Goal: Information Seeking & Learning: Learn about a topic

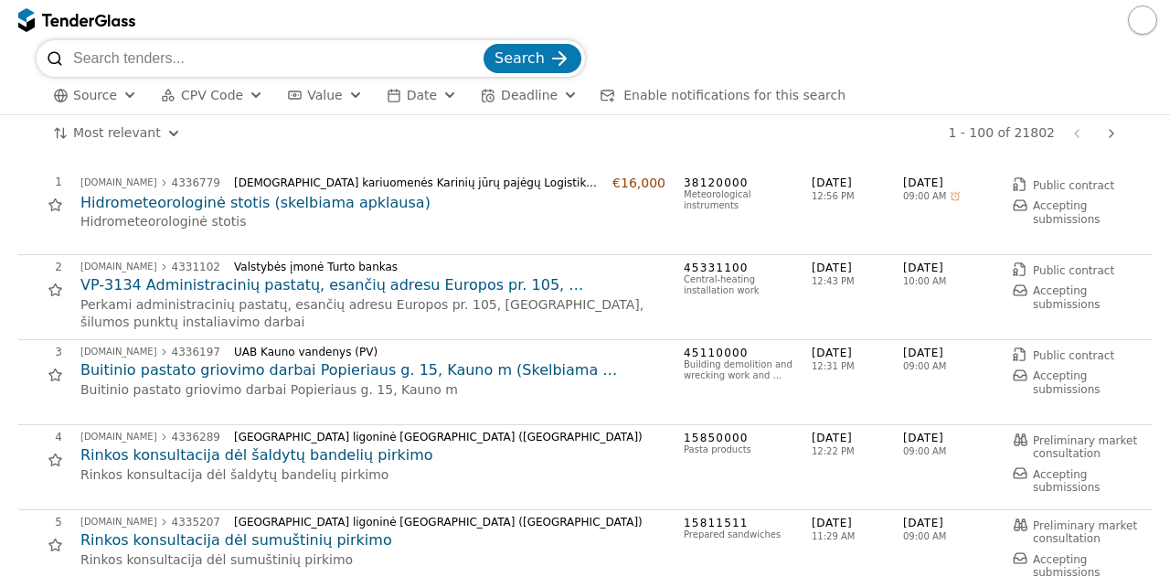
click at [198, 107] on div "Source CPV Code Type Buyer Value Date Deadline Enable notifications for this se…" at bounding box center [585, 95] width 1097 height 37
click at [190, 90] on span "CPV Code" at bounding box center [212, 95] width 62 height 15
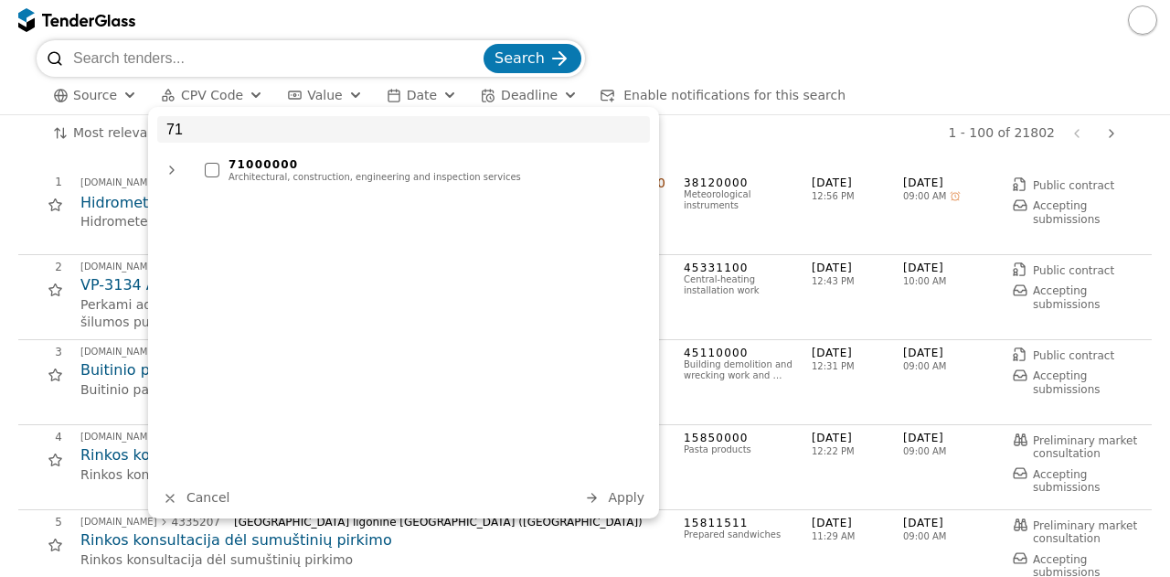
type input "71"
click at [281, 167] on div "71000000" at bounding box center [434, 164] width 412 height 13
click at [637, 509] on div "71 71000000 Architectural, construction, engineering and inspection services Ca…" at bounding box center [403, 312] width 511 height 411
click at [624, 499] on span "Apply" at bounding box center [626, 497] width 37 height 15
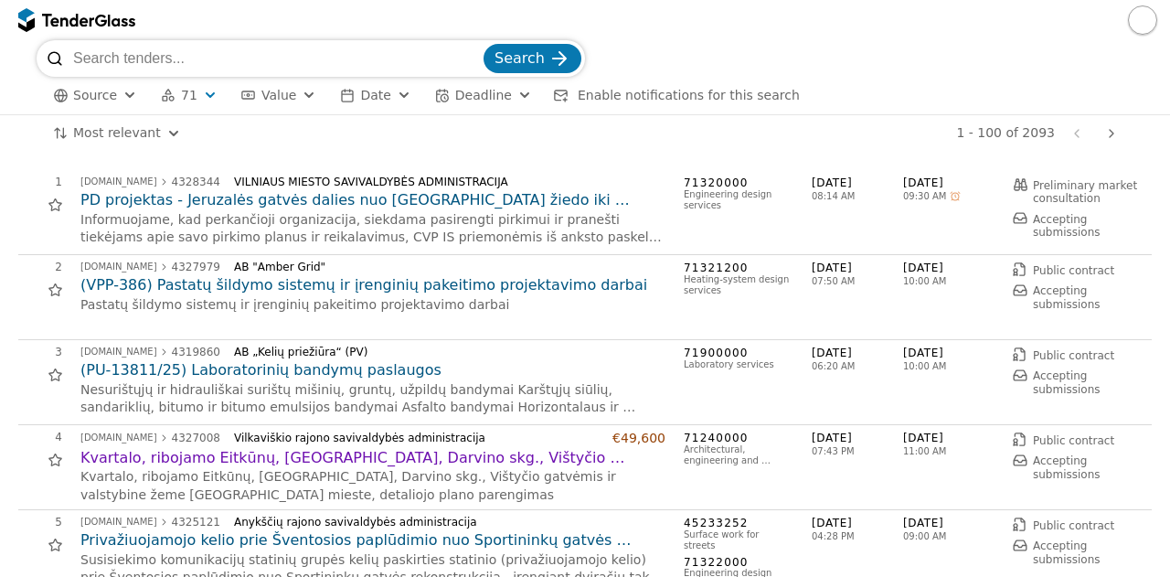
click at [546, 460] on h2 "Kvartalo, ribojamo Eitkūnų, [GEOGRAPHIC_DATA], Darvino skg., Vištyčio gatvėmis …" at bounding box center [372, 458] width 585 height 20
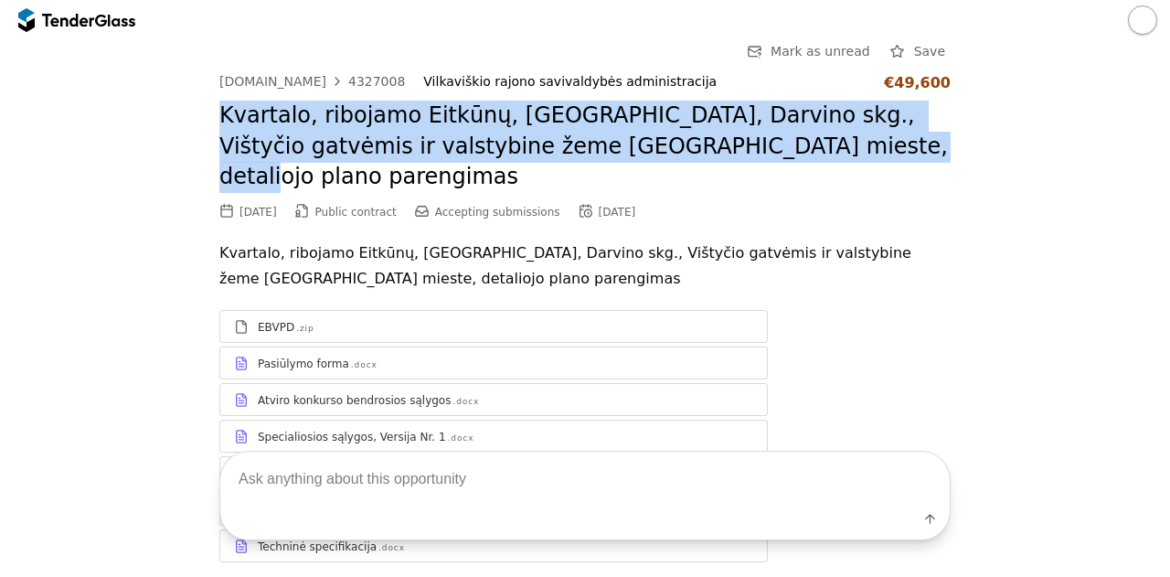
drag, startPoint x: 207, startPoint y: 112, endPoint x: 884, endPoint y: 156, distance: 677.7
click at [884, 156] on div "Go Back Mark as unread Save [DOMAIN_NAME] 4327008 Vilkaviškio rajono savivaldyb…" at bounding box center [584, 315] width 1151 height 550
copy h2 "Kvartalo, ribojamo Eitkūnų, [GEOGRAPHIC_DATA], Darvino skg., Vištyčio gatvėmis …"
click at [348, 80] on div "4327008" at bounding box center [376, 81] width 57 height 13
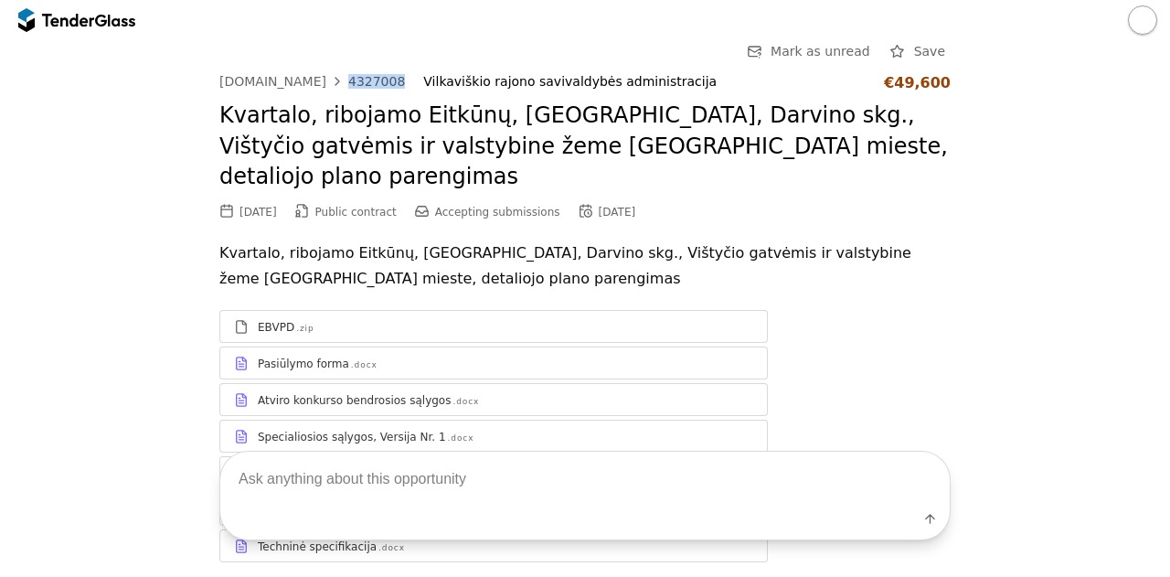
drag, startPoint x: 381, startPoint y: 80, endPoint x: 328, endPoint y: 81, distance: 53.0
click at [328, 81] on div "[DOMAIN_NAME] 4327008 Vilkaviškio rajono savivaldybės administracija €49,600" at bounding box center [584, 82] width 731 height 17
copy div "4327008"
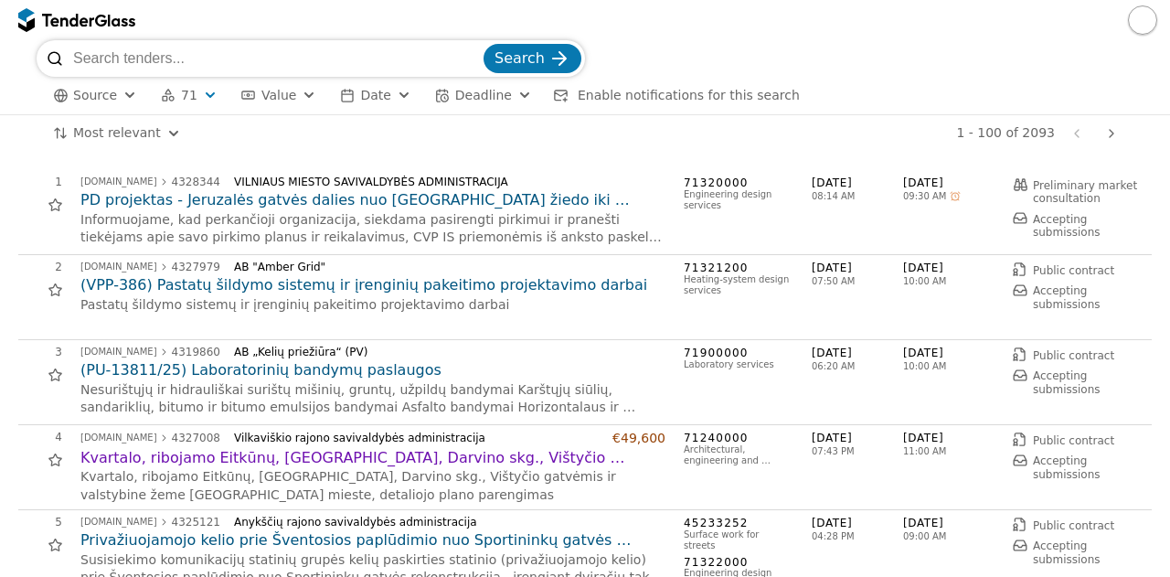
click at [396, 199] on h2 "PD projektas - Jeruzalės gatvės dalies nuo [GEOGRAPHIC_DATA] žiedo iki Braškių …" at bounding box center [372, 200] width 585 height 20
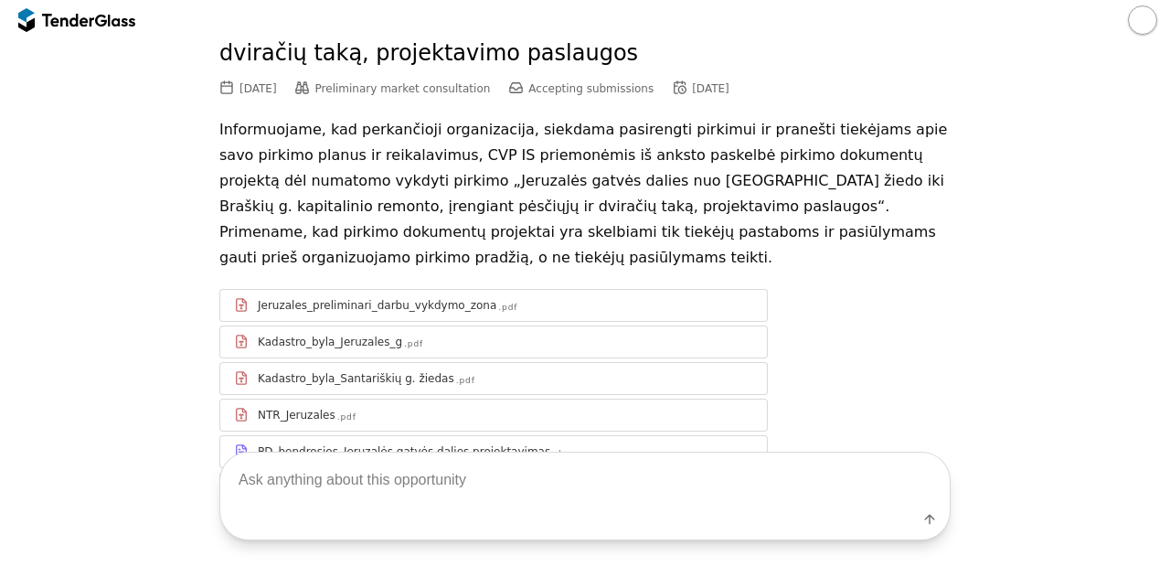
scroll to position [127, 0]
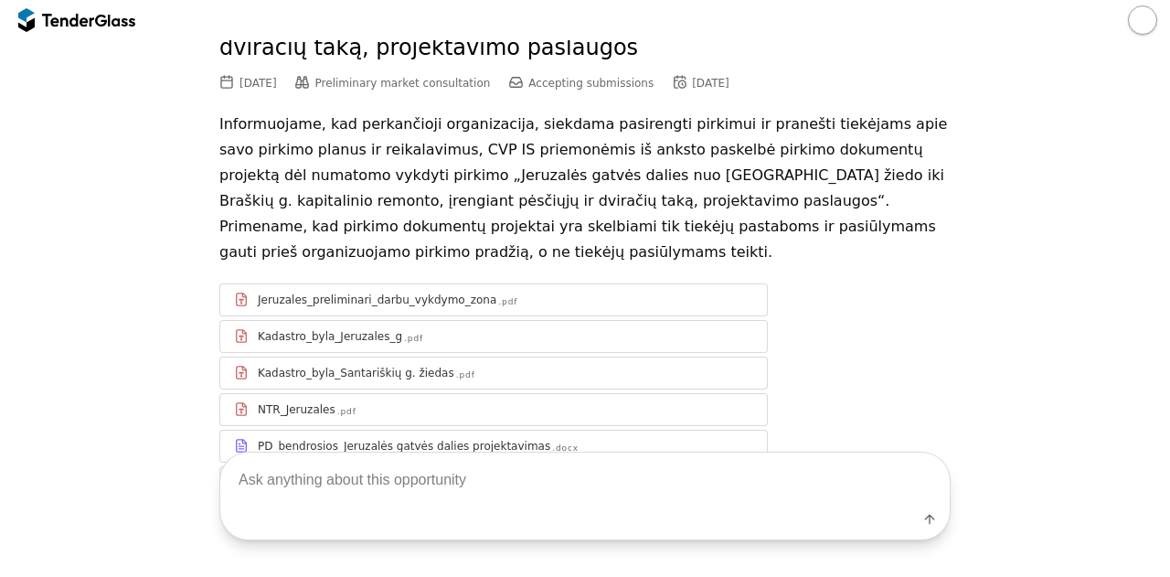
click at [508, 426] on div "Label" at bounding box center [585, 496] width 1170 height 162
click at [428, 418] on div "Label" at bounding box center [585, 496] width 1170 height 162
click at [324, 292] on div "Jeruzales_preliminari_darbu_vykdymo_zona" at bounding box center [377, 299] width 239 height 15
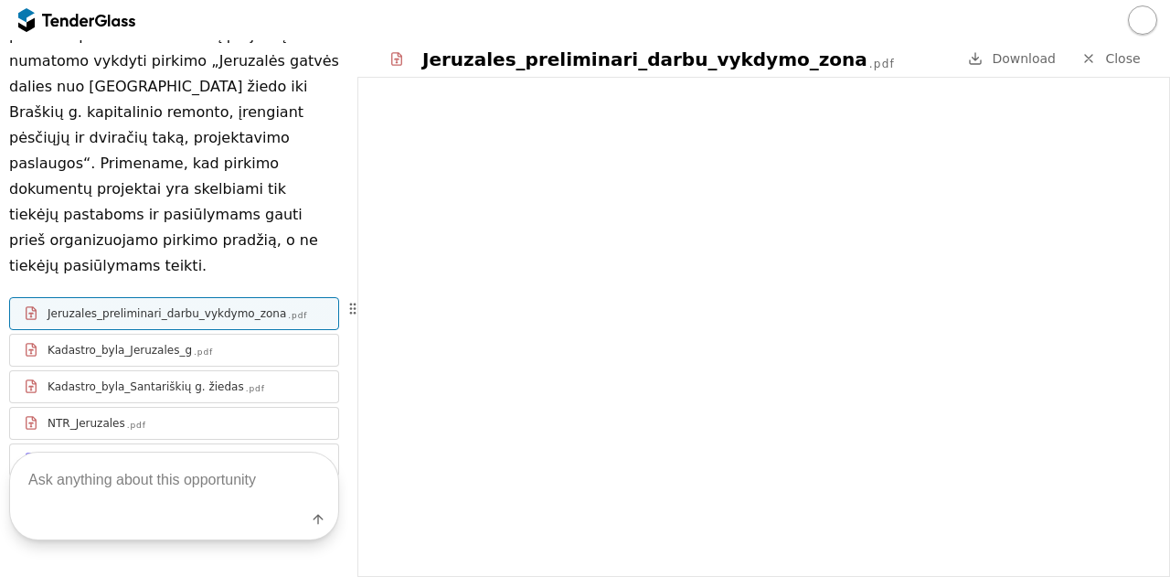
scroll to position [501, 0]
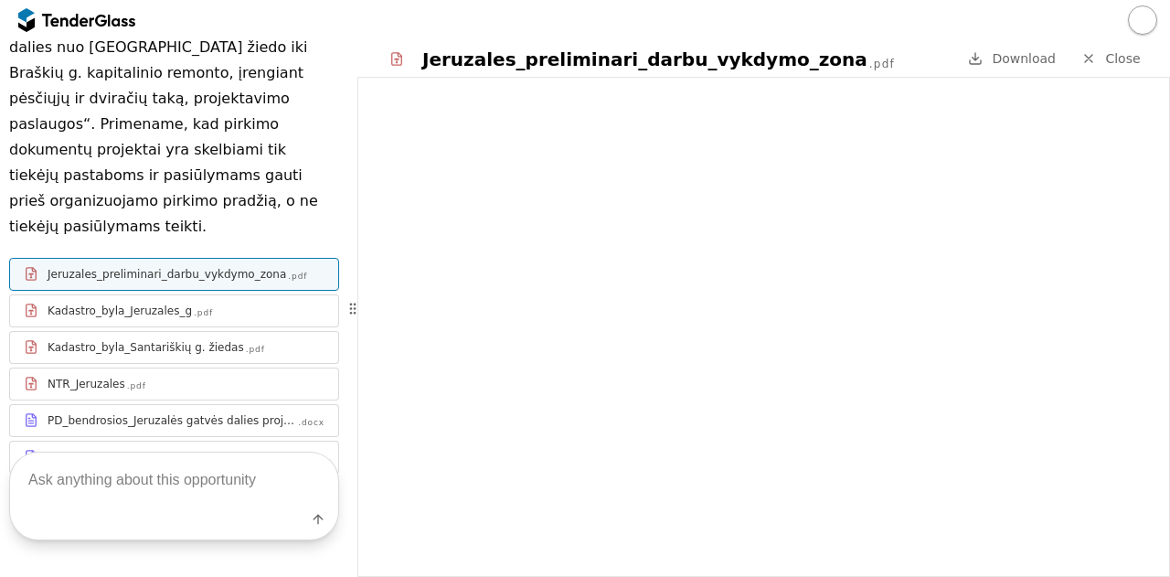
click at [188, 450] on div "PD_specialiosios_Jeruzalės gatvės dalies projektavimas" at bounding box center [172, 457] width 249 height 15
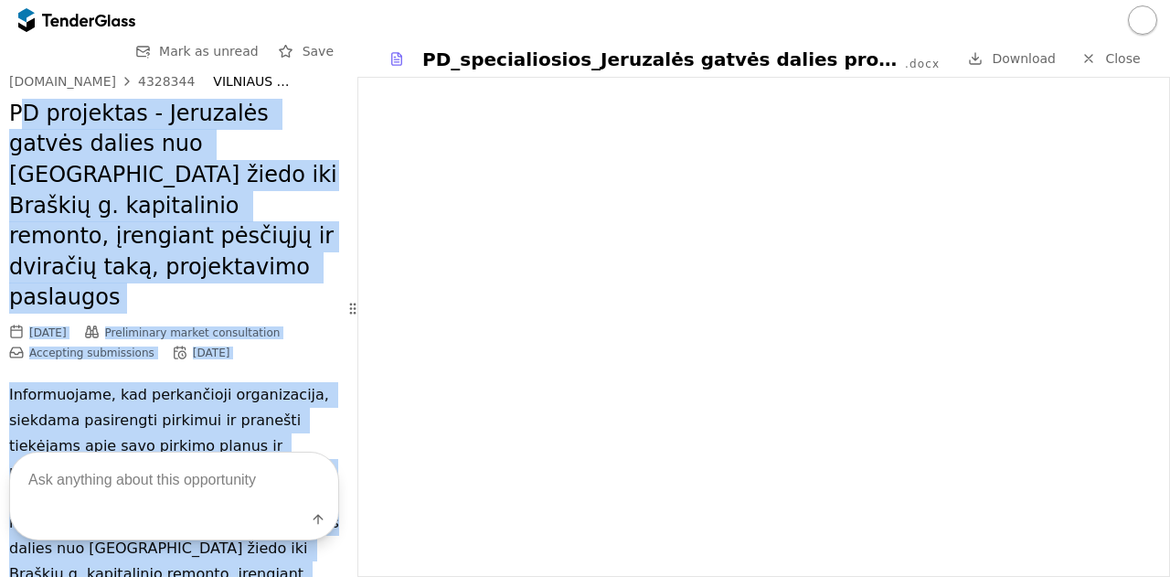
drag, startPoint x: 180, startPoint y: 141, endPoint x: 16, endPoint y: 106, distance: 167.2
click at [16, 106] on div "[DOMAIN_NAME] 4328344 VILNIAUS MIESTO SAVIVALDYBĖS ADMINISTRACIJA PD projektas …" at bounding box center [174, 533] width 330 height 918
click at [174, 159] on h2 "PD projektas - Jeruzalės gatvės dalies nuo [GEOGRAPHIC_DATA] žiedo iki Braškių …" at bounding box center [174, 206] width 330 height 215
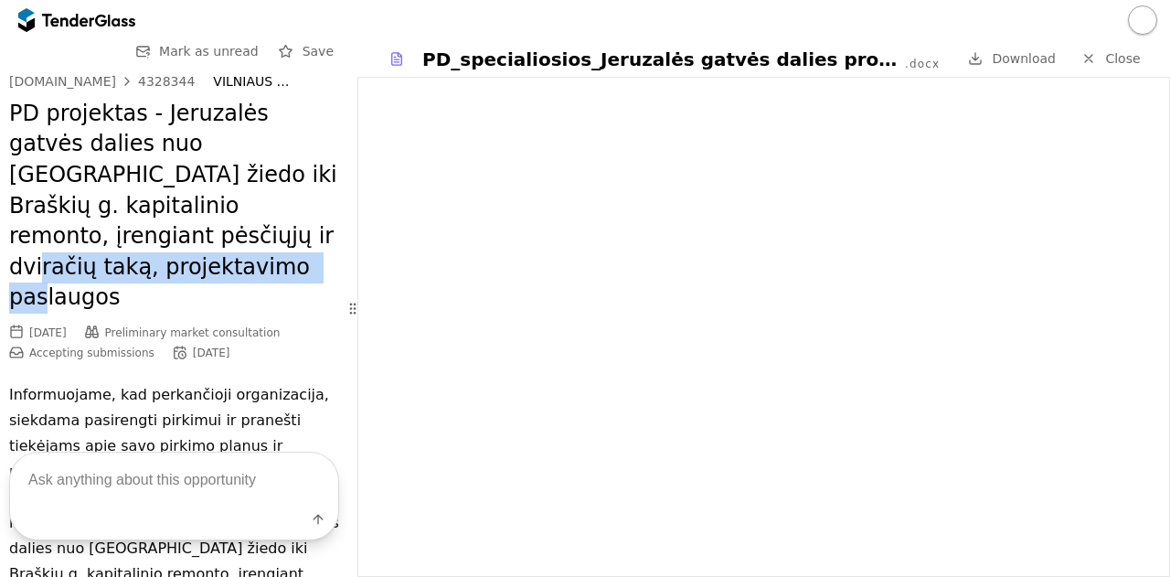
drag, startPoint x: 334, startPoint y: 196, endPoint x: 339, endPoint y: 258, distance: 61.5
click at [339, 258] on div "Go Back Mark as unread Save [DOMAIN_NAME] 4328344 [GEOGRAPHIC_DATA] MIESTO SAVI…" at bounding box center [174, 308] width 348 height 536
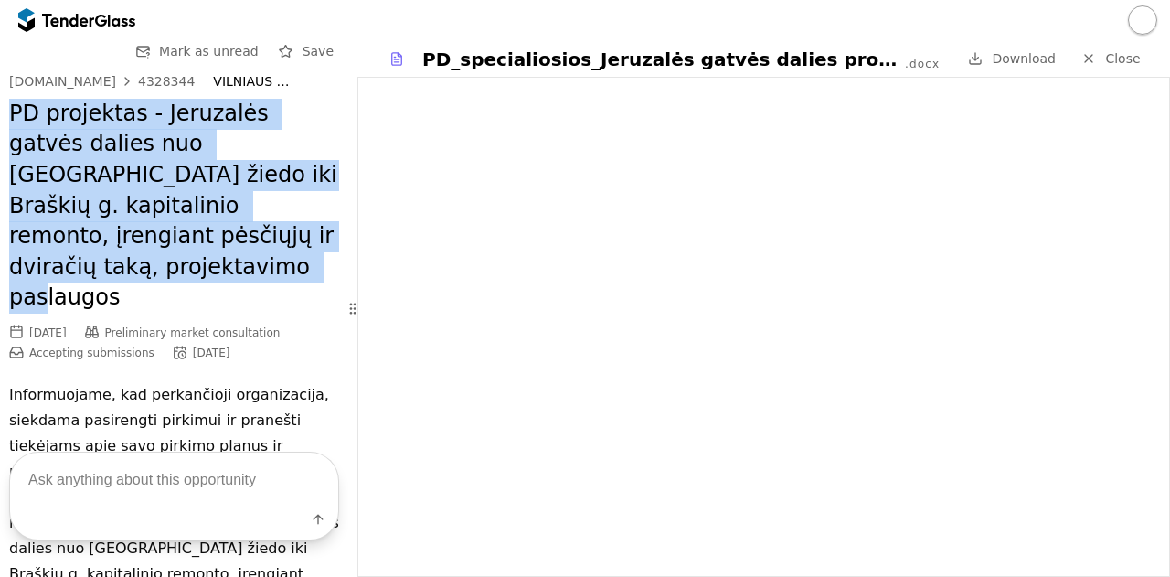
drag, startPoint x: 2, startPoint y: 107, endPoint x: 311, endPoint y: 238, distance: 335.4
click at [311, 238] on div "Go Back Mark as unread Save [DOMAIN_NAME] 4328344 [GEOGRAPHIC_DATA] MIESTO SAVI…" at bounding box center [174, 521] width 348 height 962
copy h2 "PD projektas - Jeruzalės gatvės dalies nuo [GEOGRAPHIC_DATA] žiedo iki Braškių …"
click at [147, 88] on div "4328344" at bounding box center [166, 81] width 57 height 13
click at [156, 79] on div "4328344" at bounding box center [166, 81] width 57 height 13
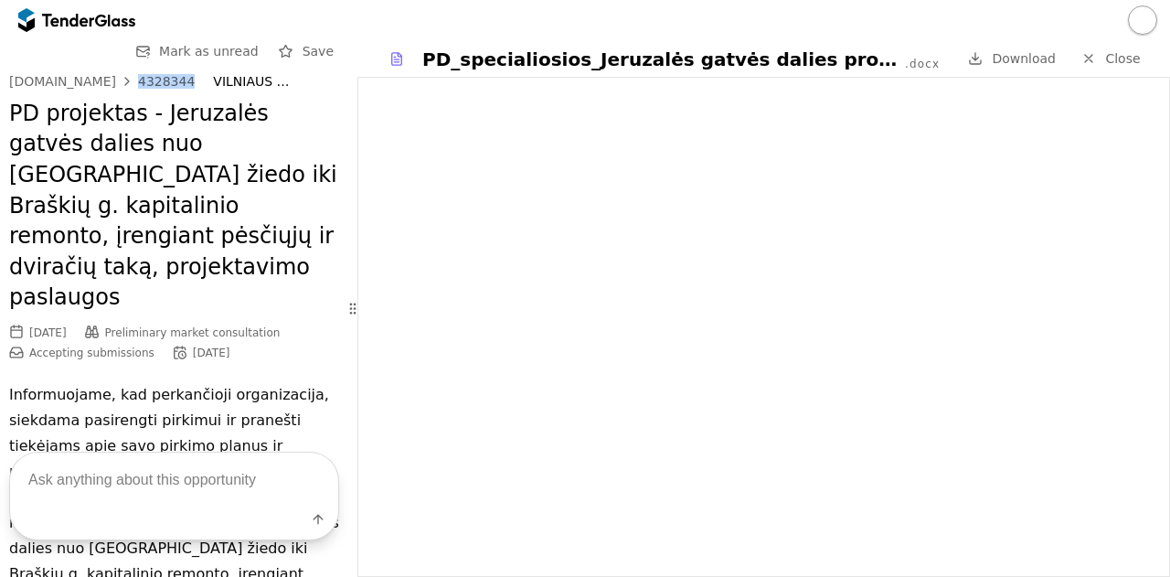
drag, startPoint x: 178, startPoint y: 82, endPoint x: 126, endPoint y: 84, distance: 52.1
click at [126, 84] on div "[DOMAIN_NAME] 4328344 VILNIAUS MIESTO SAVIVALDYBĖS ADMINISTRACIJA" at bounding box center [174, 82] width 330 height 16
copy div "4328344"
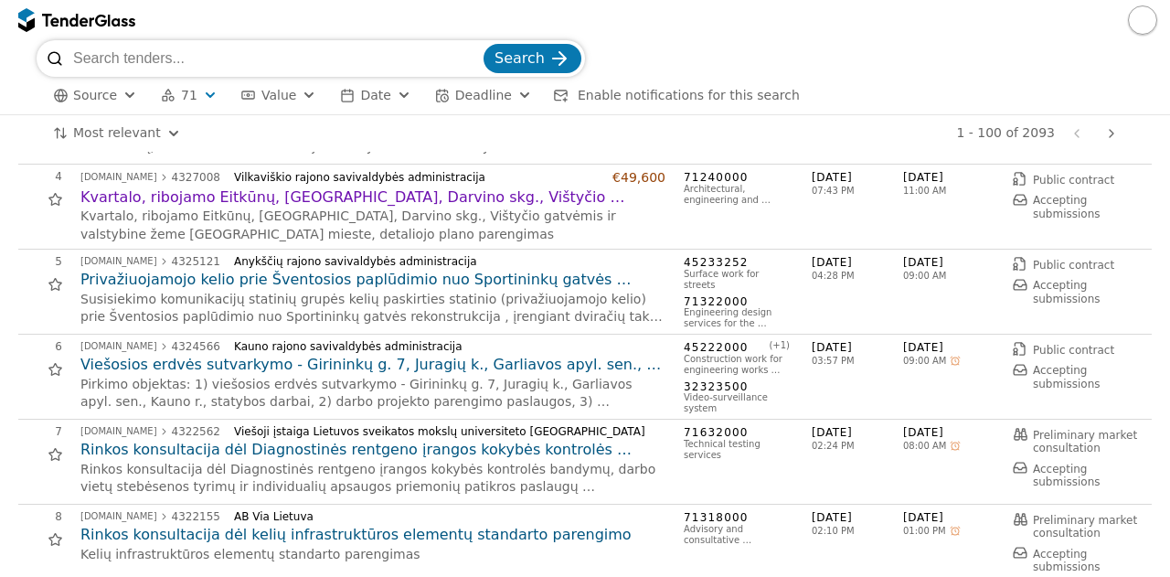
scroll to position [261, 0]
click at [362, 288] on h2 "Privažiuojamojo kelio prie Šventosios paplūdimio nuo Sportininkų gatvės rekonst…" at bounding box center [372, 279] width 585 height 20
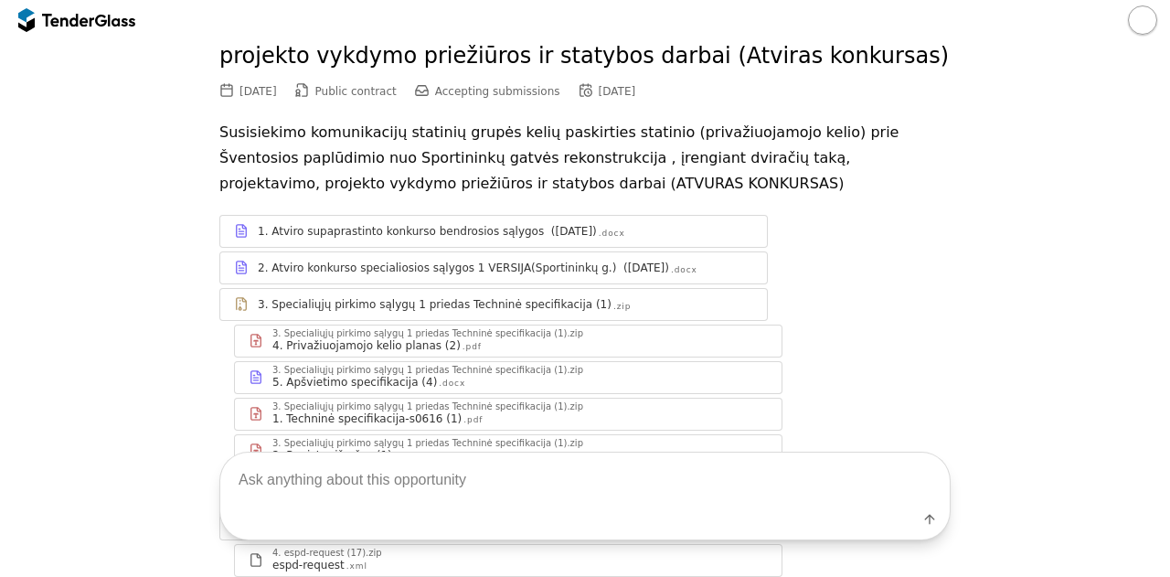
scroll to position [124, 0]
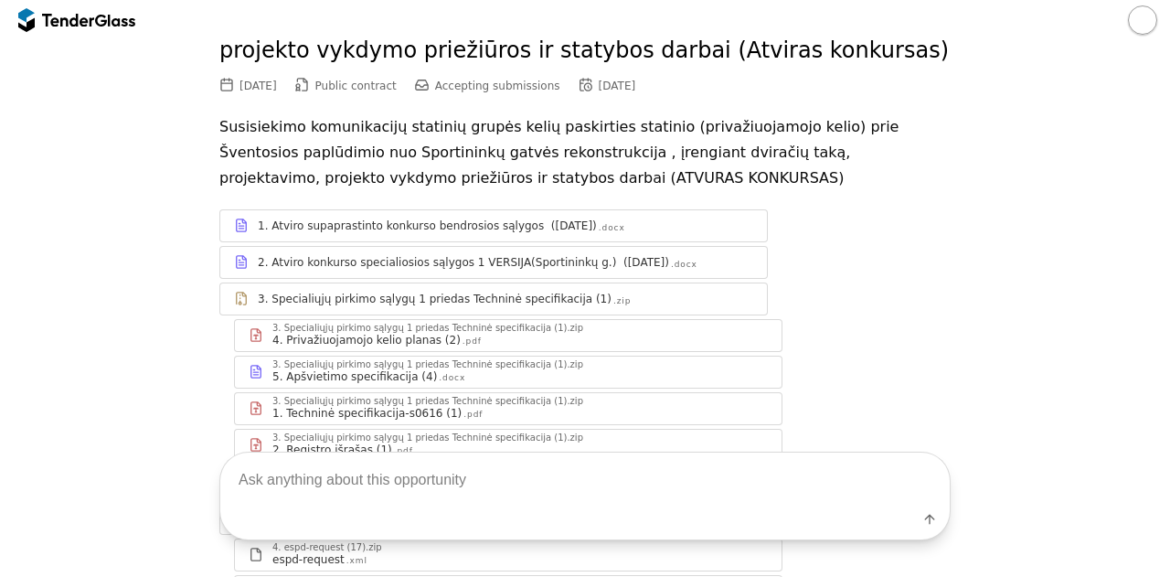
click at [536, 328] on div "3. Specialiųjų pirkimo sąlygų 1 priedas Techninė specifikacija (1).zip" at bounding box center [519, 327] width 495 height 9
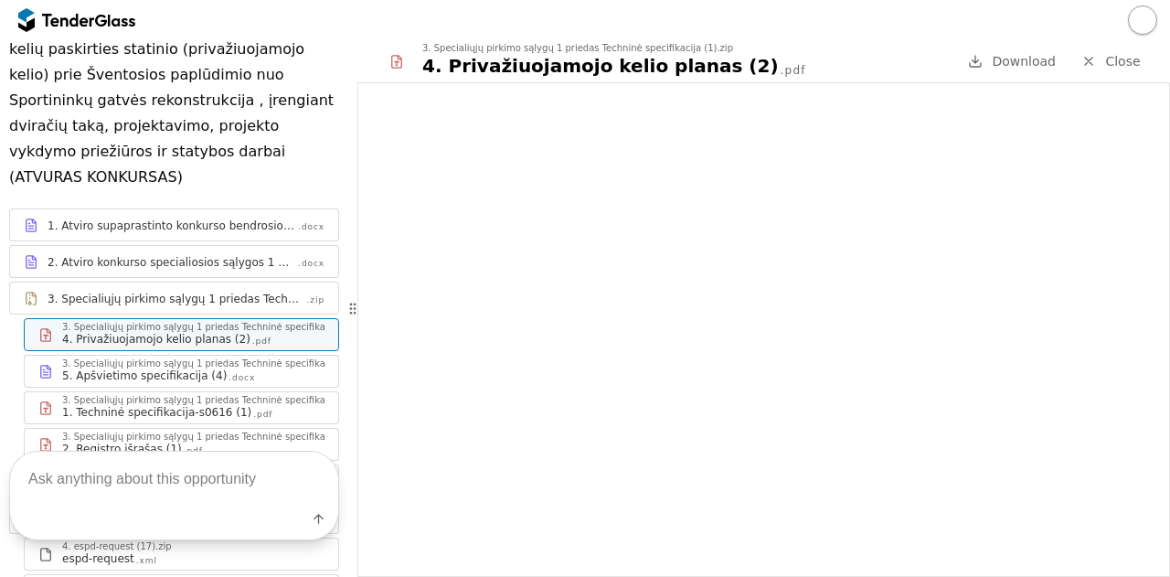
scroll to position [405, 0]
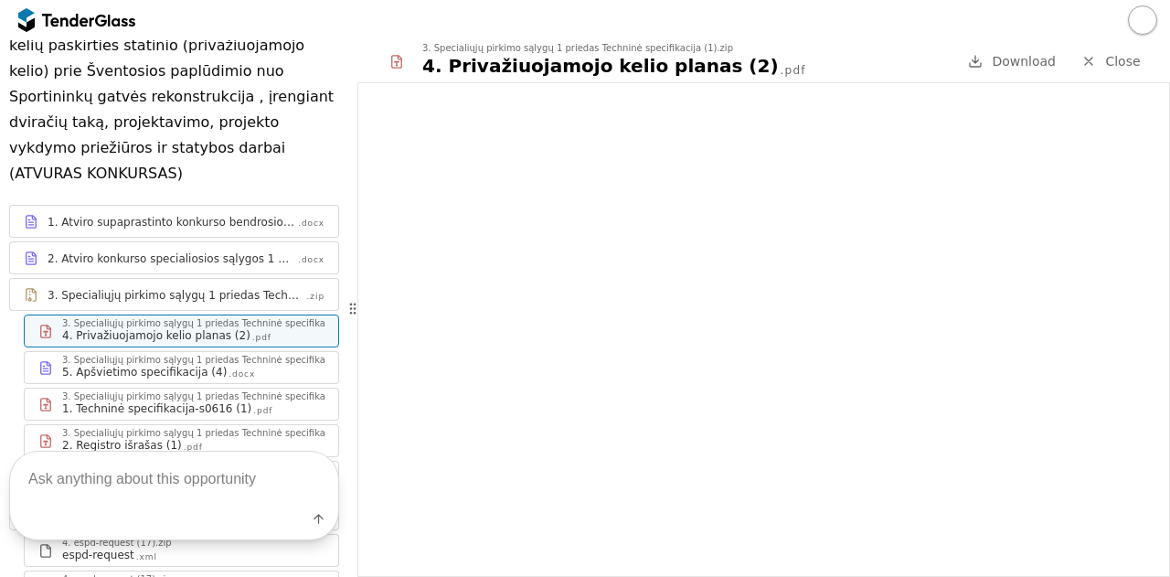
click at [173, 247] on div "2. Atviro konkurso specialiosios sąlygos 1 VERSIJA(Sportininkų g.) ([DATE]) .do…" at bounding box center [174, 258] width 328 height 23
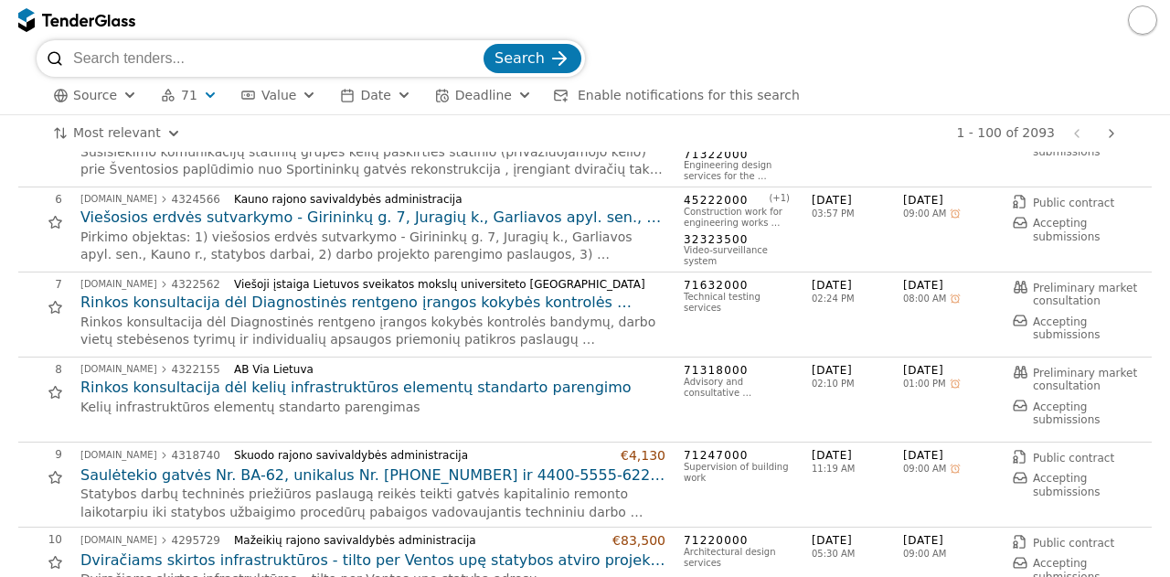
scroll to position [481, 0]
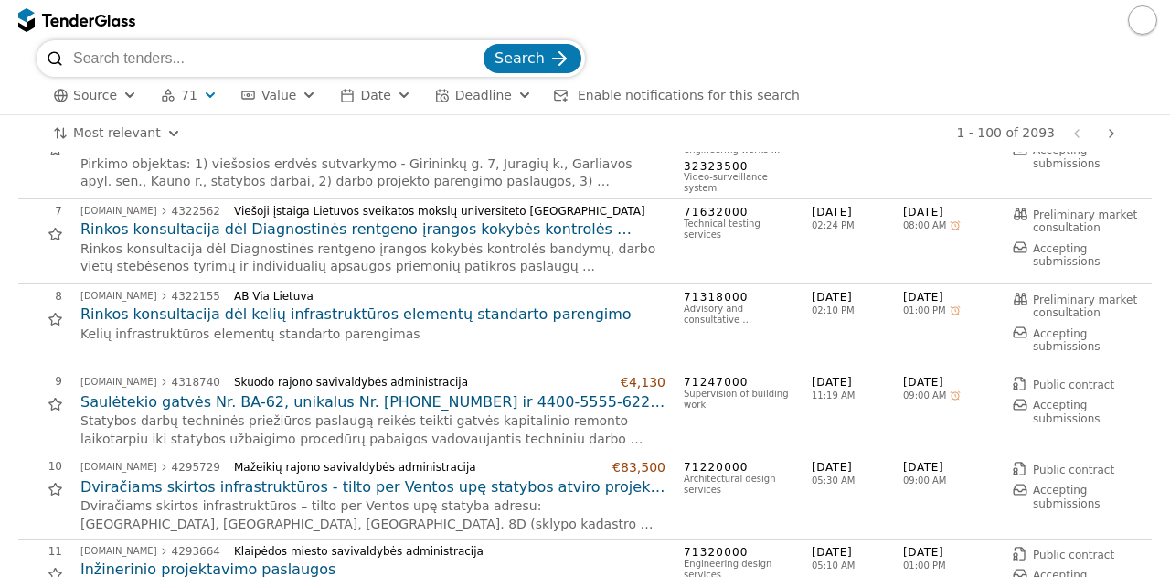
click at [397, 318] on h2 "Rinkos konsultacija dėl kelių infrastruktūros elementų standarto parengimo" at bounding box center [372, 314] width 585 height 20
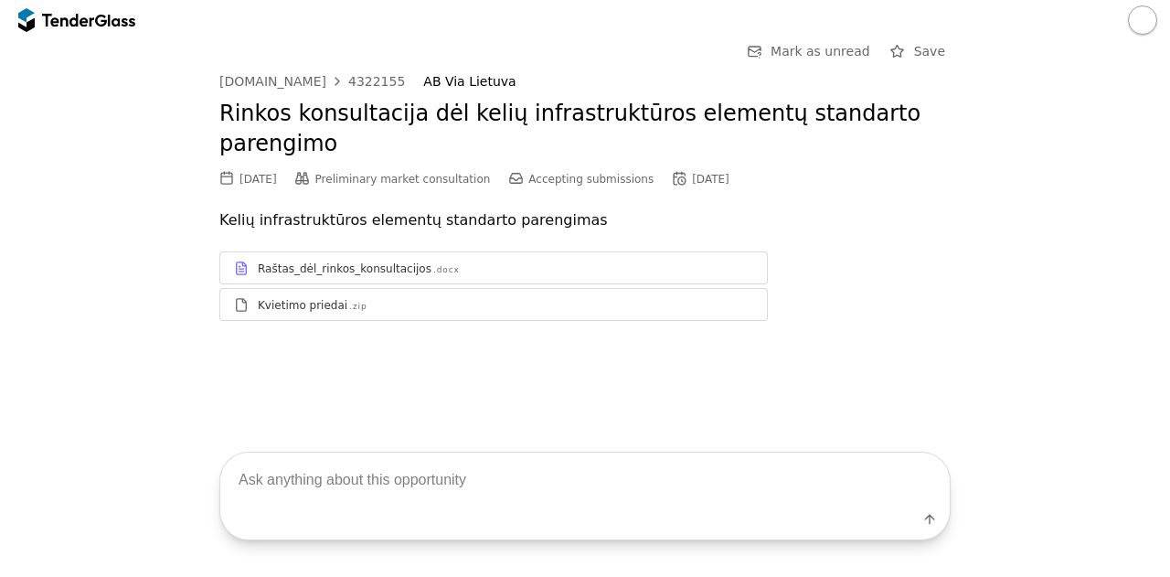
click at [337, 257] on div "Raštas_dėl_rinkos_konsultacijos .docx" at bounding box center [493, 268] width 546 height 23
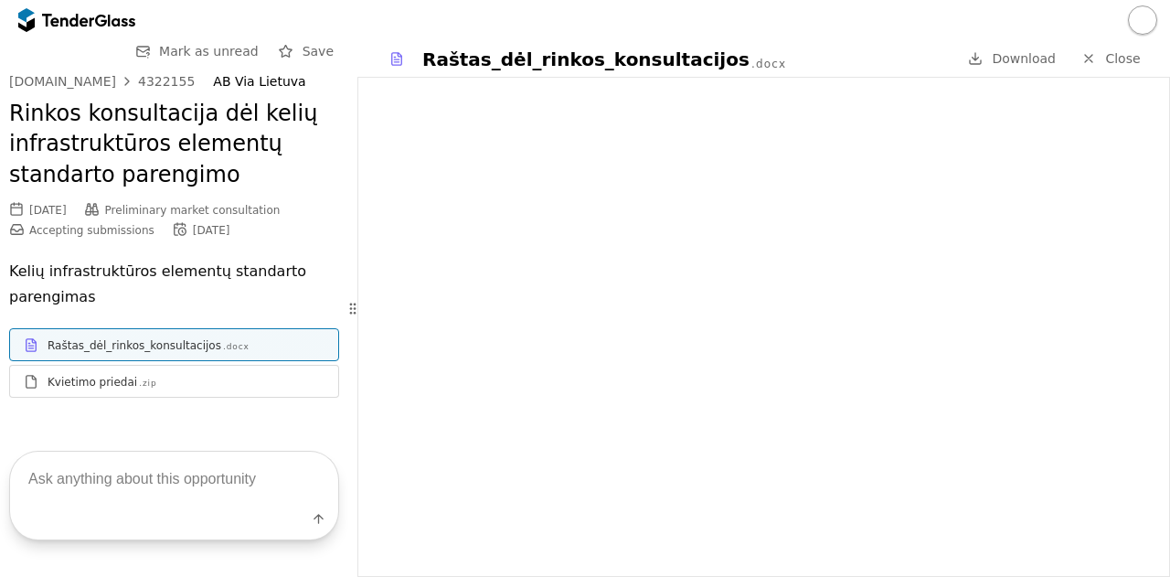
click at [171, 372] on div "Kvietimo priedai .zip" at bounding box center [174, 381] width 328 height 23
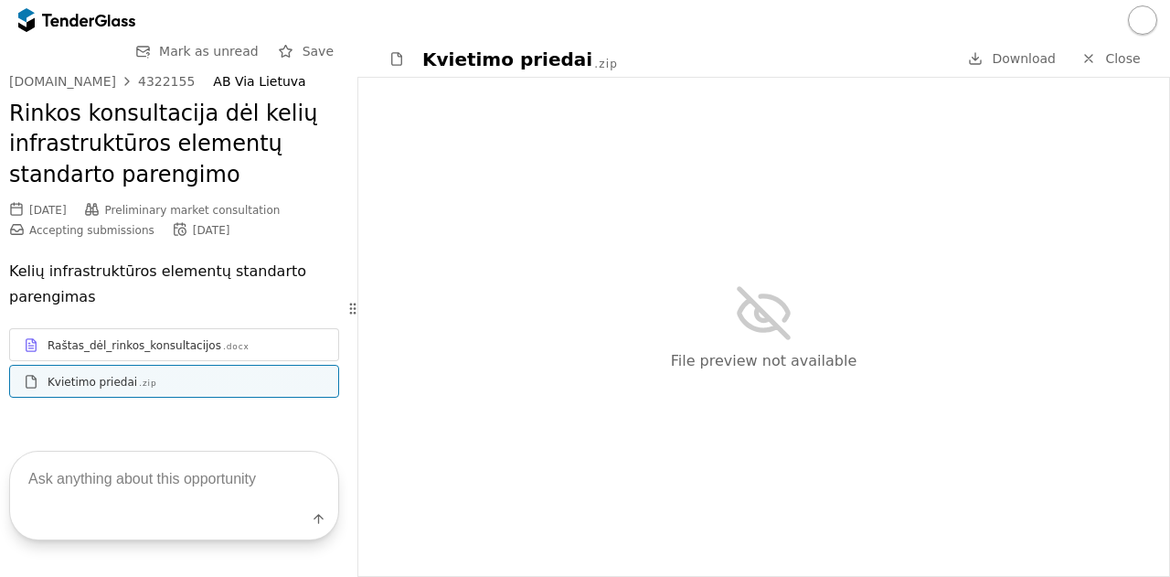
click at [150, 80] on div "4322155" at bounding box center [166, 81] width 57 height 13
click at [159, 69] on div "Go Back Mark as unread Save [DOMAIN_NAME] 4322155 AB Via Lietuva Rinkos konsult…" at bounding box center [174, 233] width 330 height 386
click at [161, 78] on div "4322155" at bounding box center [166, 81] width 57 height 13
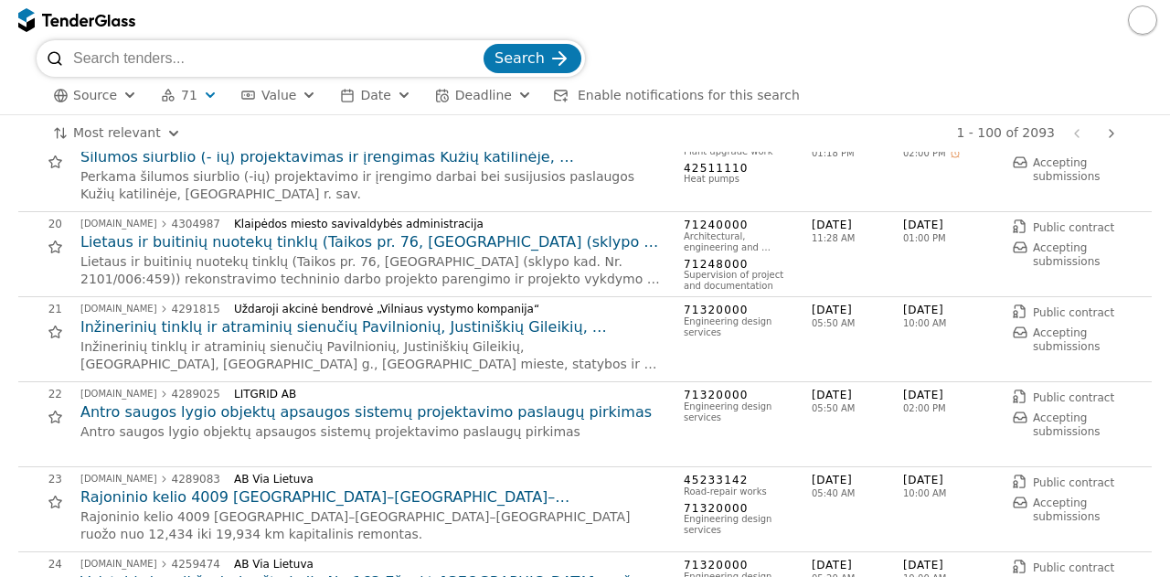
scroll to position [1593, 0]
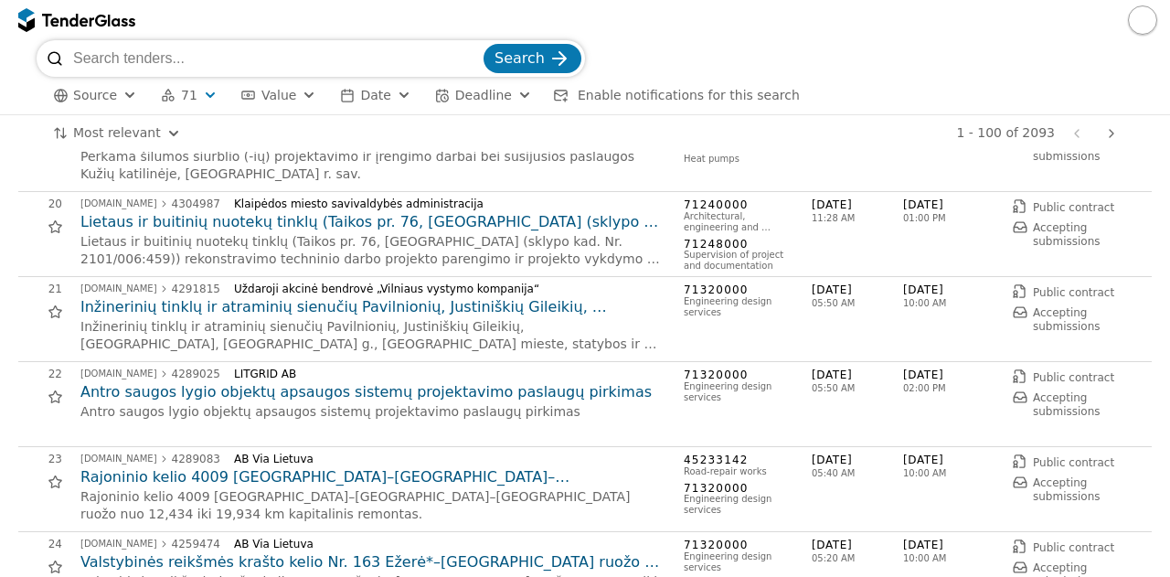
click at [366, 228] on h2 "Lietaus ir buitinių nuotekų tinklų (Taikos pr. 76, [GEOGRAPHIC_DATA] (sklypo ka…" at bounding box center [372, 222] width 585 height 20
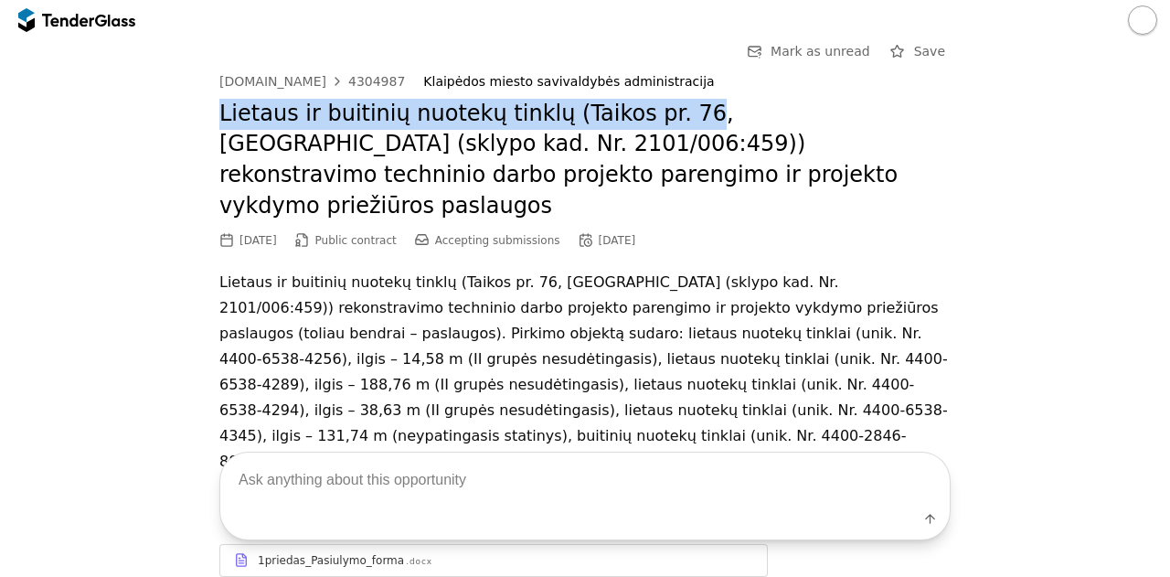
drag, startPoint x: 215, startPoint y: 115, endPoint x: 656, endPoint y: 114, distance: 441.4
click at [656, 114] on h2 "Lietaus ir buitinių nuotekų tinklų (Taikos pr. 76, [GEOGRAPHIC_DATA] (sklypo ka…" at bounding box center [584, 160] width 731 height 122
copy h2 "Lietaus ir buitinių nuotekų tinklų (Taikos pr. 76"
click at [252, 125] on h2 "Lietaus ir buitinių nuotekų tinklų (Taikos pr. 76, [GEOGRAPHIC_DATA] (sklypo ka…" at bounding box center [584, 160] width 731 height 122
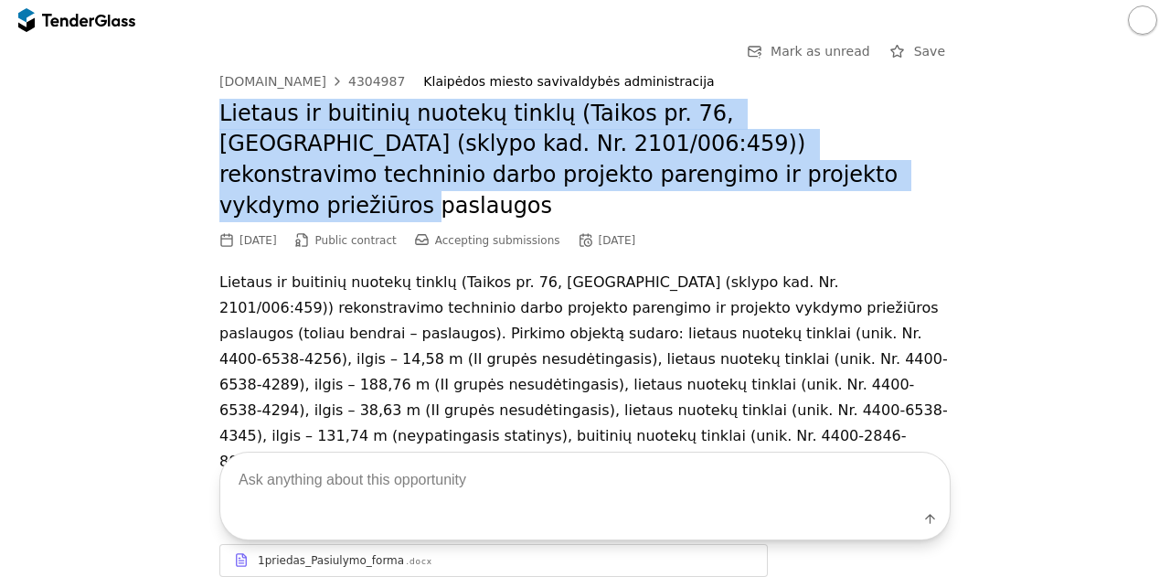
drag, startPoint x: 213, startPoint y: 111, endPoint x: 596, endPoint y: 172, distance: 387.8
click at [596, 172] on h2 "Lietaus ir buitinių nuotekų tinklų (Taikos pr. 76, [GEOGRAPHIC_DATA] (sklypo ka…" at bounding box center [584, 160] width 731 height 122
copy h2 "Lietaus ir buitinių nuotekų tinklų (Taikos pr. 76, [GEOGRAPHIC_DATA] (sklypo ka…"
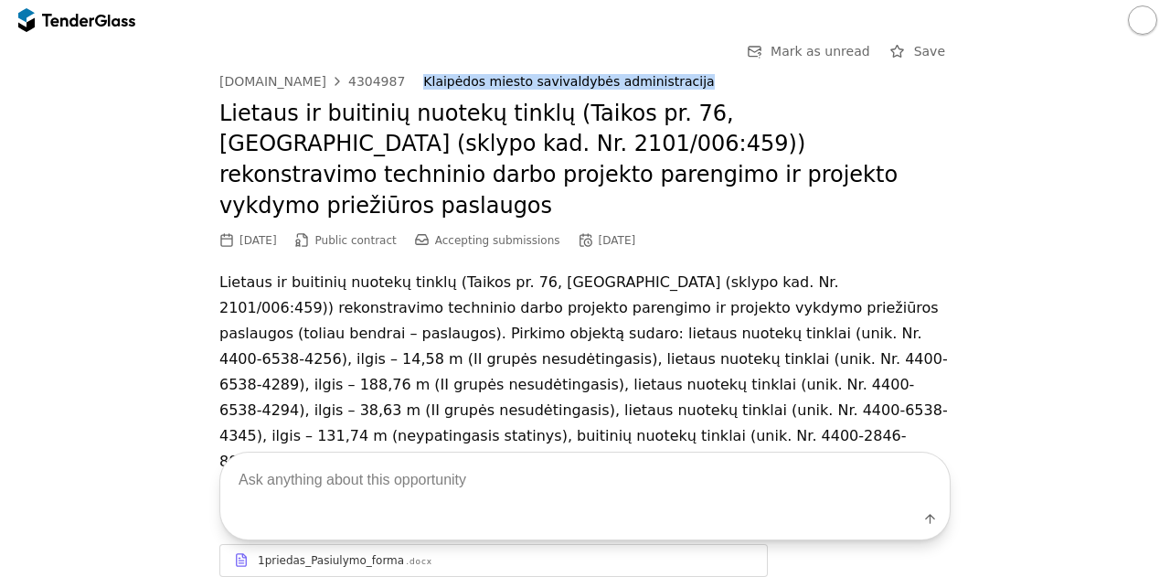
drag, startPoint x: 391, startPoint y: 80, endPoint x: 662, endPoint y: 69, distance: 270.7
click at [662, 69] on div "Go Back Mark as unread Save [DOMAIN_NAME] 4304987 Klaipėdos miesto savivaldybės…" at bounding box center [584, 487] width 731 height 894
copy div "Klaipėdos miesto savivaldybės administracija"
click at [355, 77] on div "4304987" at bounding box center [376, 81] width 57 height 13
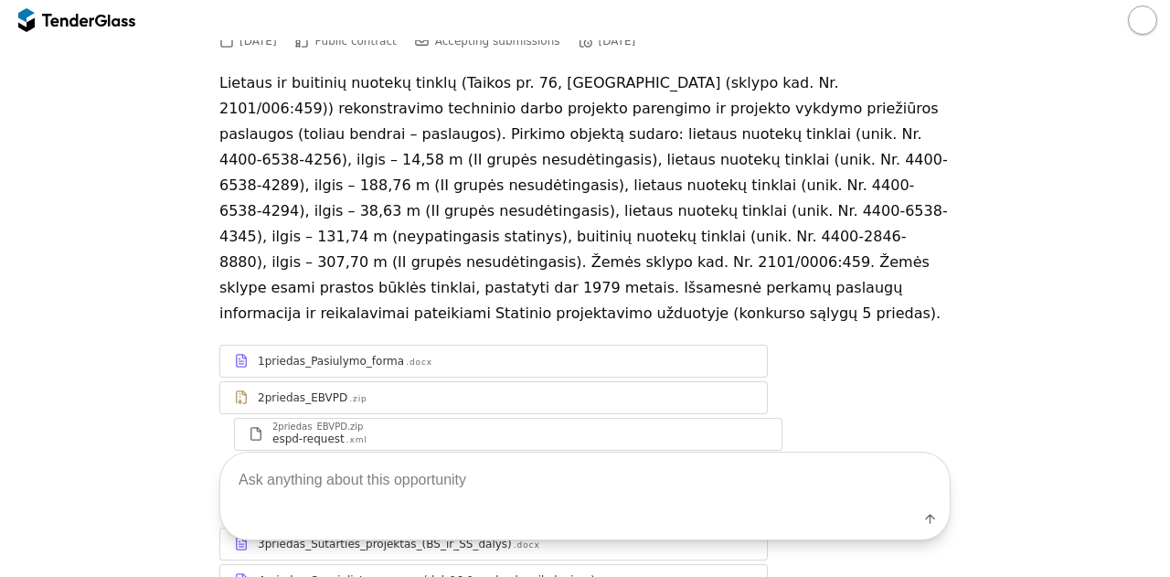
scroll to position [217, 0]
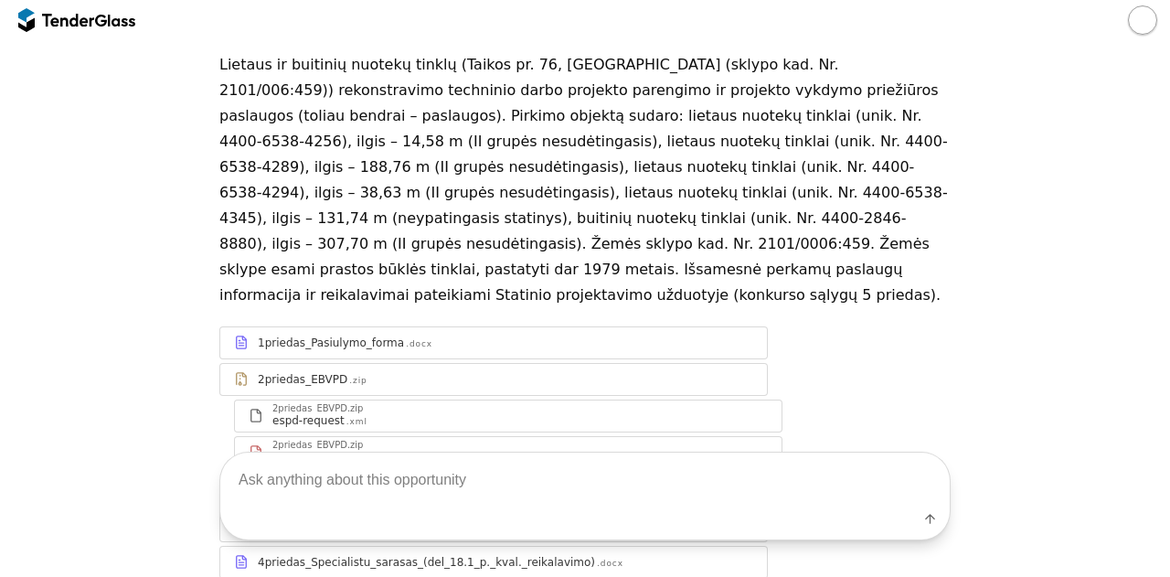
click at [406, 338] on div ".docx" at bounding box center [419, 344] width 27 height 12
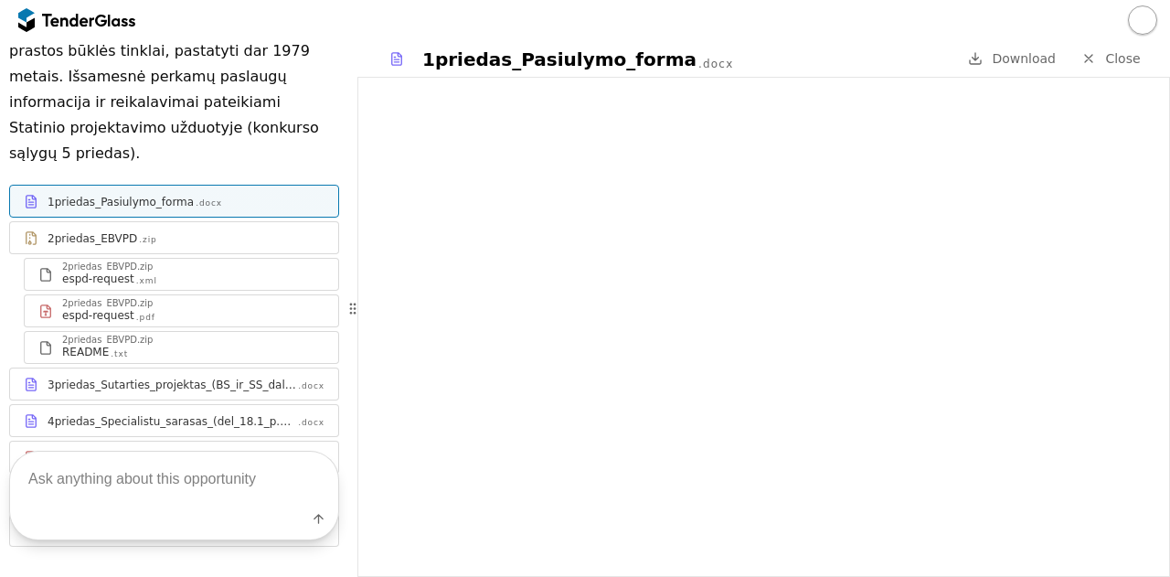
scroll to position [854, 0]
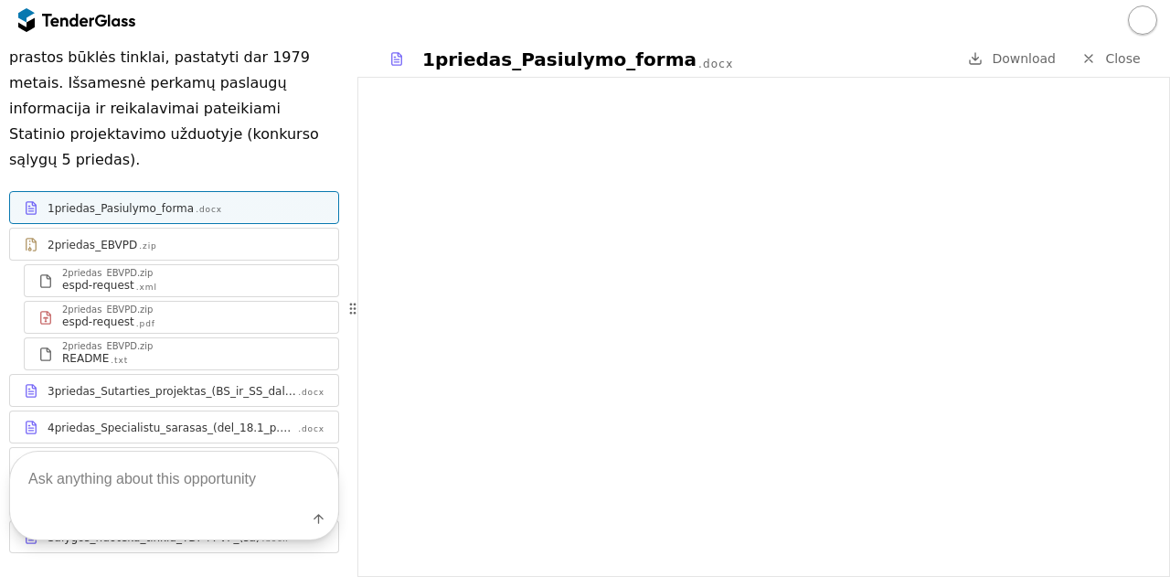
click at [232, 530] on div "Salygos_nuoteku_tinklu_TDP+PVP_(sa) .docx" at bounding box center [186, 537] width 277 height 15
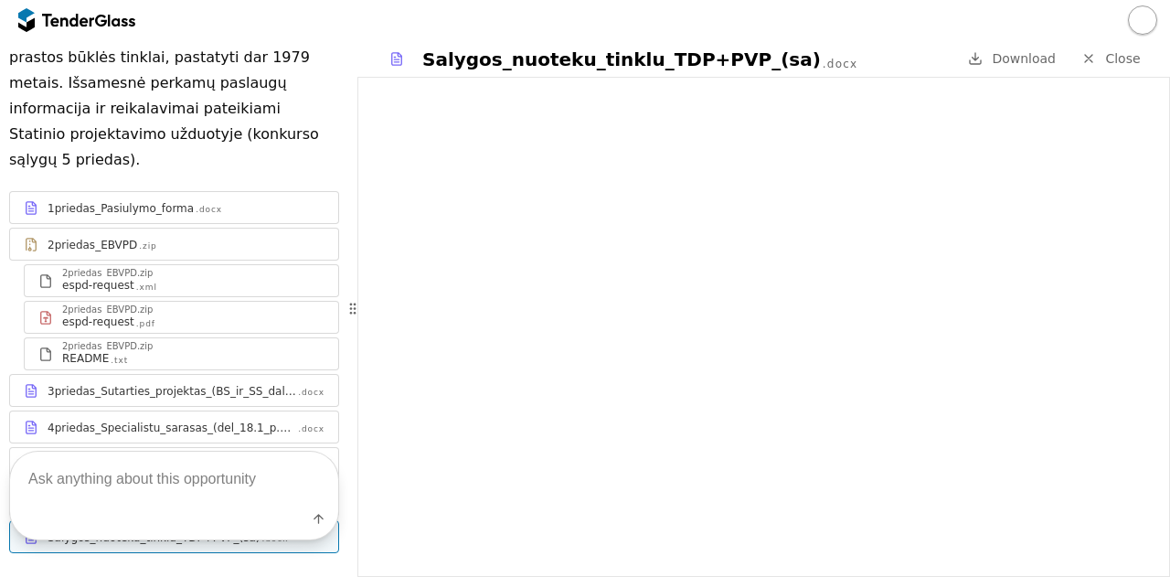
click at [134, 476] on textarea at bounding box center [174, 479] width 328 height 54
type textarea "Ar yra numatyta pirkomo vertė?"
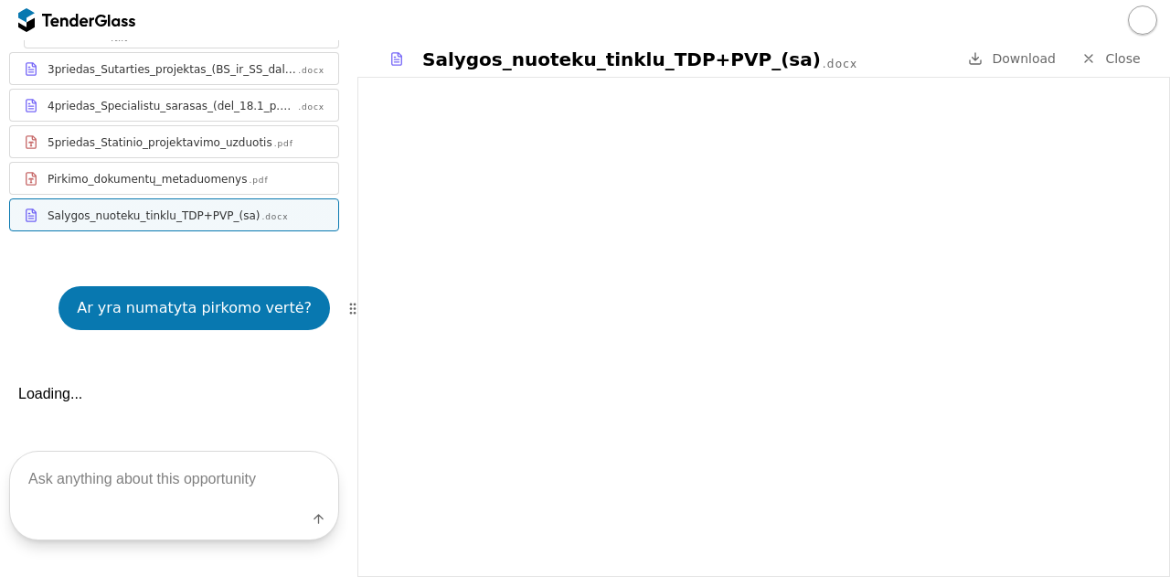
scroll to position [1253, 0]
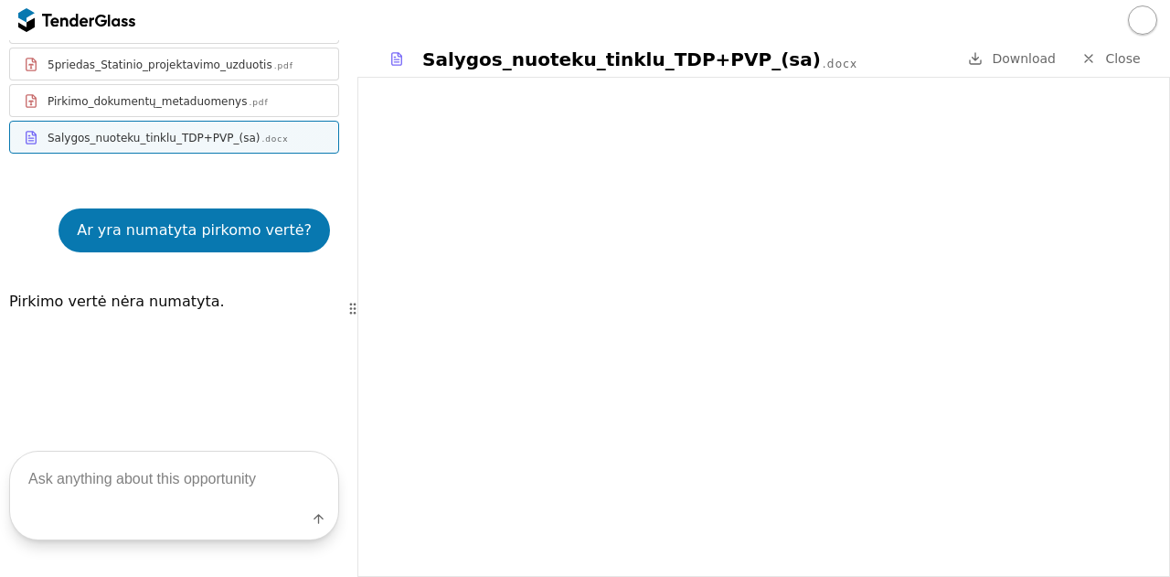
click at [154, 482] on textarea at bounding box center [174, 479] width 328 height 54
type textarea "o biudžetas"
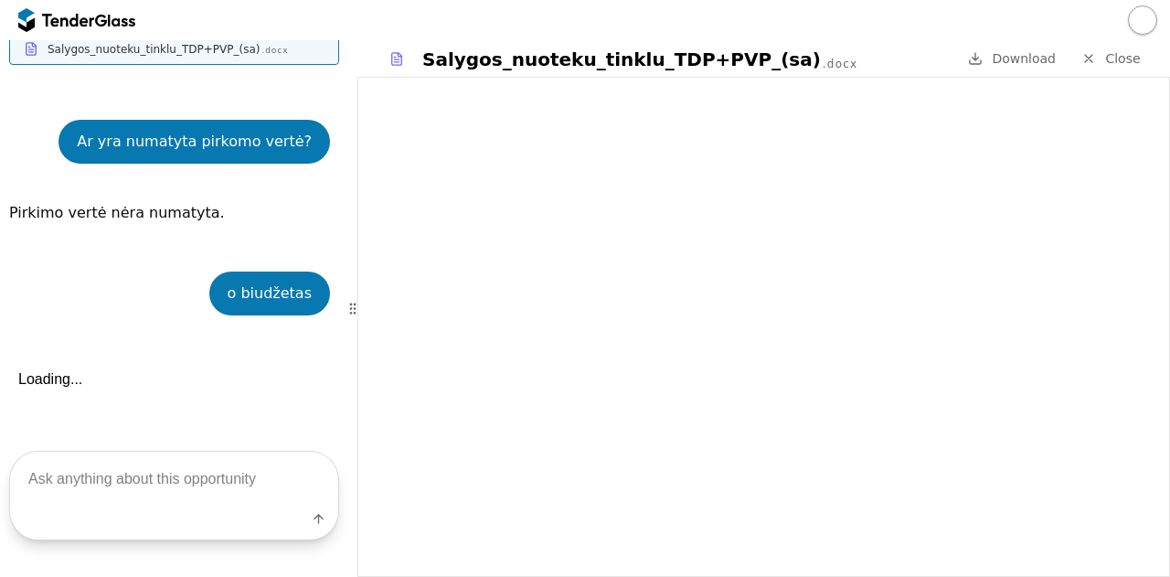
scroll to position [1405, 0]
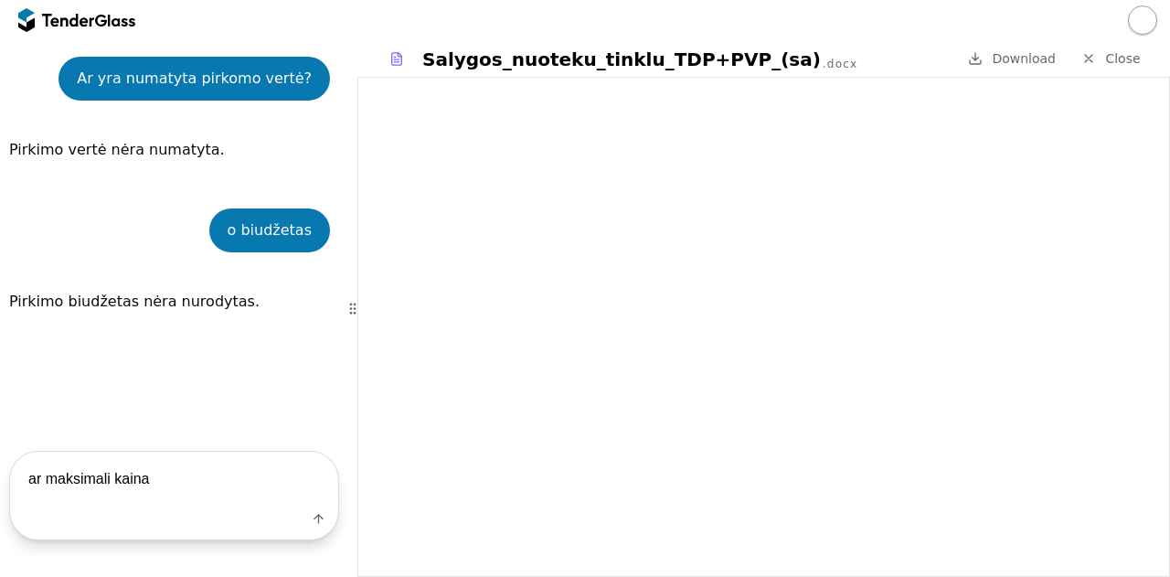
type textarea "ar maksimali kaina?"
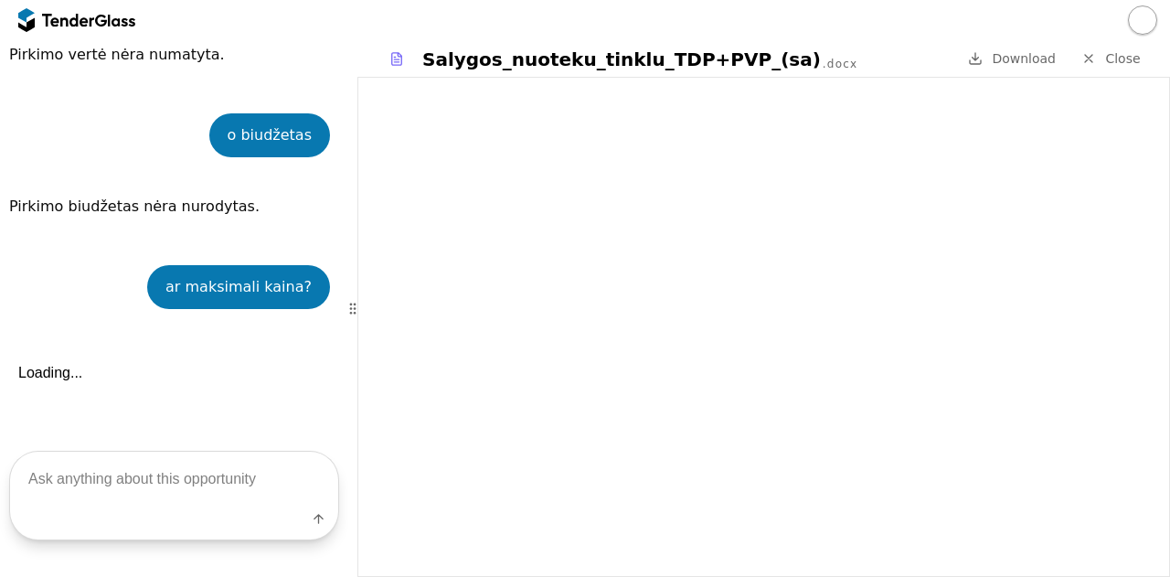
scroll to position [1556, 0]
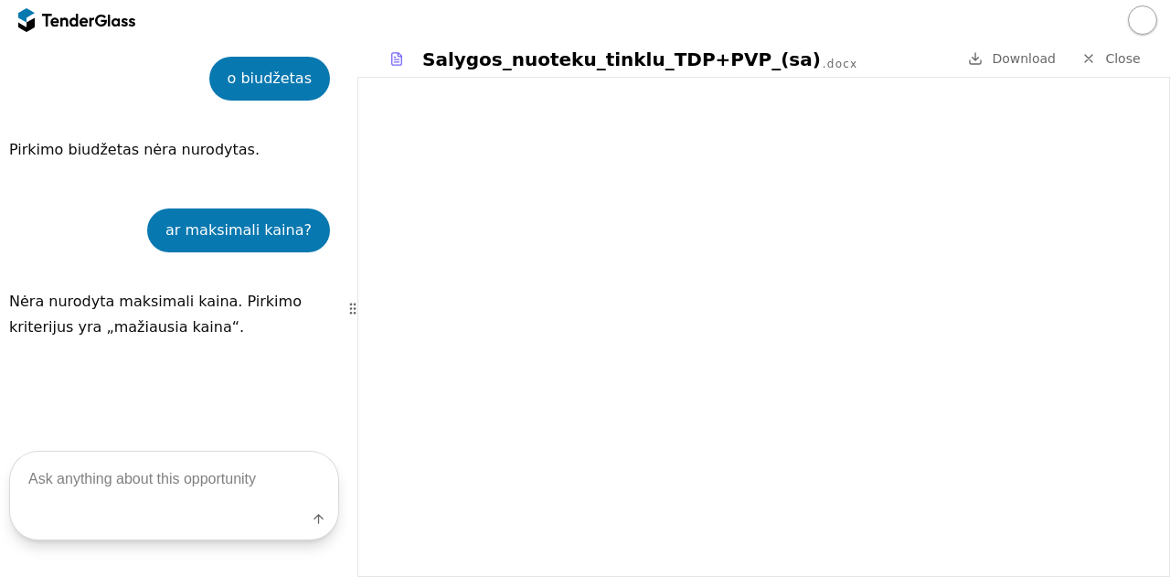
click at [350, 223] on div at bounding box center [352, 308] width 9 height 536
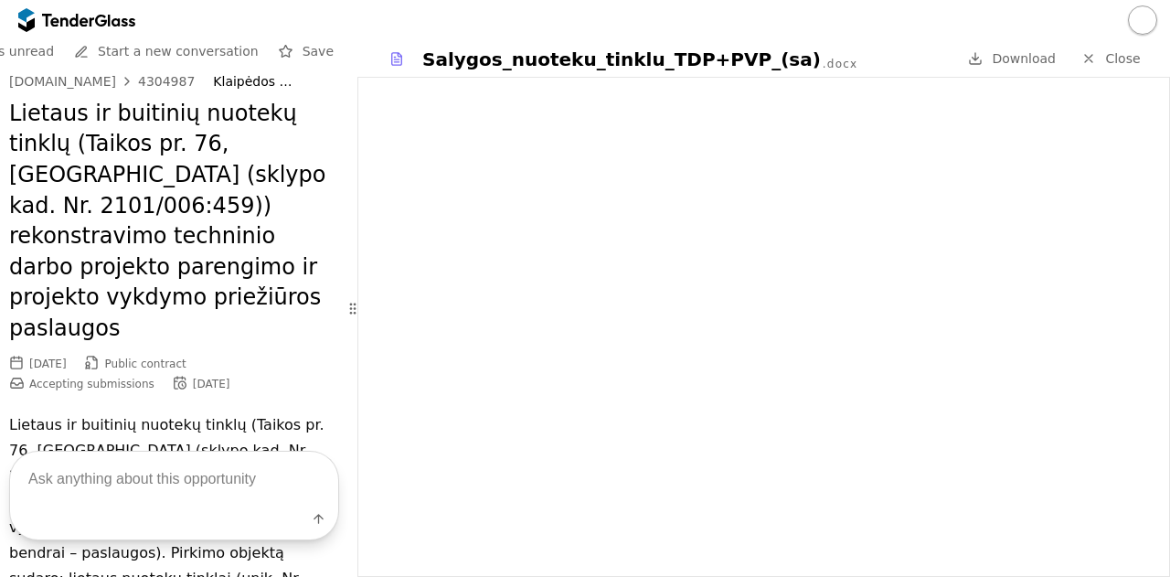
click at [155, 75] on div "4304987" at bounding box center [166, 81] width 57 height 13
drag, startPoint x: 177, startPoint y: 80, endPoint x: 122, endPoint y: 77, distance: 55.0
click at [122, 77] on div "[DOMAIN_NAME] 4304987 Klaipėdos miesto savivaldybės administracija" at bounding box center [174, 82] width 330 height 16
copy div "4304987"
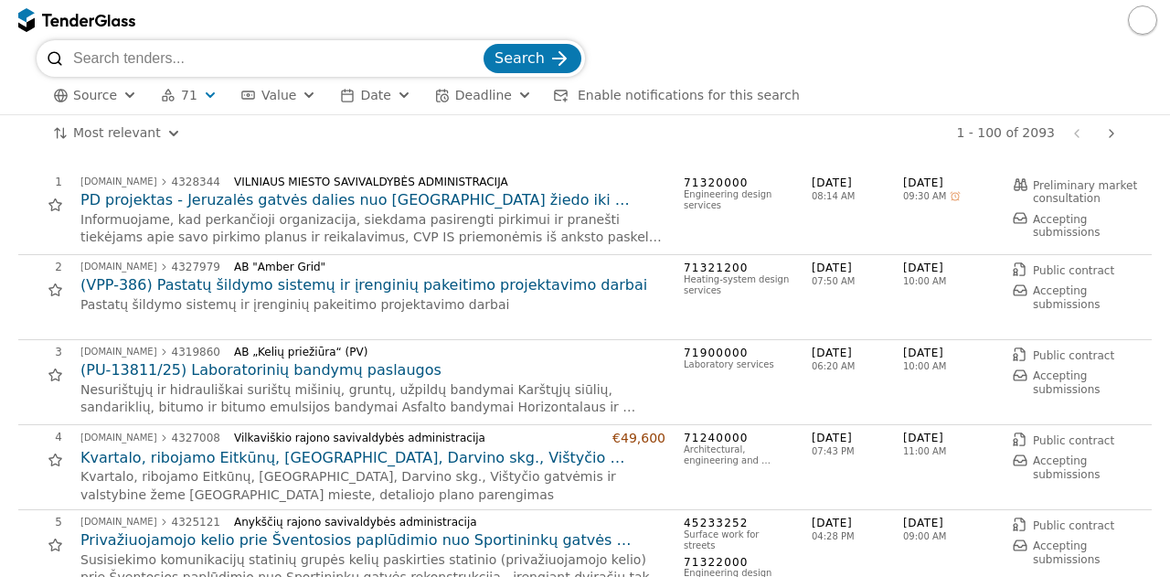
scroll to position [1593, 0]
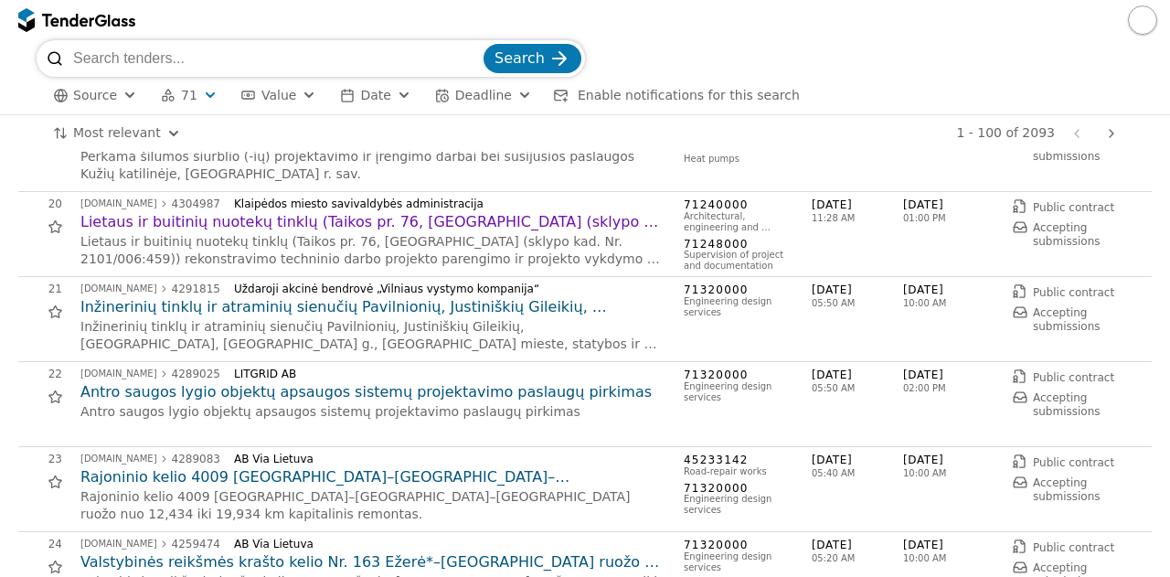
click at [441, 310] on h2 "Inžinerinių tinklų ir atraminių sienučių Pavilnionių, Justiniškių Gileikių, [GE…" at bounding box center [372, 307] width 585 height 20
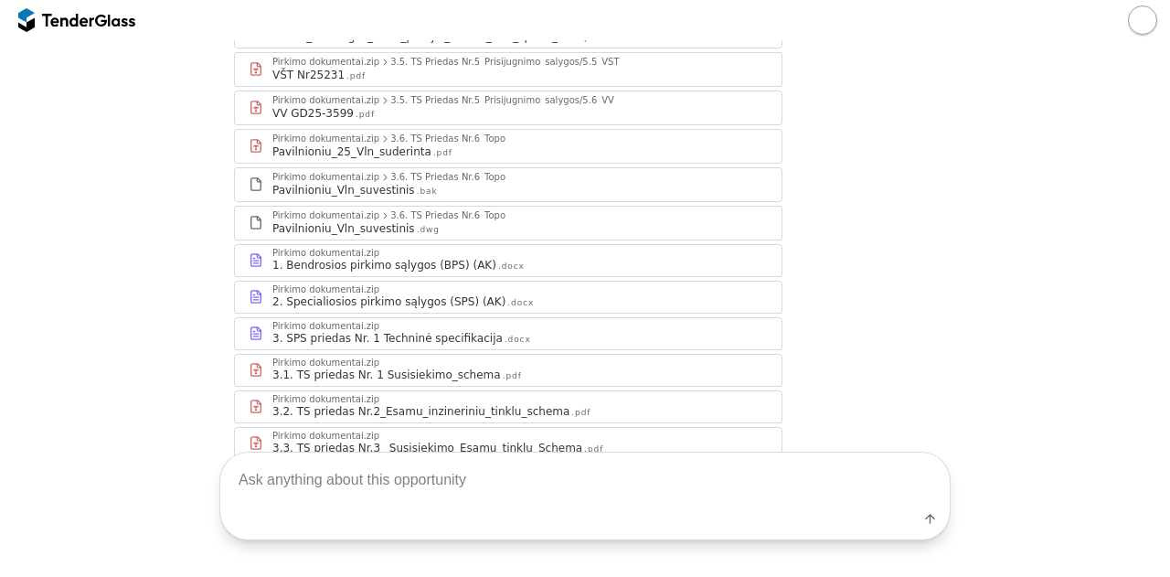
scroll to position [959, 0]
click at [466, 424] on div "Label" at bounding box center [585, 496] width 1170 height 162
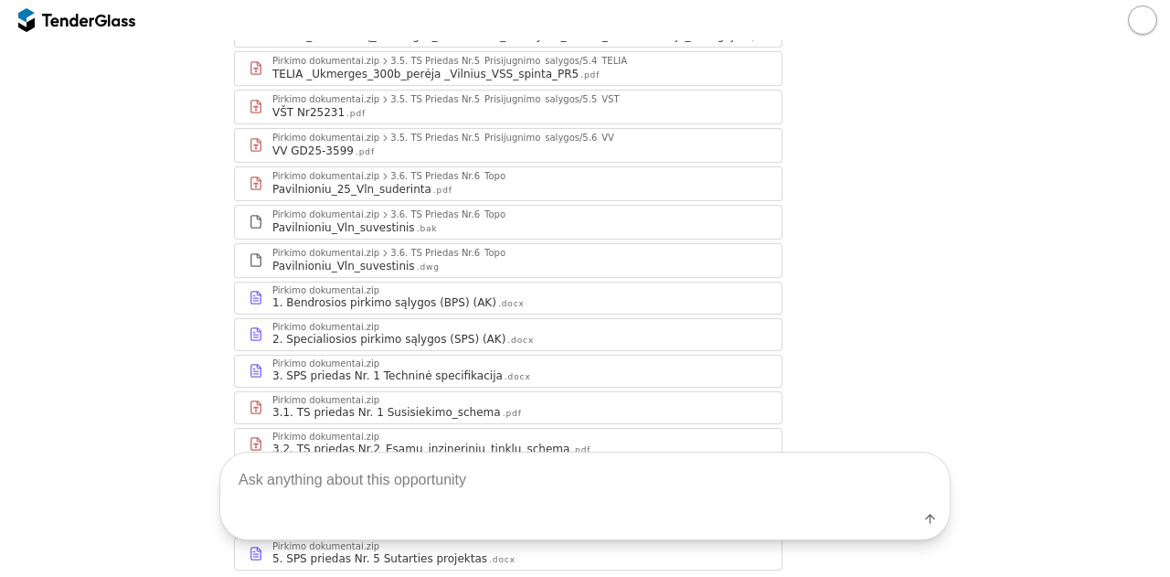
scroll to position [927, 0]
click at [445, 320] on div "Pirkimo dokumentai.zip" at bounding box center [519, 324] width 495 height 9
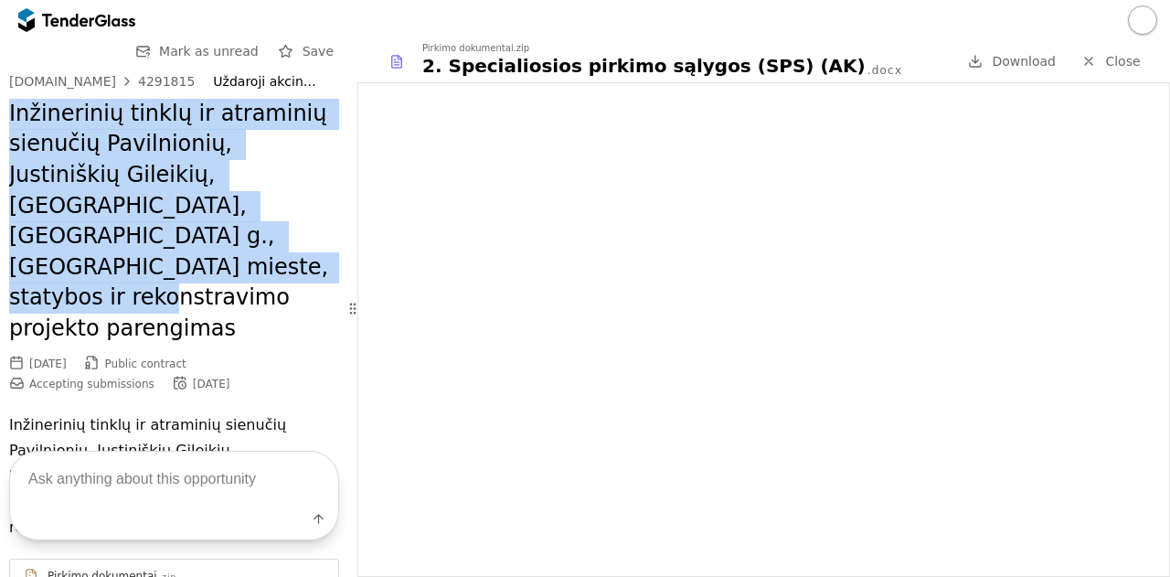
drag, startPoint x: 8, startPoint y: 105, endPoint x: 228, endPoint y: 264, distance: 270.9
copy h2 "Inžinerinių tinklų ir atraminių sienučių Pavilnionių, Justiniškių Gileikių, [GE…"
click at [138, 84] on div "4291815" at bounding box center [166, 81] width 57 height 13
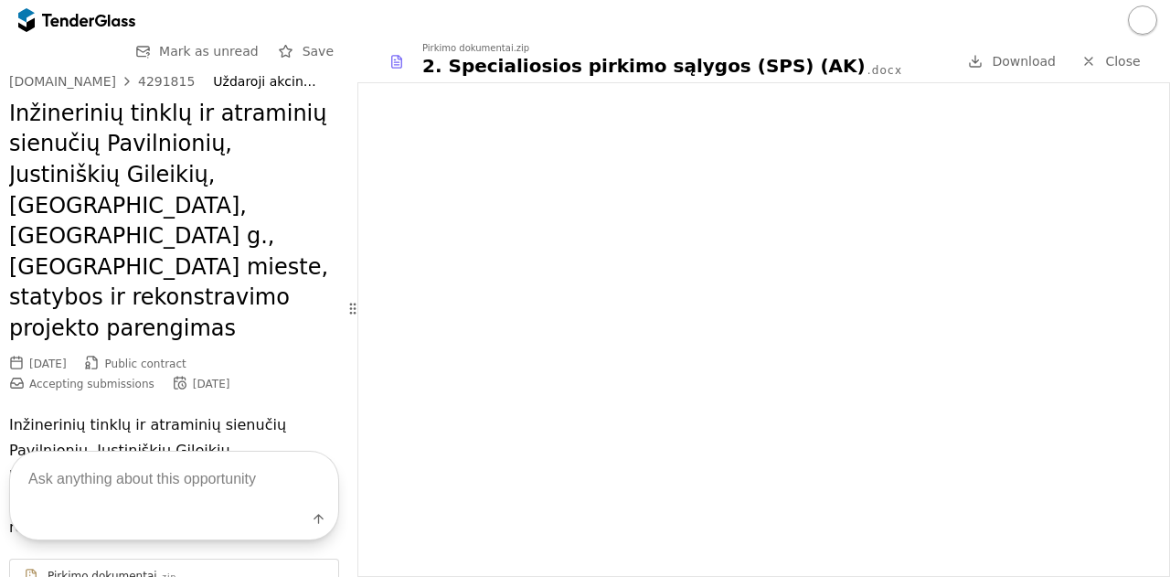
click at [173, 464] on textarea at bounding box center [174, 479] width 328 height 54
type textarea "ar yra biudzetas?"
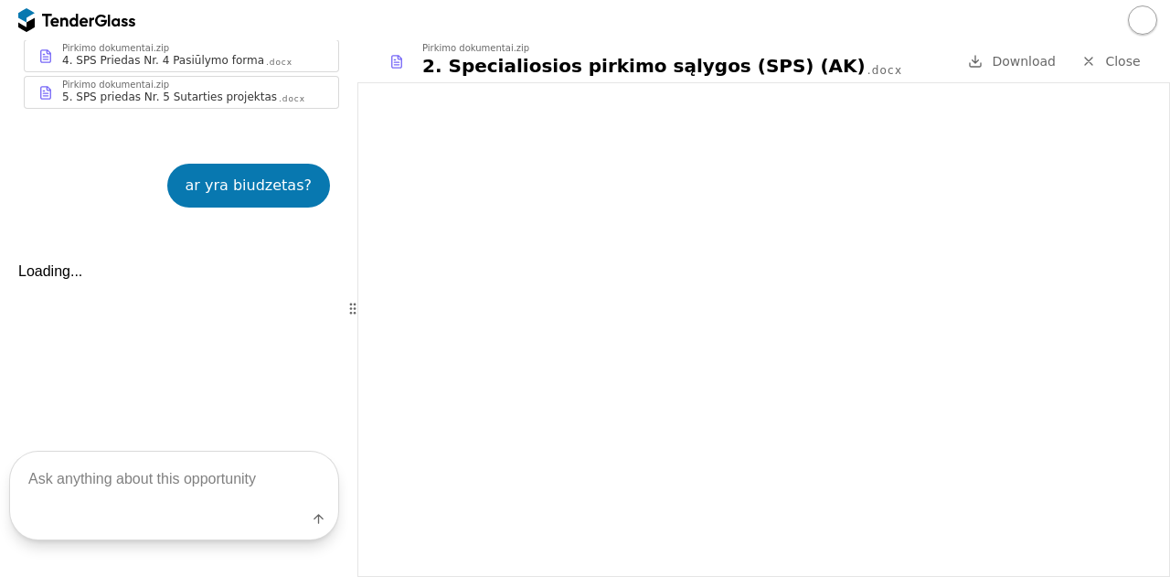
scroll to position [1585, 0]
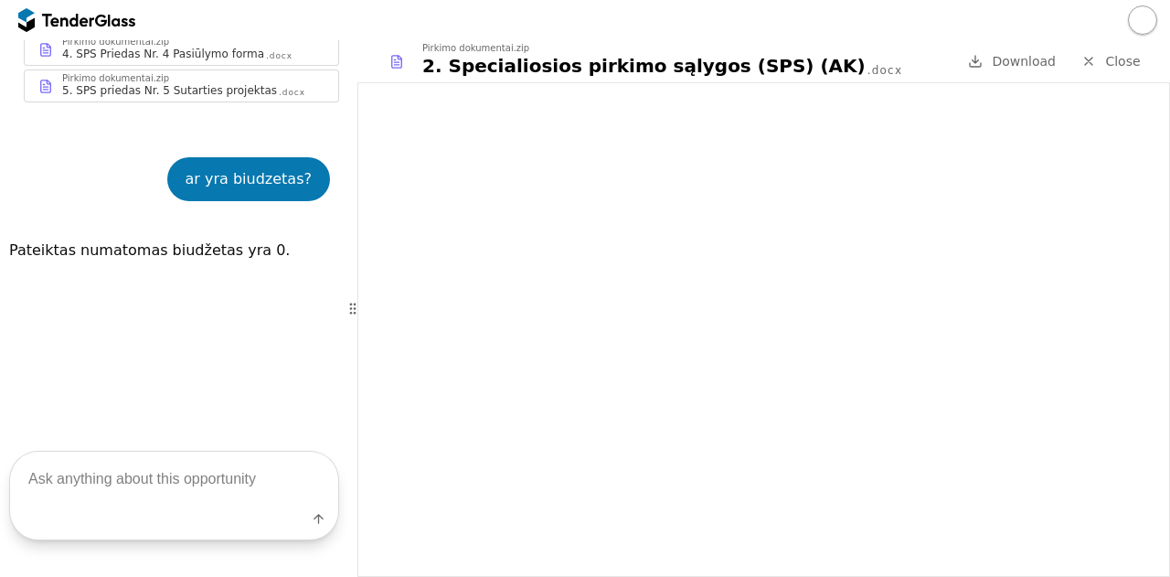
click at [233, 483] on textarea at bounding box center [174, 479] width 328 height 54
type textarea "o maksimali pirkimo vertė?"
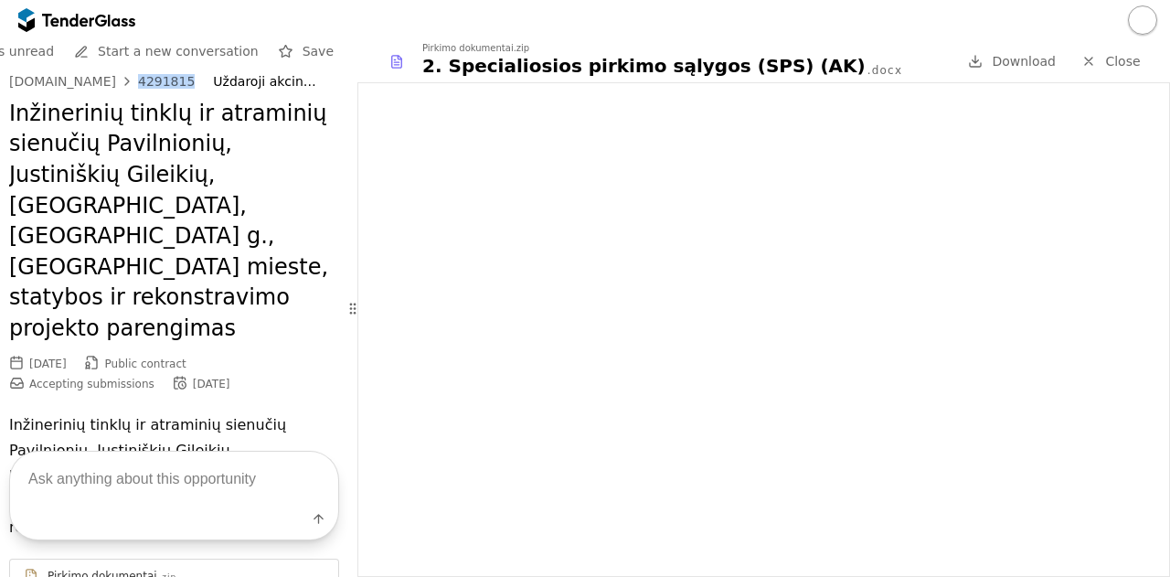
drag, startPoint x: 179, startPoint y: 86, endPoint x: 123, endPoint y: 77, distance: 56.5
click at [123, 77] on div "[DOMAIN_NAME] 4291815 Uždaroji akcinė bendrovė „Vilniaus vystymo kompanija“" at bounding box center [174, 82] width 330 height 16
copy div "4291815"
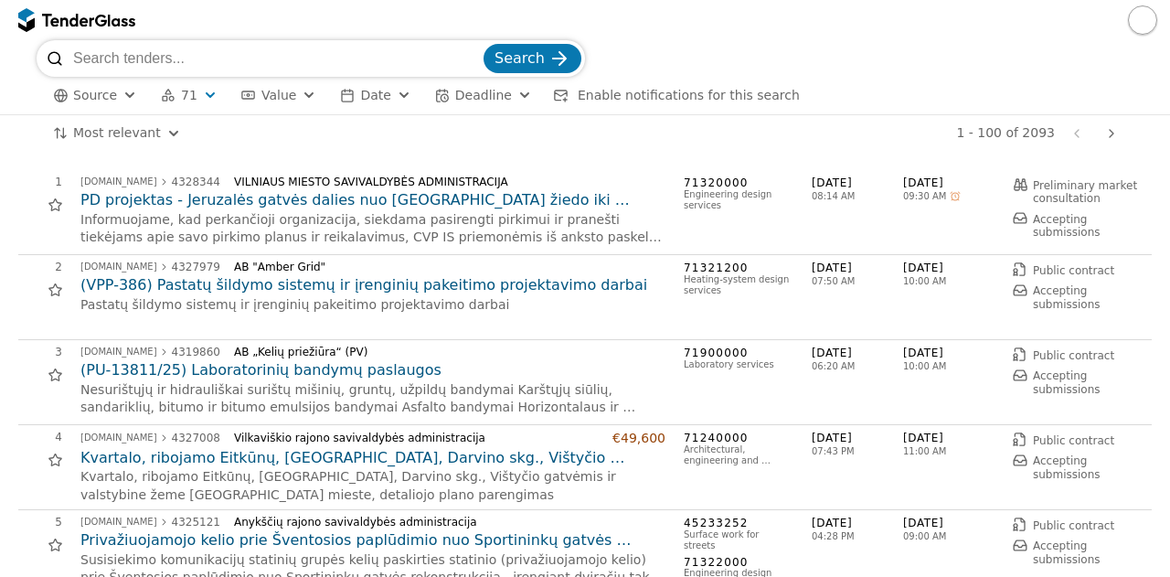
scroll to position [1593, 0]
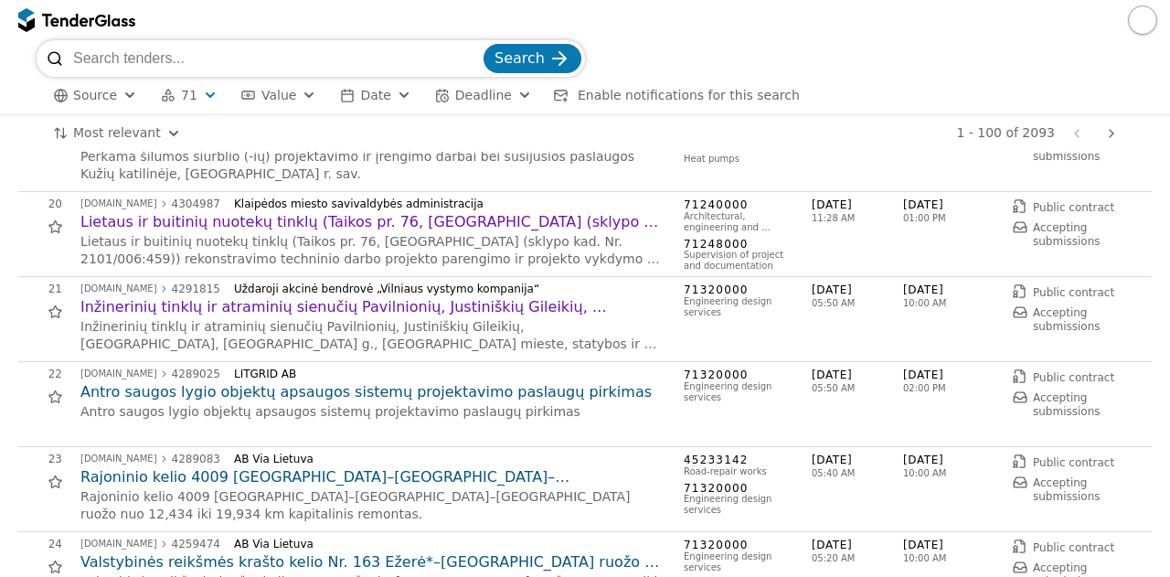
click at [437, 478] on h2 "Rajoninio kelio 4009 [GEOGRAPHIC_DATA]–[GEOGRAPHIC_DATA]–[GEOGRAPHIC_DATA] ruož…" at bounding box center [372, 477] width 585 height 20
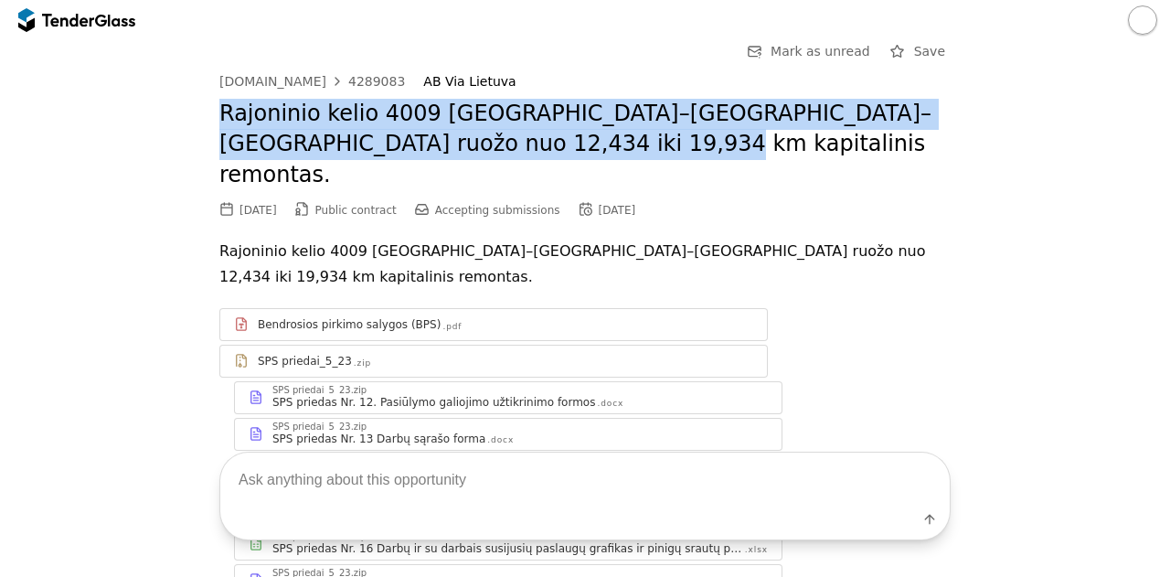
drag, startPoint x: 215, startPoint y: 120, endPoint x: 519, endPoint y: 151, distance: 305.9
click at [519, 151] on h2 "Rajoninio kelio 4009 [GEOGRAPHIC_DATA]–[GEOGRAPHIC_DATA]–[GEOGRAPHIC_DATA] ruož…" at bounding box center [584, 145] width 731 height 92
click at [349, 85] on div "4289083" at bounding box center [376, 81] width 57 height 13
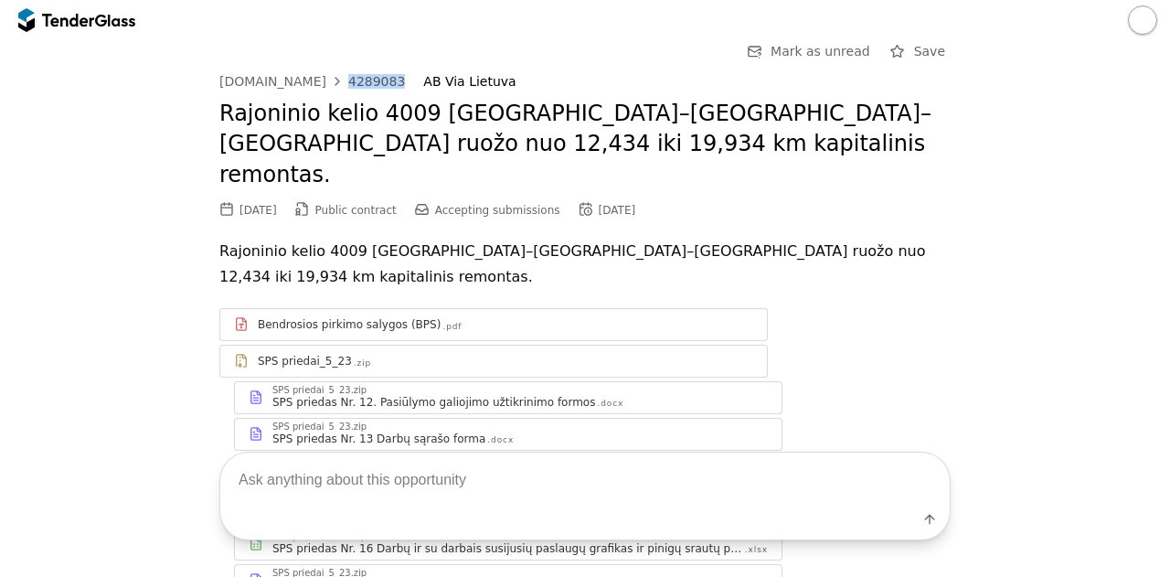
drag, startPoint x: 376, startPoint y: 77, endPoint x: 327, endPoint y: 74, distance: 49.4
click at [327, 74] on div "[DOMAIN_NAME] 4289083 AB [GEOGRAPHIC_DATA]" at bounding box center [584, 82] width 731 height 16
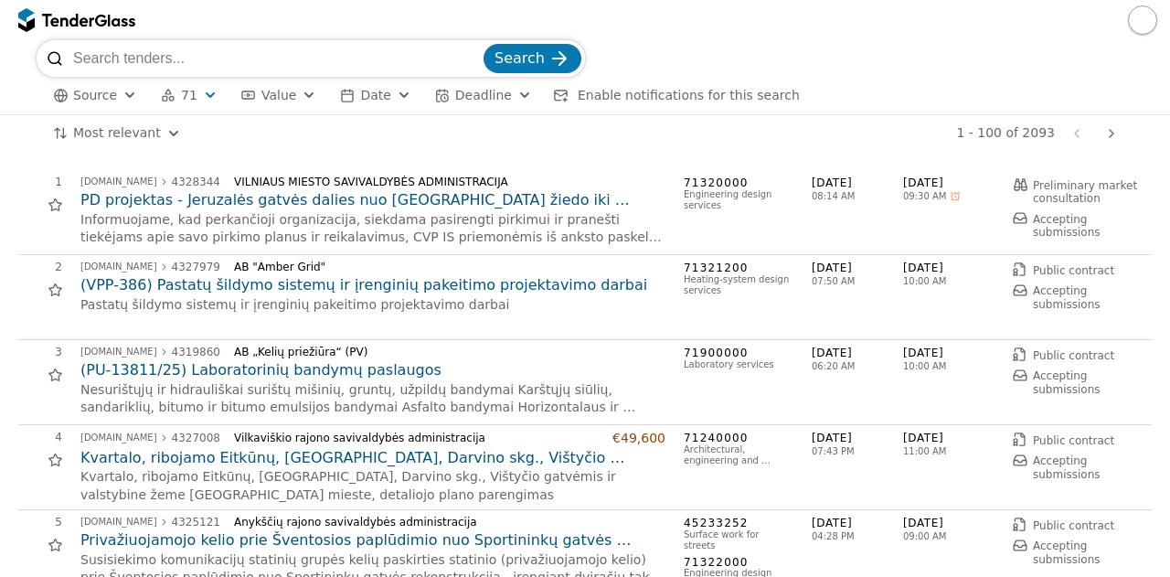
scroll to position [1593, 0]
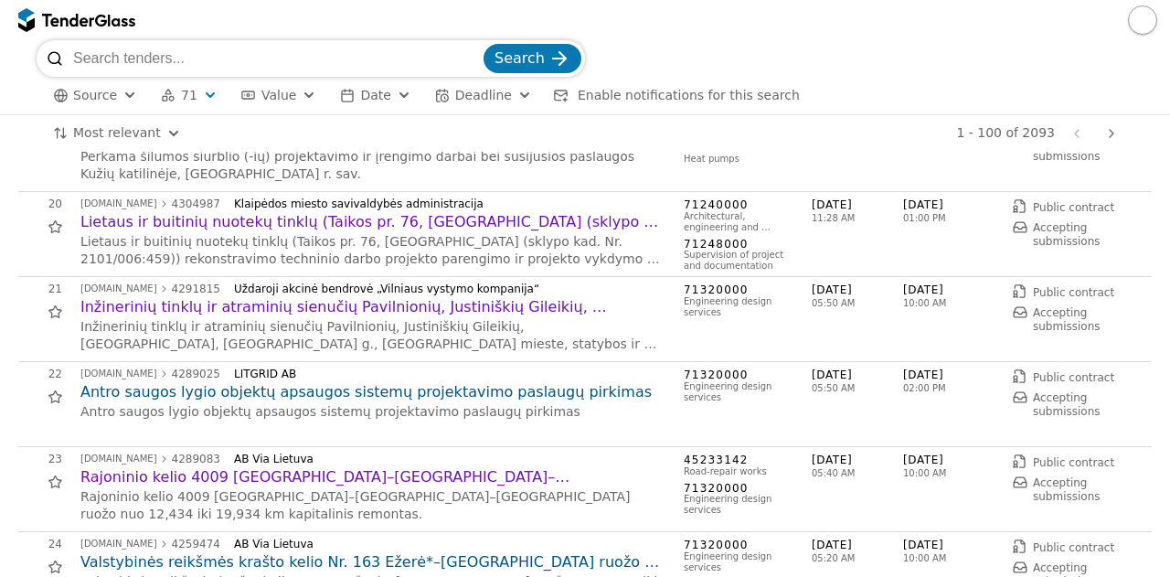
click at [415, 440] on div "22 [DOMAIN_NAME] 4289025 LITGRID AB Antro saugos lygio objektų apsaugos sistemų…" at bounding box center [579, 403] width 1122 height 73
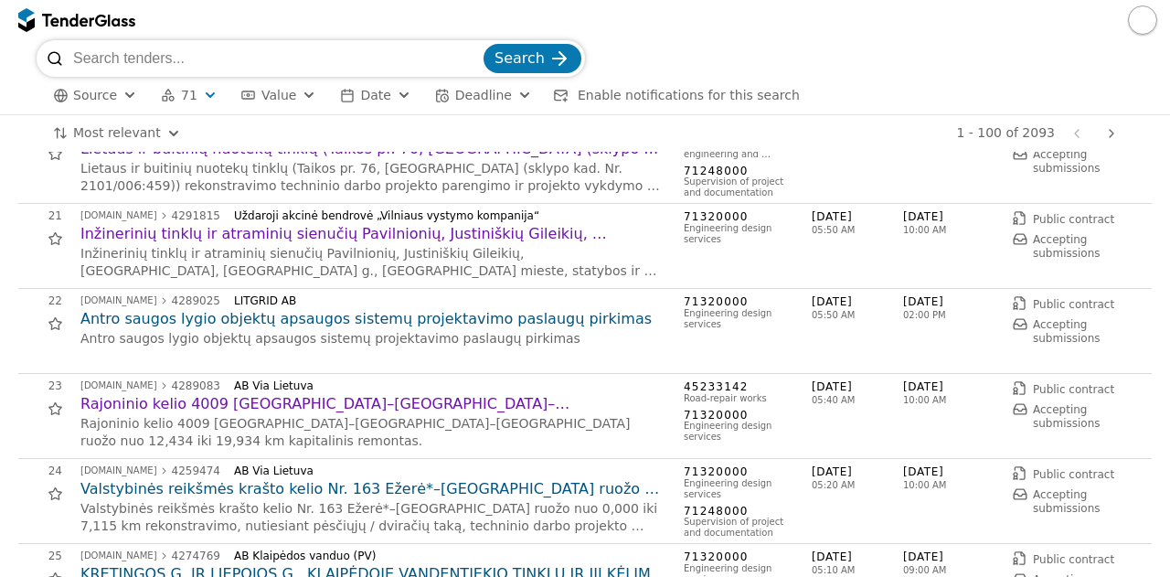
scroll to position [1702, 0]
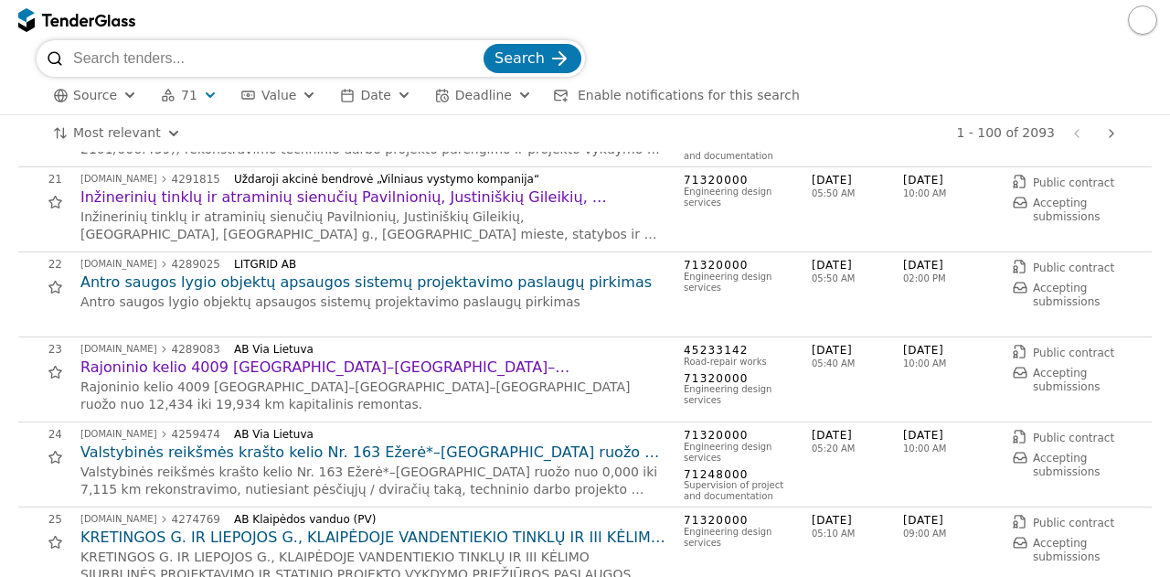
click at [430, 451] on h2 "Valstybinės reikšmės krašto kelio Nr. 163 Ežerė*–[GEOGRAPHIC_DATA] ruožo nuo 0,…" at bounding box center [372, 452] width 585 height 20
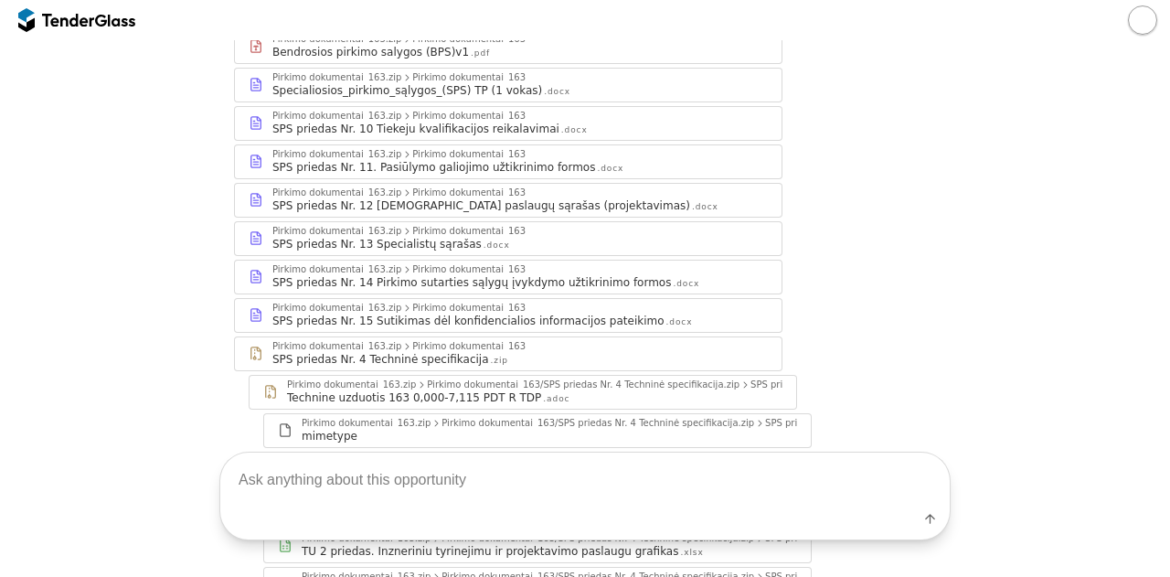
scroll to position [351, 0]
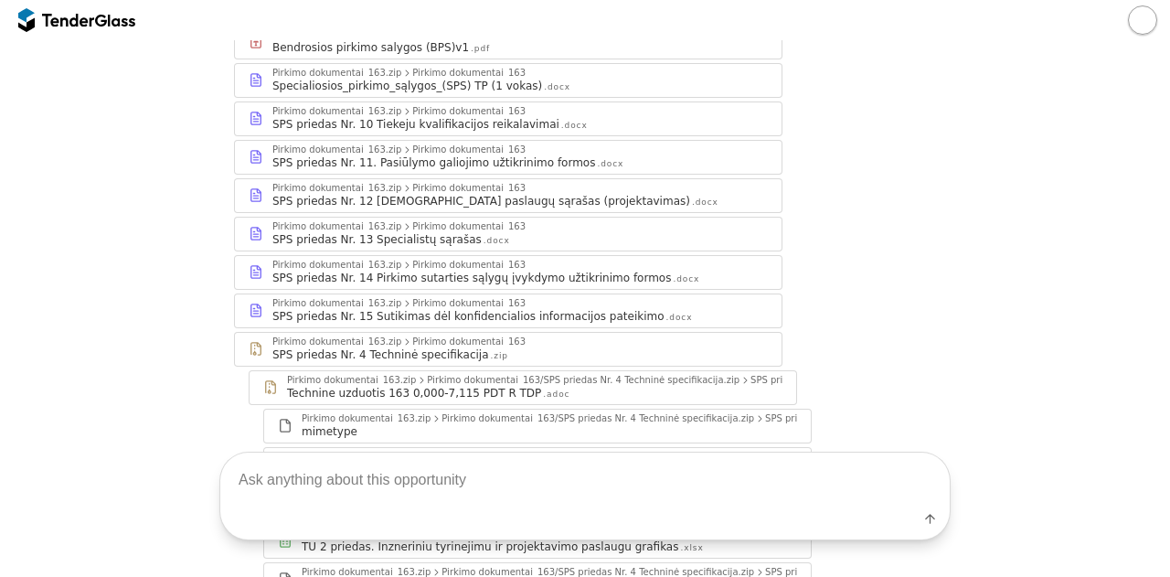
click at [480, 107] on div "Pirkimo dokumentai_163" at bounding box center [468, 111] width 113 height 9
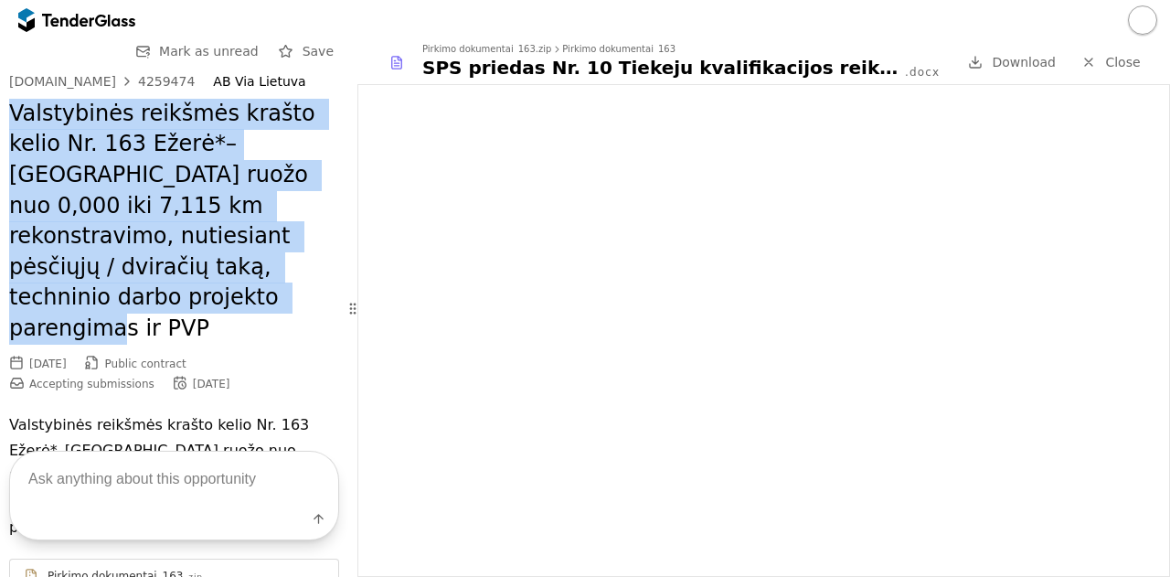
drag, startPoint x: 205, startPoint y: 291, endPoint x: 0, endPoint y: 118, distance: 267.8
click at [138, 77] on div "4259474" at bounding box center [166, 81] width 57 height 13
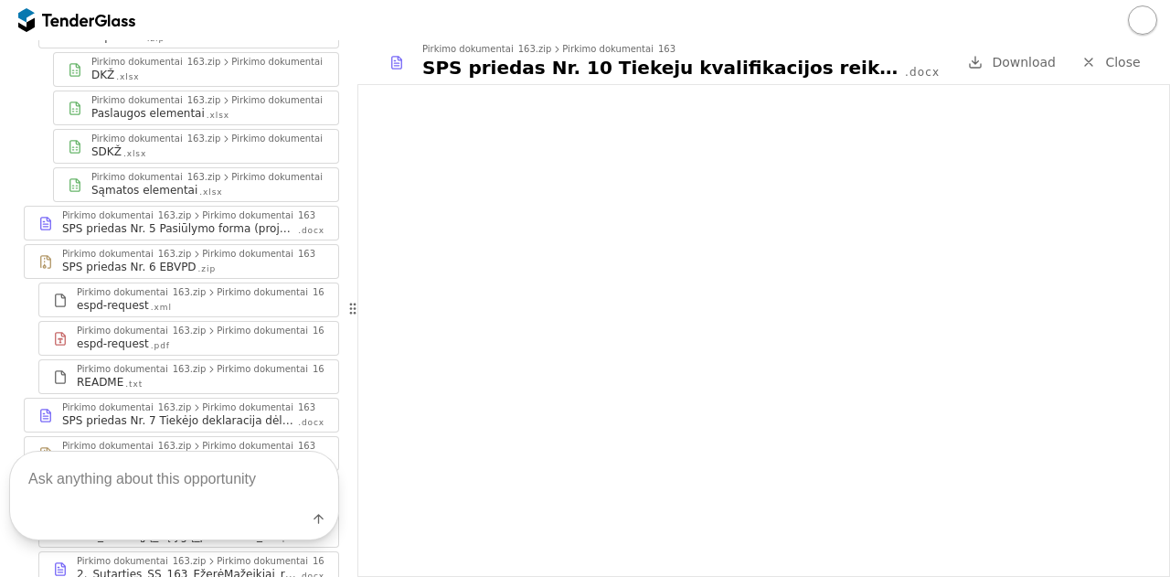
scroll to position [1422, 0]
click at [211, 225] on div "SPS priedas Nr. 5 Pasiūlymo forma (projektavimas)" at bounding box center [179, 232] width 234 height 15
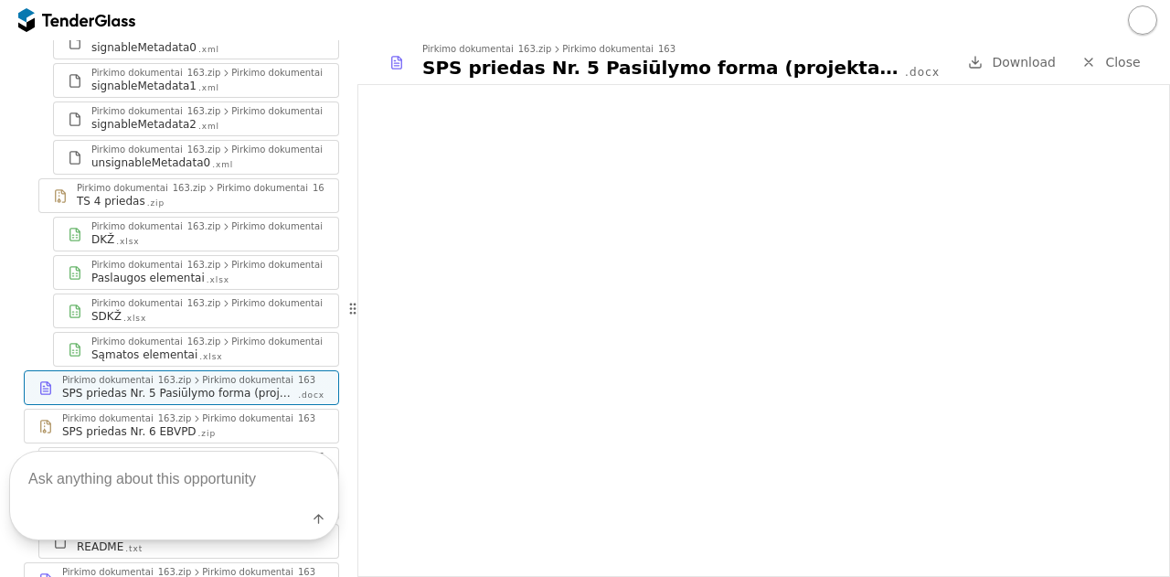
scroll to position [1313, 0]
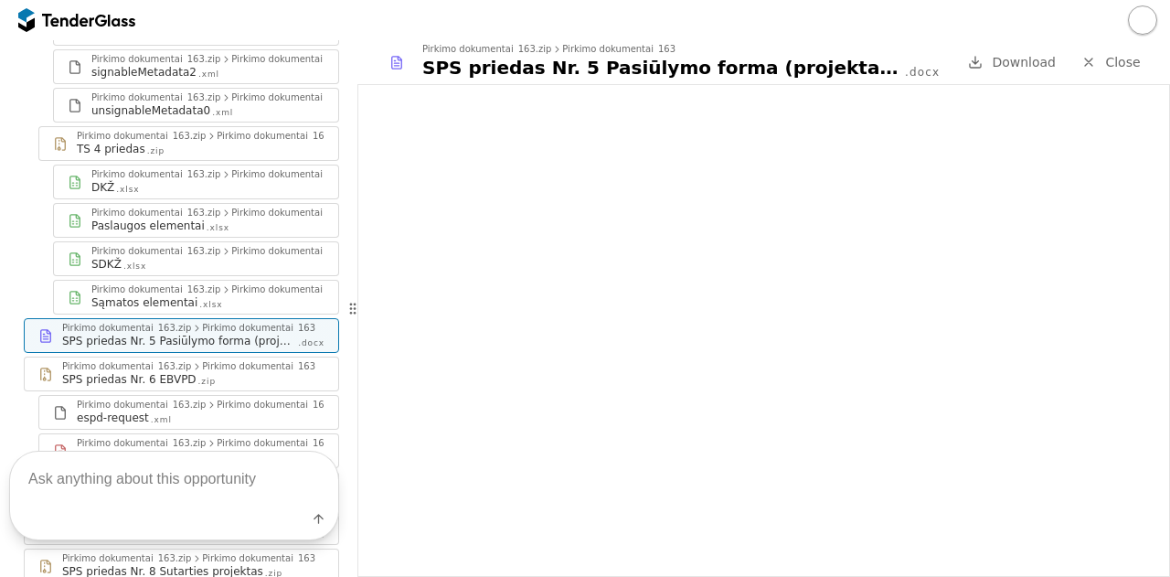
click at [223, 468] on textarea at bounding box center [174, 479] width 328 height 54
type textarea "pagal ką išrenkamas laimėtojas?"
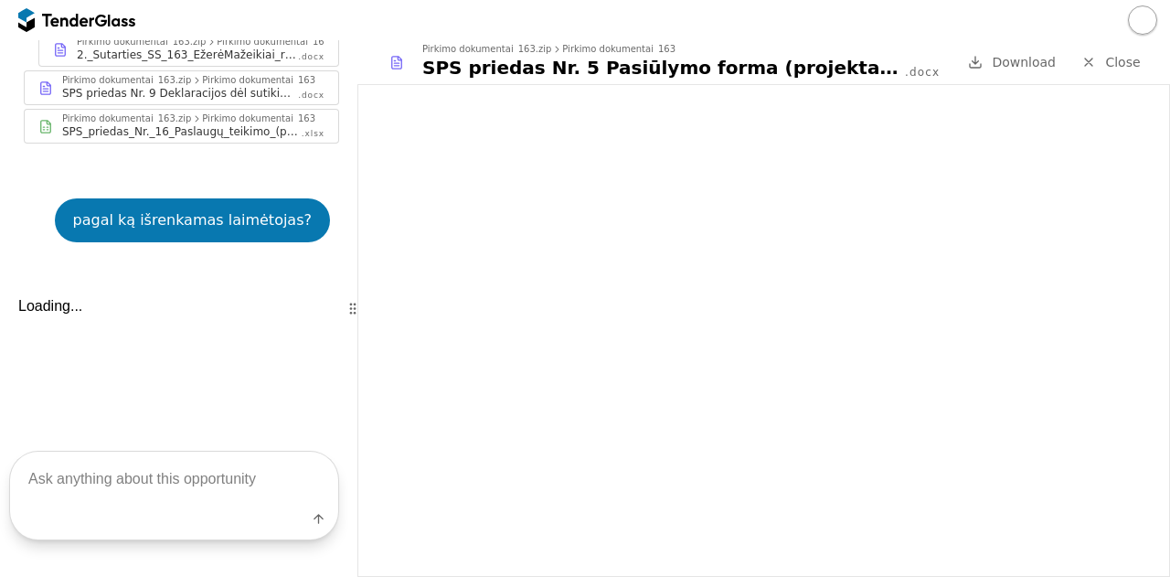
scroll to position [2017, 0]
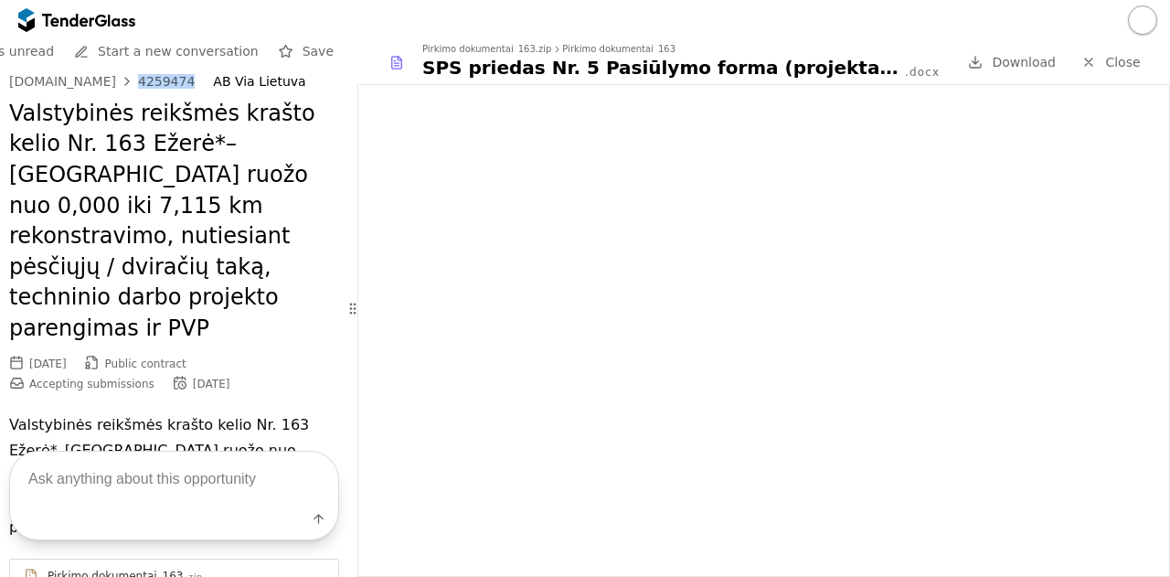
drag, startPoint x: 178, startPoint y: 79, endPoint x: 123, endPoint y: 75, distance: 55.0
click at [123, 75] on div "[DOMAIN_NAME] 4259474 AB [GEOGRAPHIC_DATA]" at bounding box center [174, 82] width 330 height 16
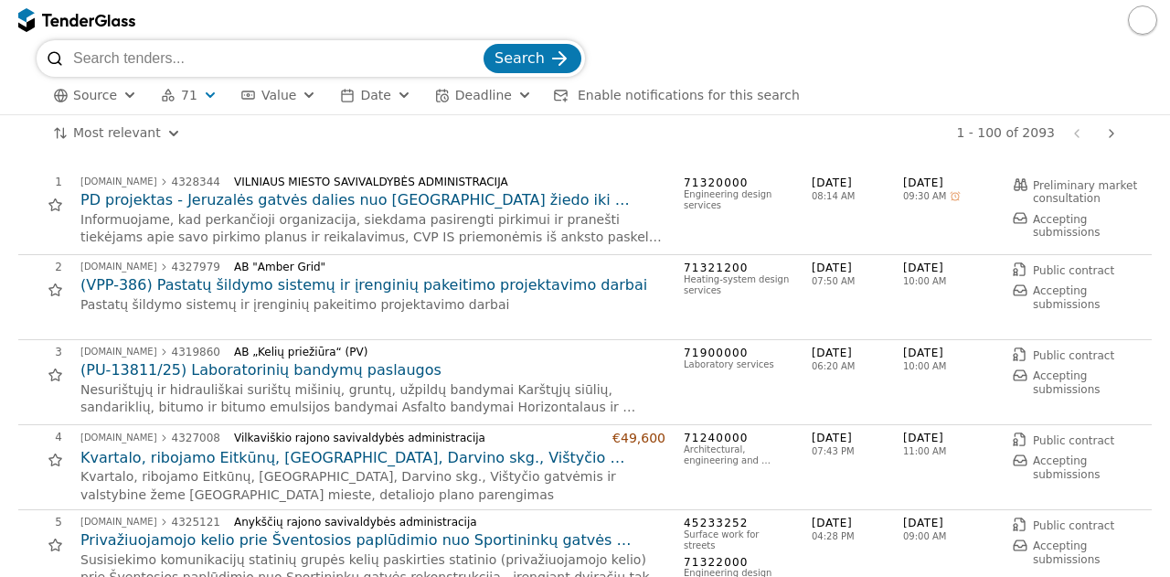
scroll to position [1702, 0]
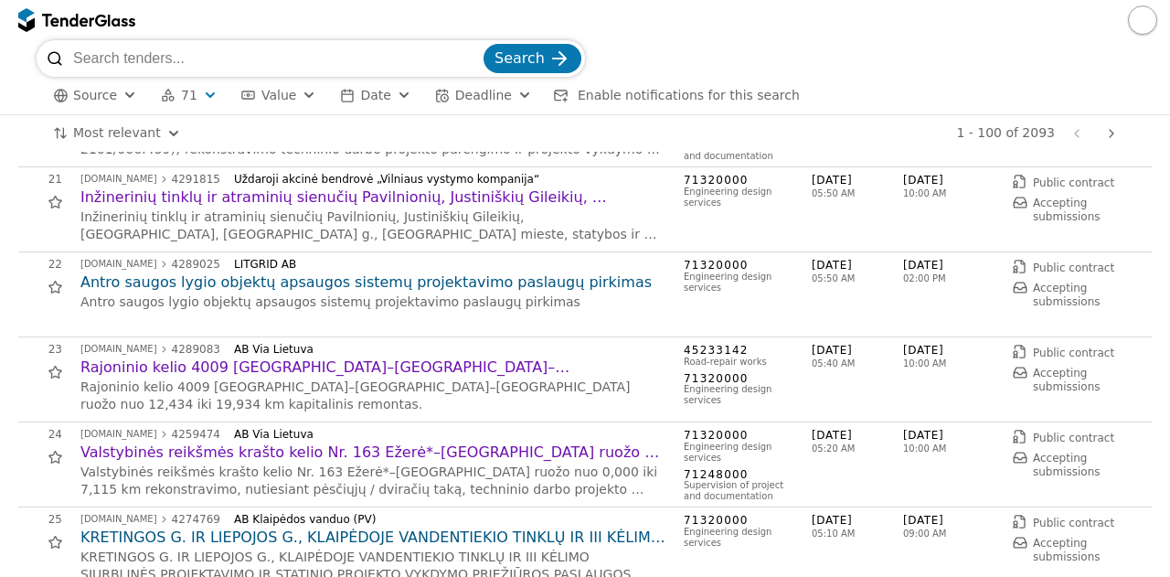
click at [619, 507] on div "25 [DOMAIN_NAME] 4274769 AB Klaipėdos vanduo (PV) KRETINGOS G. IR LIEPOJOS G., …" at bounding box center [584, 549] width 1133 height 85
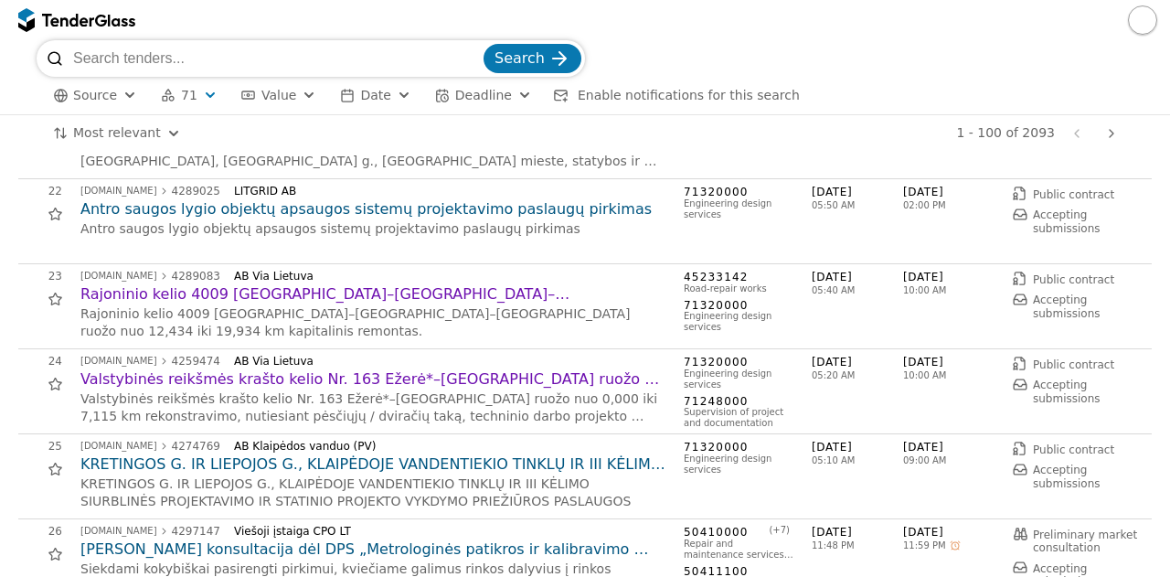
scroll to position [1812, 0]
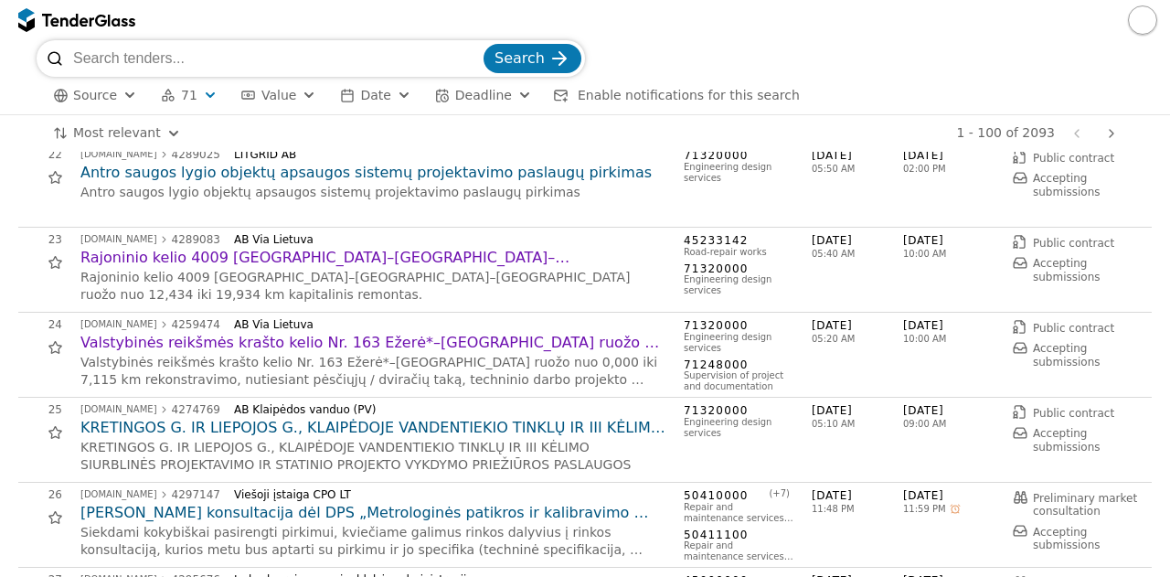
click at [449, 426] on h2 "KRETINGOS G. IR LIEPOJOS G., KLAIPĖDOJE VANDENTIEKIO TINKLŲ IR III KĖLIMO SIURB…" at bounding box center [372, 428] width 585 height 20
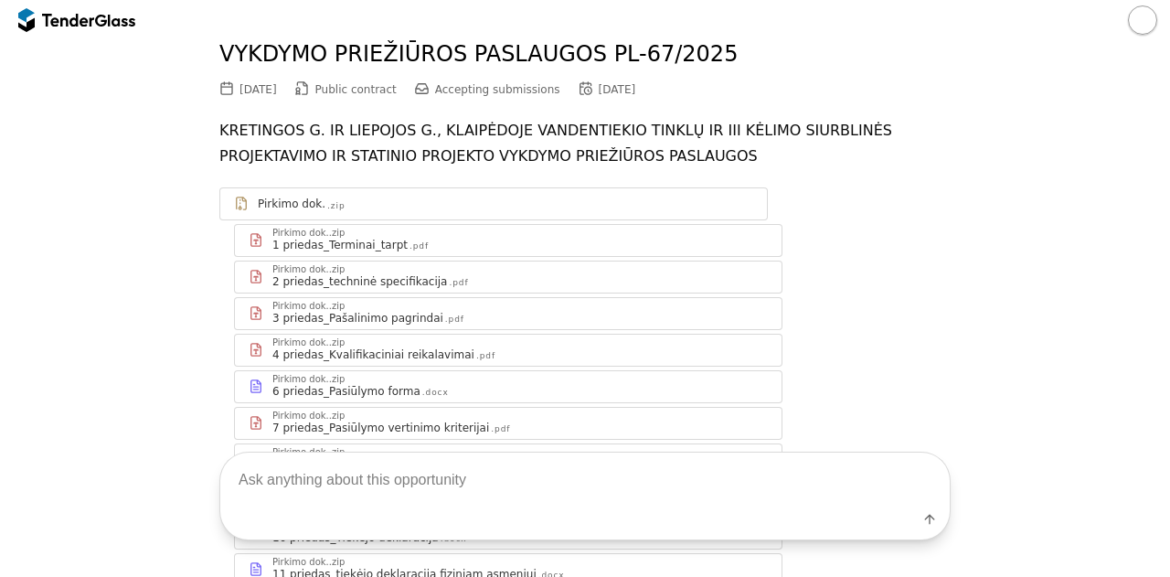
scroll to position [117, 0]
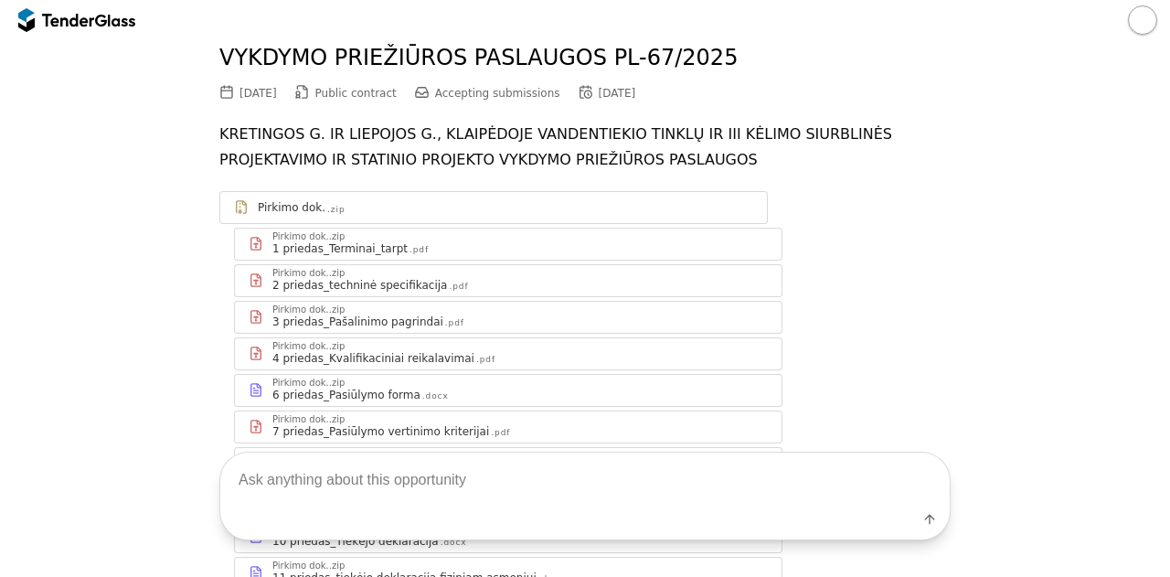
click at [493, 356] on div "4 priedas_Kvalifikaciniai reikalavimai .pdf" at bounding box center [519, 358] width 495 height 15
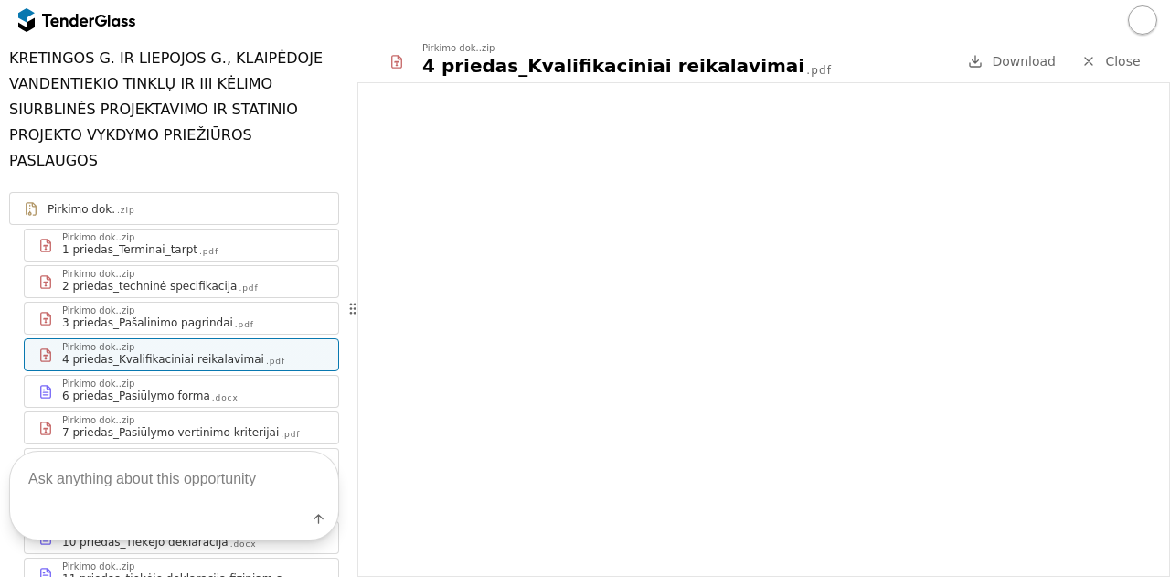
scroll to position [369, 0]
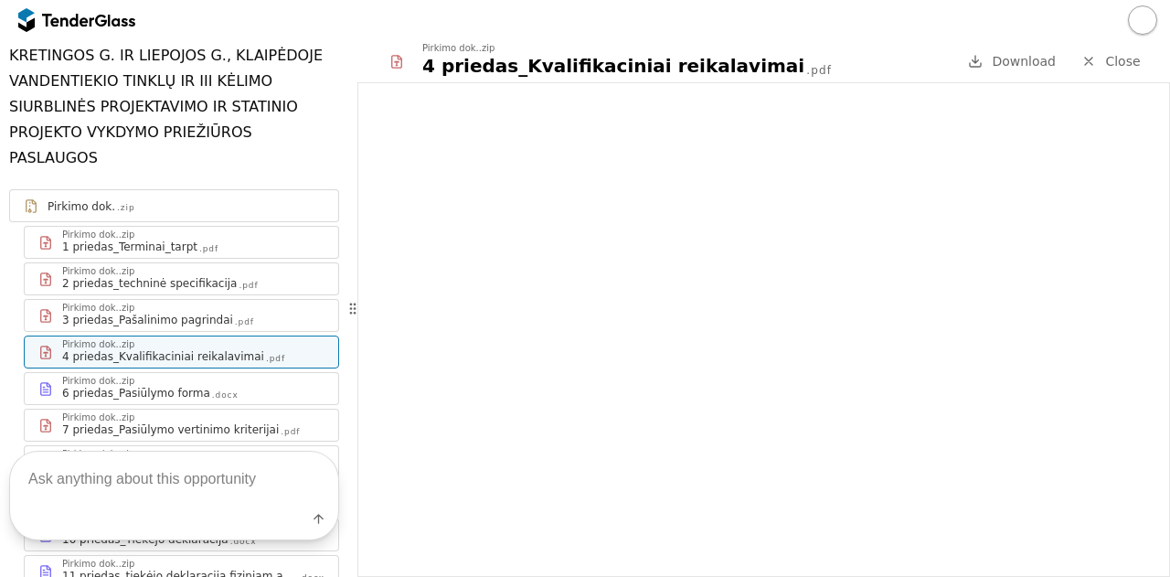
click at [259, 409] on div "Pirkimo dok..zip 7 priedas_Pasiūlymo vertinimo kriterijai .pdf" at bounding box center [181, 424] width 313 height 31
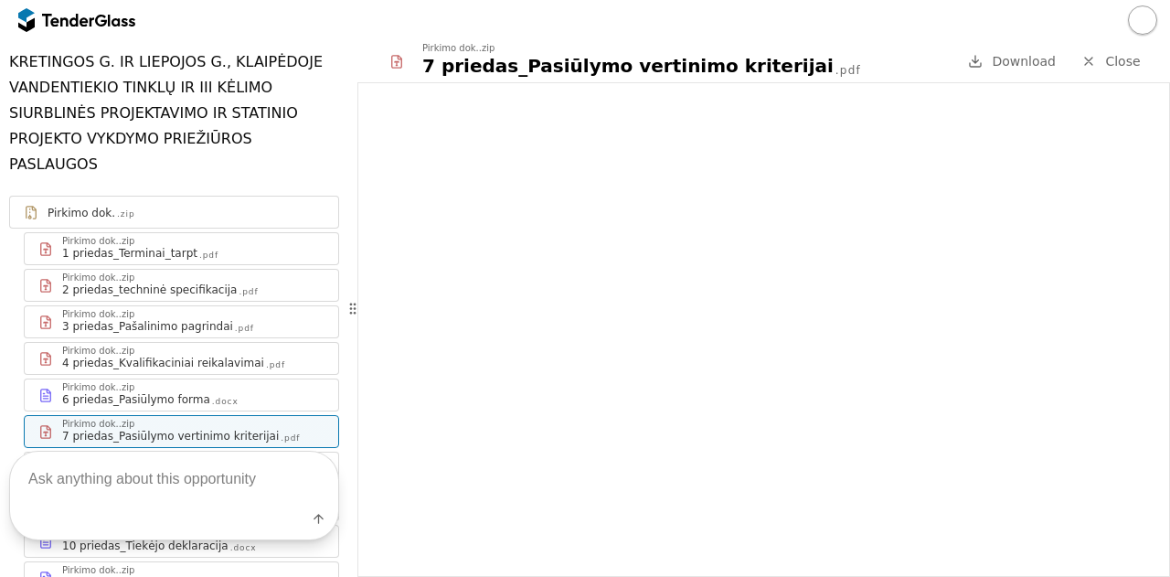
scroll to position [354, 0]
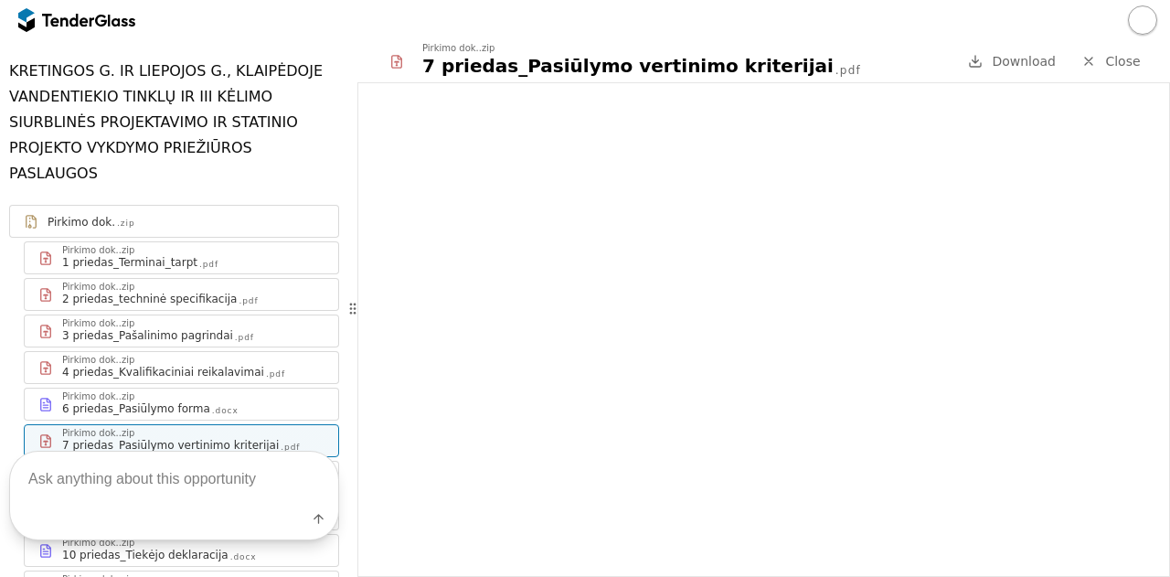
click at [239, 295] on div ".pdf" at bounding box center [248, 301] width 19 height 12
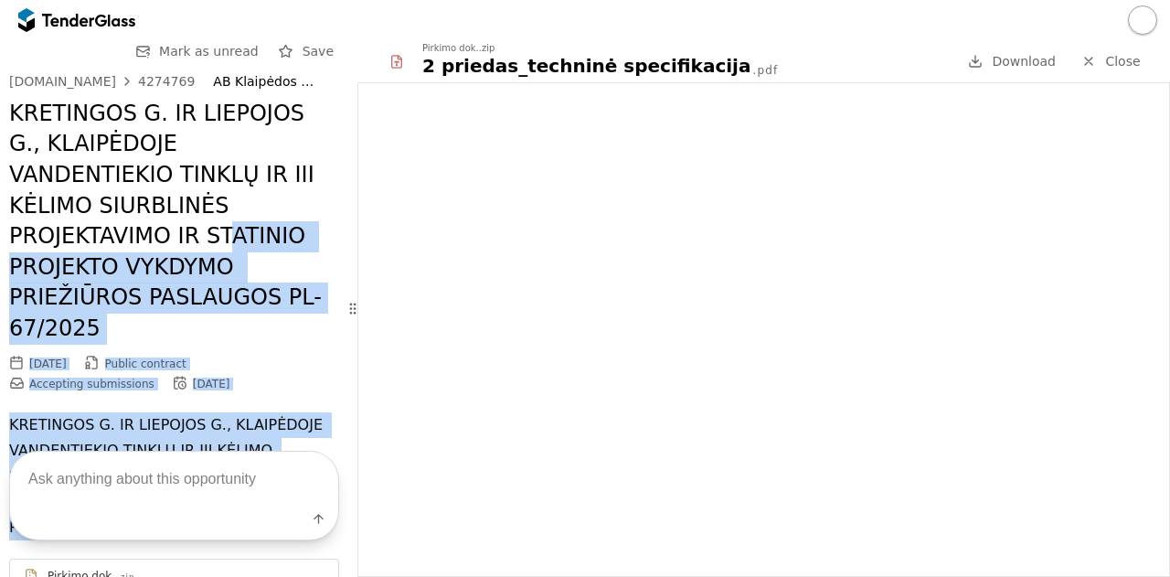
drag, startPoint x: 315, startPoint y: 115, endPoint x: 33, endPoint y: 244, distance: 310.4
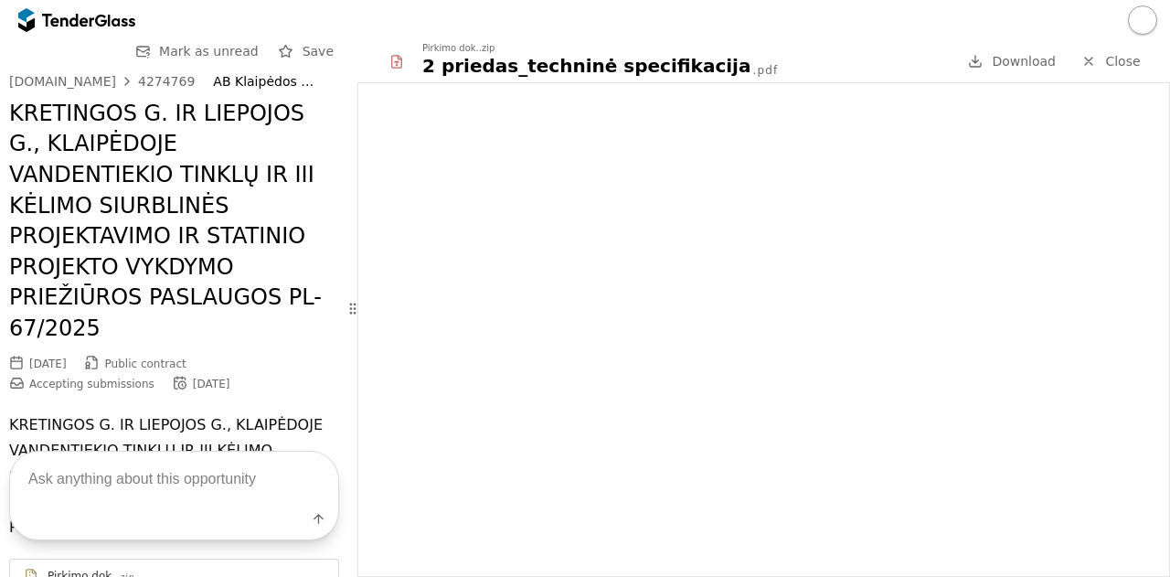
click at [62, 195] on h2 "KRETINGOS G. IR LIEPOJOS G., KLAIPĖDOJE VANDENTIEKIO TINKLŲ IR III KĖLIMO SIURB…" at bounding box center [174, 222] width 330 height 246
drag, startPoint x: 5, startPoint y: 115, endPoint x: 45, endPoint y: 120, distance: 39.6
click at [45, 120] on h2 "KRETINGOS G. IR LIEPOJOS G., KLAIPĖDOJE VANDENTIEKIO TINKLŲ IR III KĖLIMO SIURB…" at bounding box center [174, 222] width 330 height 246
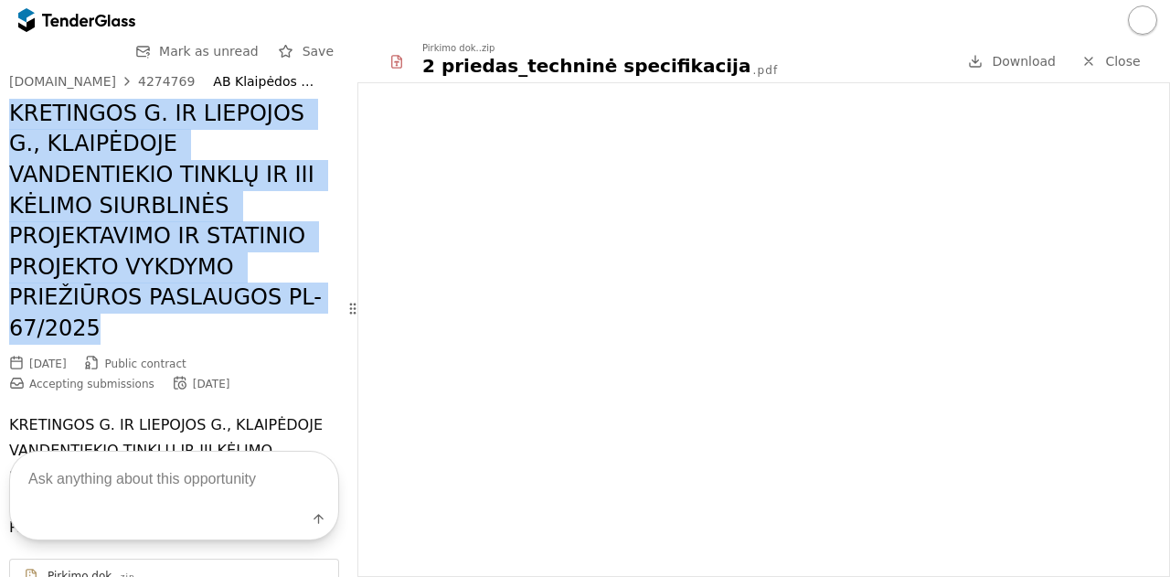
drag, startPoint x: 9, startPoint y: 110, endPoint x: 207, endPoint y: 302, distance: 276.0
click at [207, 302] on h2 "KRETINGOS G. IR LIEPOJOS G., KLAIPĖDOJE VANDENTIEKIO TINKLŲ IR III KĖLIMO SIURB…" at bounding box center [174, 222] width 330 height 246
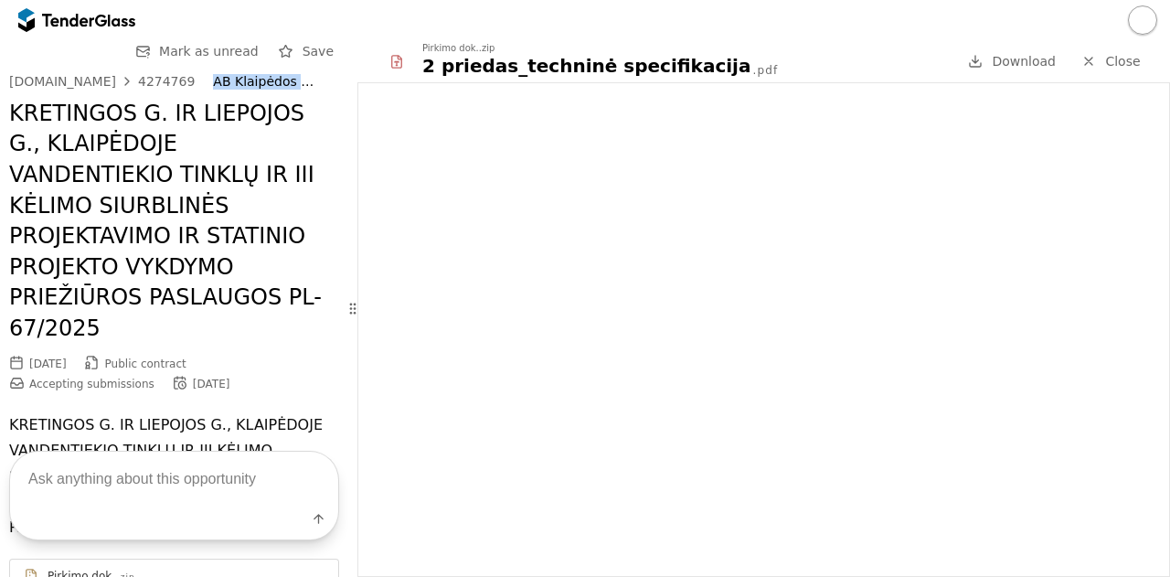
drag, startPoint x: 188, startPoint y: 77, endPoint x: 271, endPoint y: 80, distance: 83.2
click at [271, 80] on div "[DOMAIN_NAME] 4274769 AB Klaipėdos vanduo (PV)" at bounding box center [174, 82] width 330 height 16
click at [159, 80] on div "4274769" at bounding box center [166, 81] width 57 height 13
drag, startPoint x: 181, startPoint y: 80, endPoint x: 126, endPoint y: 77, distance: 55.0
click at [126, 77] on div "[DOMAIN_NAME] 4274769 AB Klaipėdos vanduo (PV)" at bounding box center [174, 82] width 330 height 16
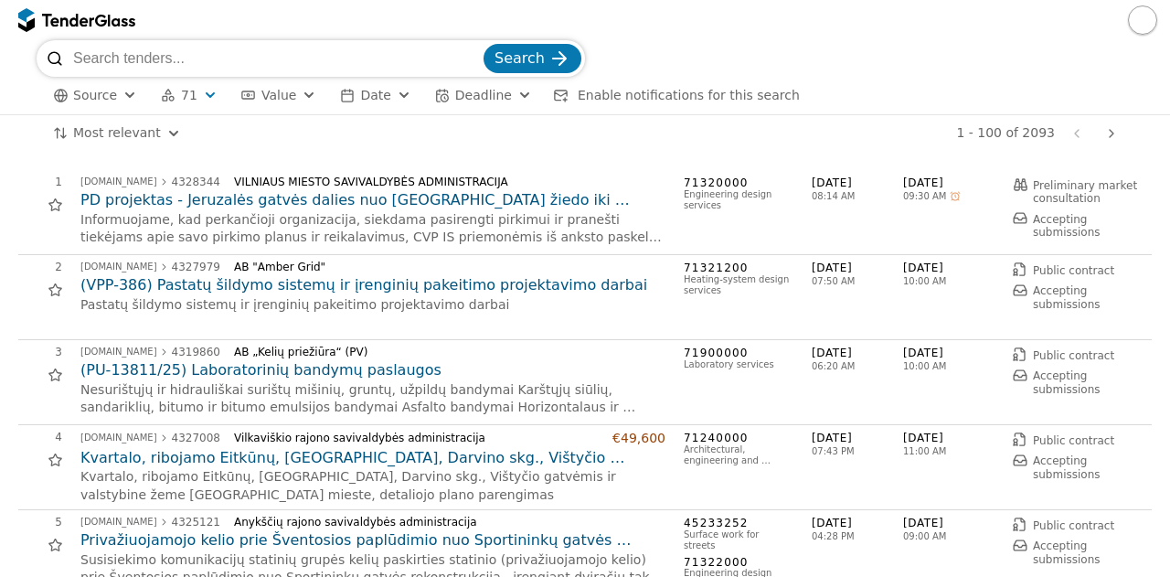
scroll to position [1812, 0]
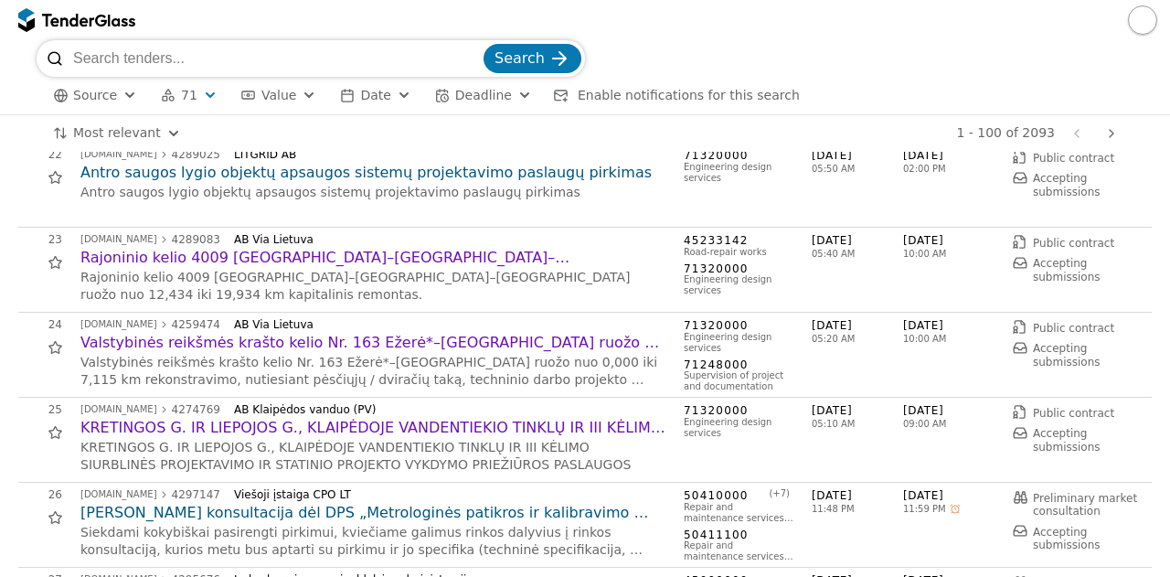
click at [493, 493] on div "Viešoji įstaiga CPO LT" at bounding box center [442, 494] width 417 height 13
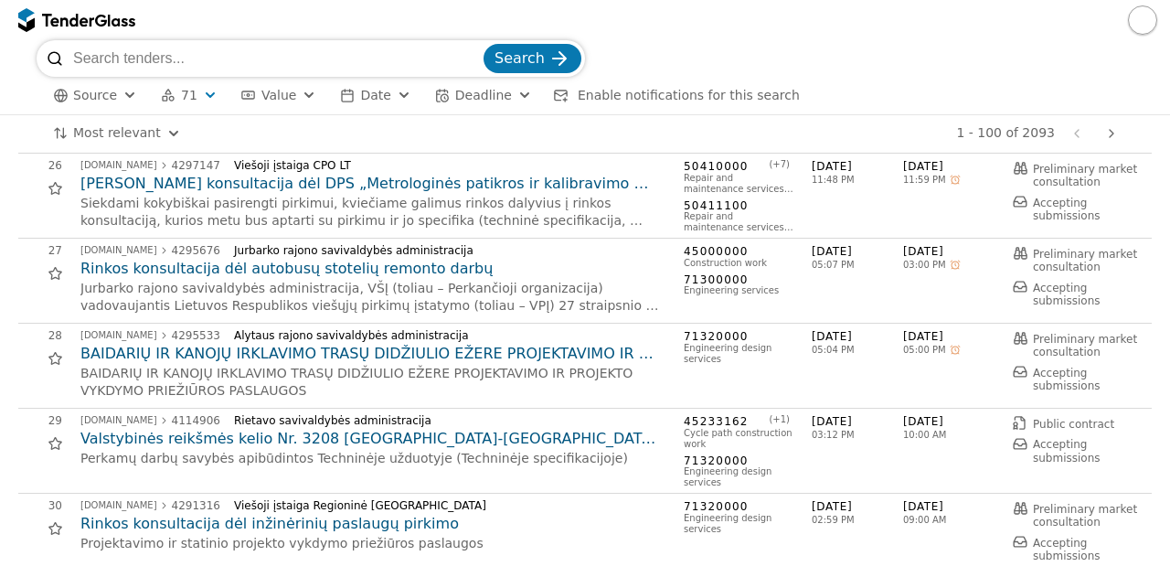
scroll to position [2178, 0]
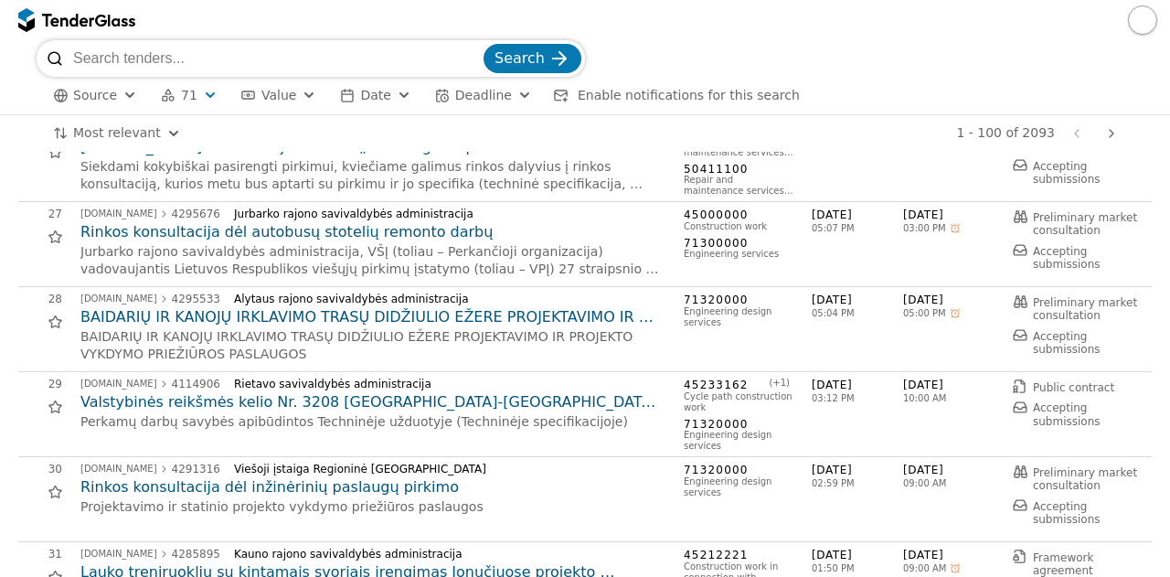
click at [459, 398] on h2 "Valstybinės reikšmės kelio Nr. 3208 [GEOGRAPHIC_DATA]-[GEOGRAPHIC_DATA]-[GEOGRA…" at bounding box center [372, 402] width 585 height 20
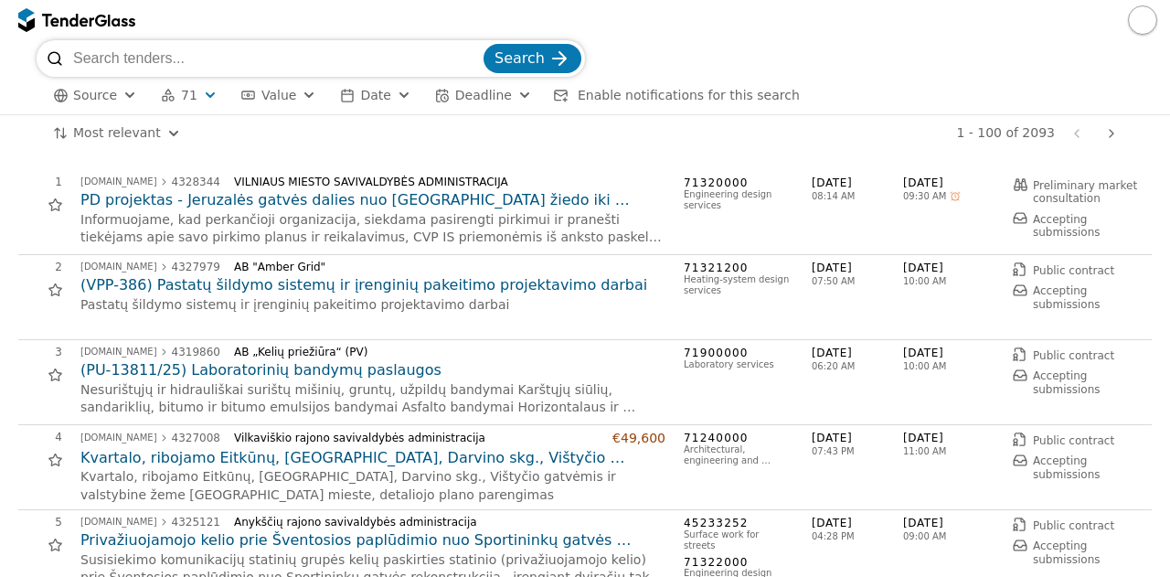
scroll to position [2178, 0]
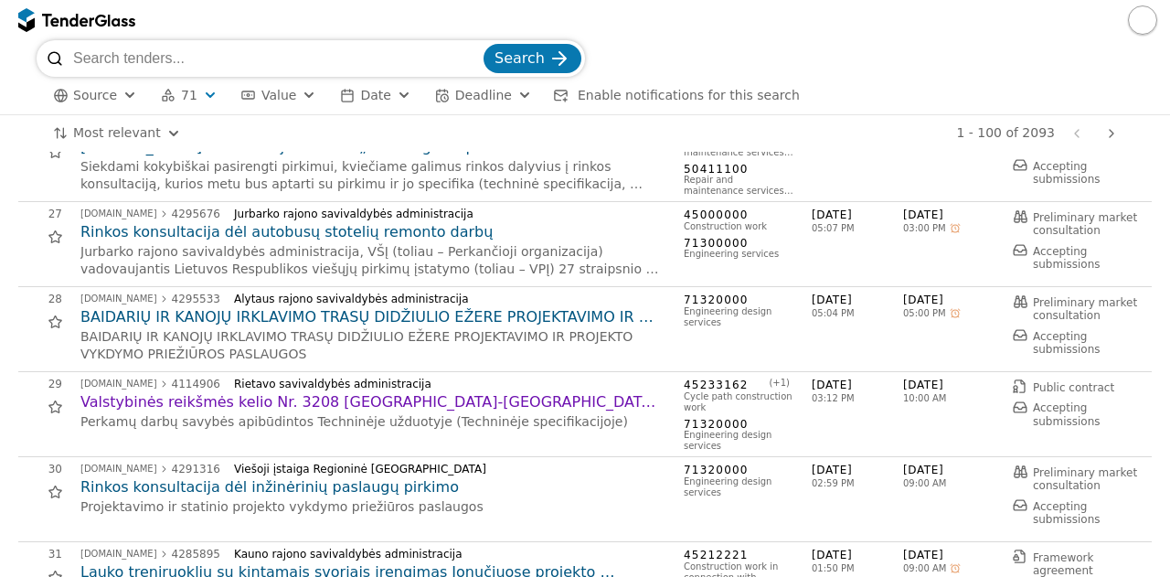
click at [349, 491] on h2 "Rinkos konsultacija dėl inžinėrinių paslaugų pirkimo" at bounding box center [372, 487] width 585 height 20
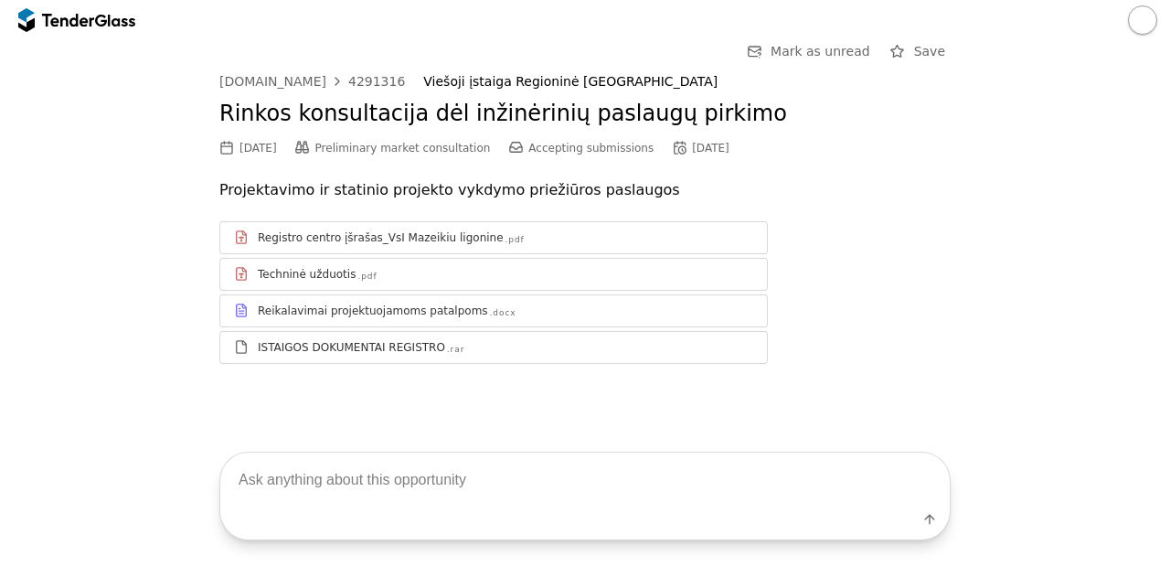
click at [348, 269] on div "Techninė užduotis .pdf" at bounding box center [505, 274] width 495 height 15
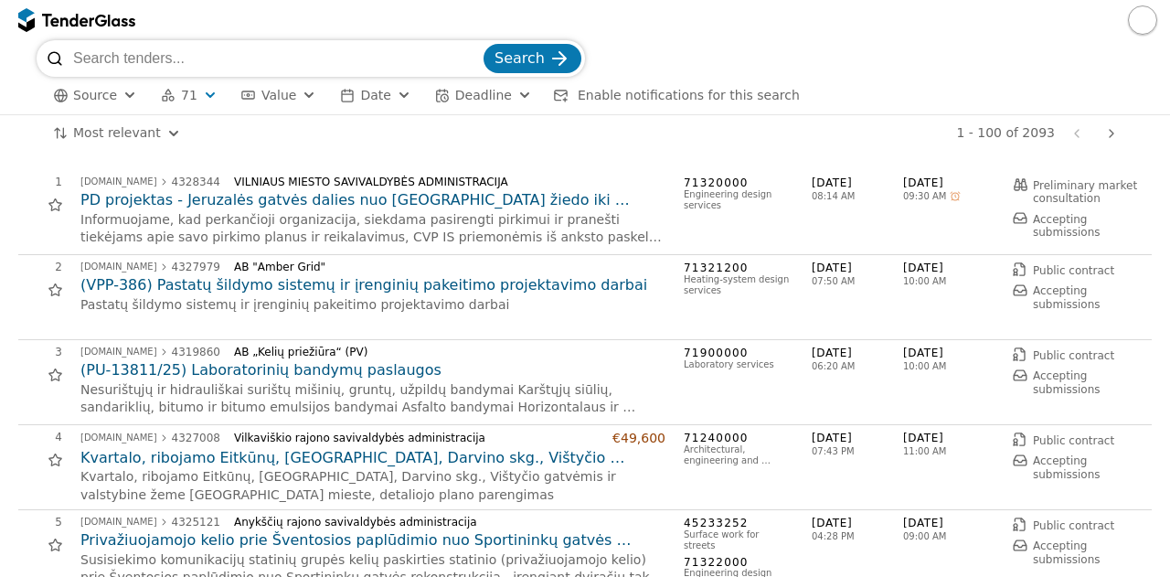
scroll to position [2178, 0]
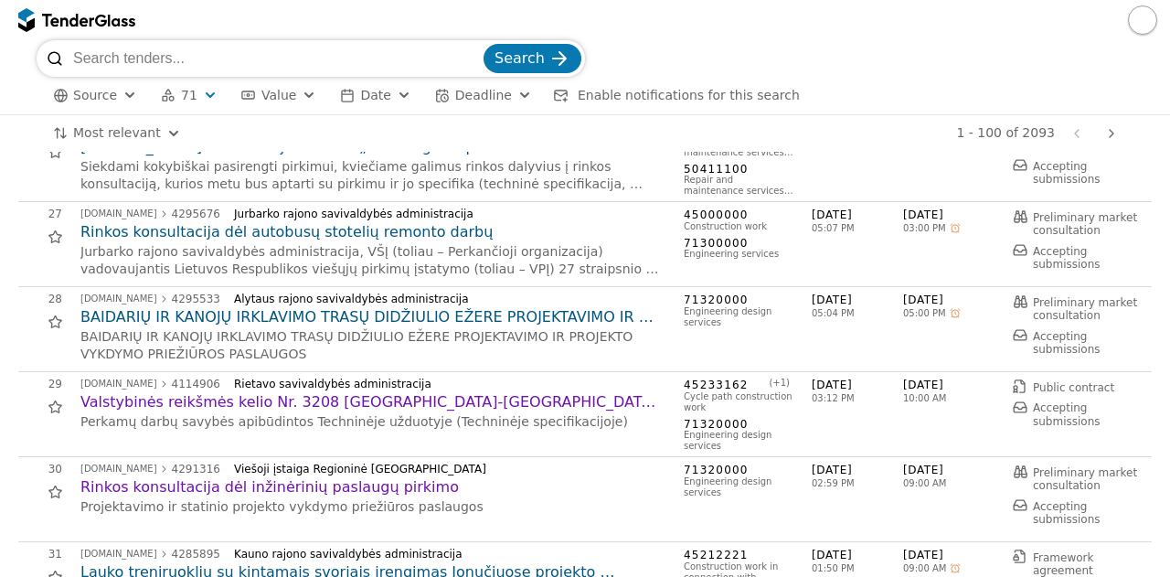
click at [576, 487] on h2 "Rinkos konsultacija dėl inžinėrinių paslaugų pirkimo" at bounding box center [372, 487] width 585 height 20
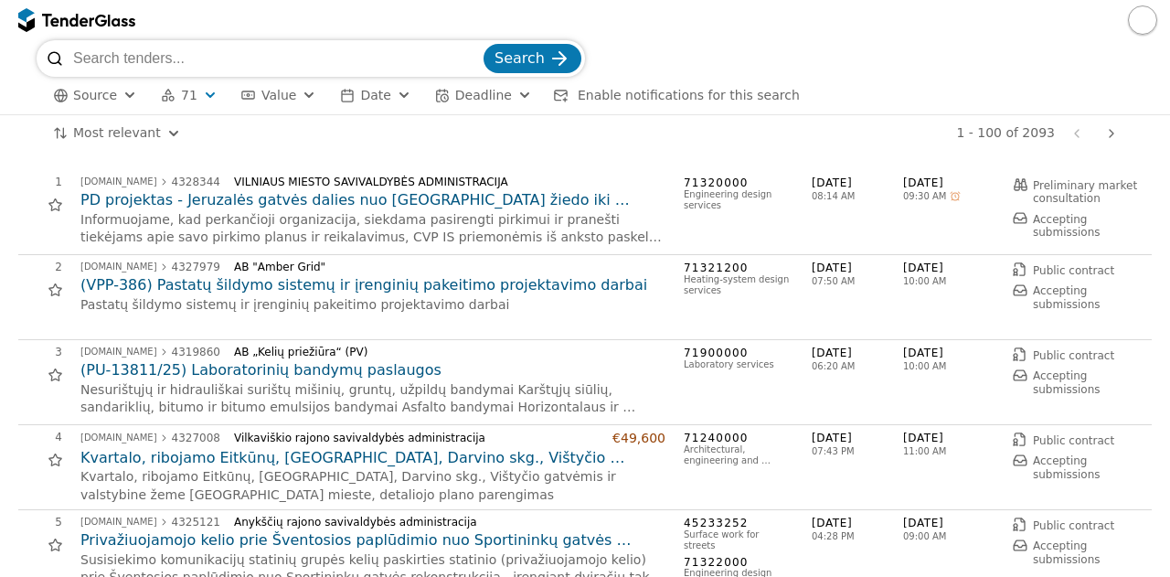
scroll to position [2178, 0]
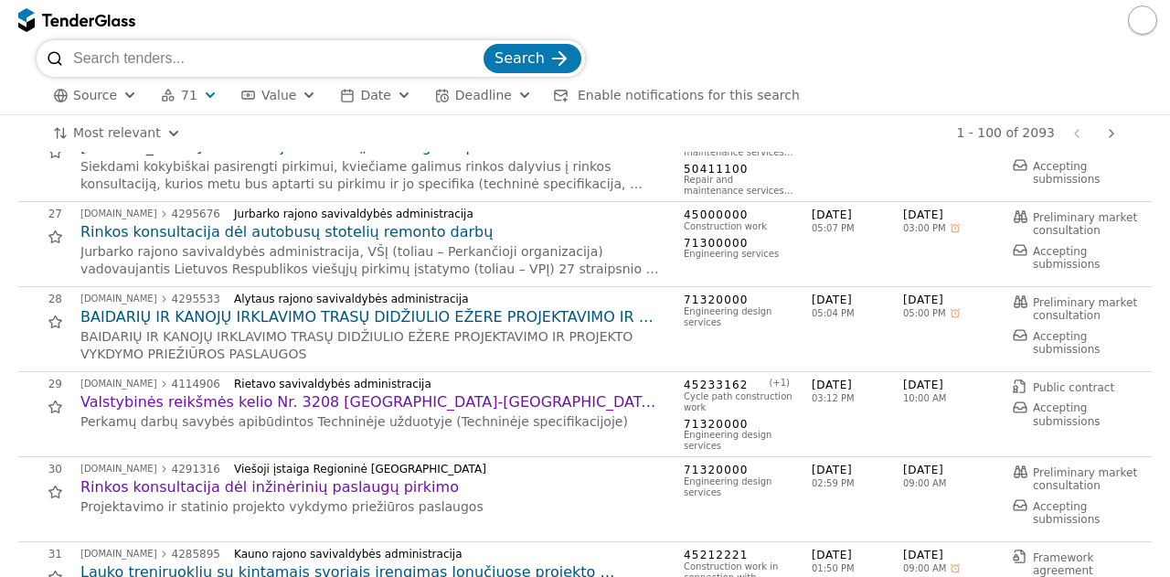
click at [7, 379] on div "# Opportunity Published Deadline 1 [DOMAIN_NAME] 4328344 VILNIAUS MIESTO SAVIVA…" at bounding box center [585, 364] width 1170 height 425
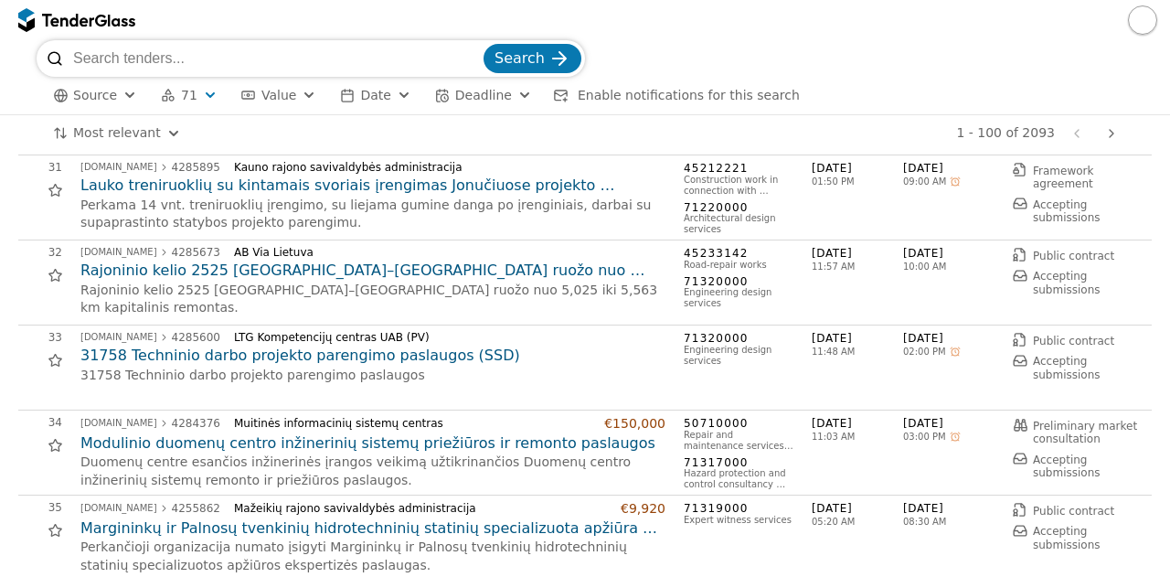
scroll to position [2580, 0]
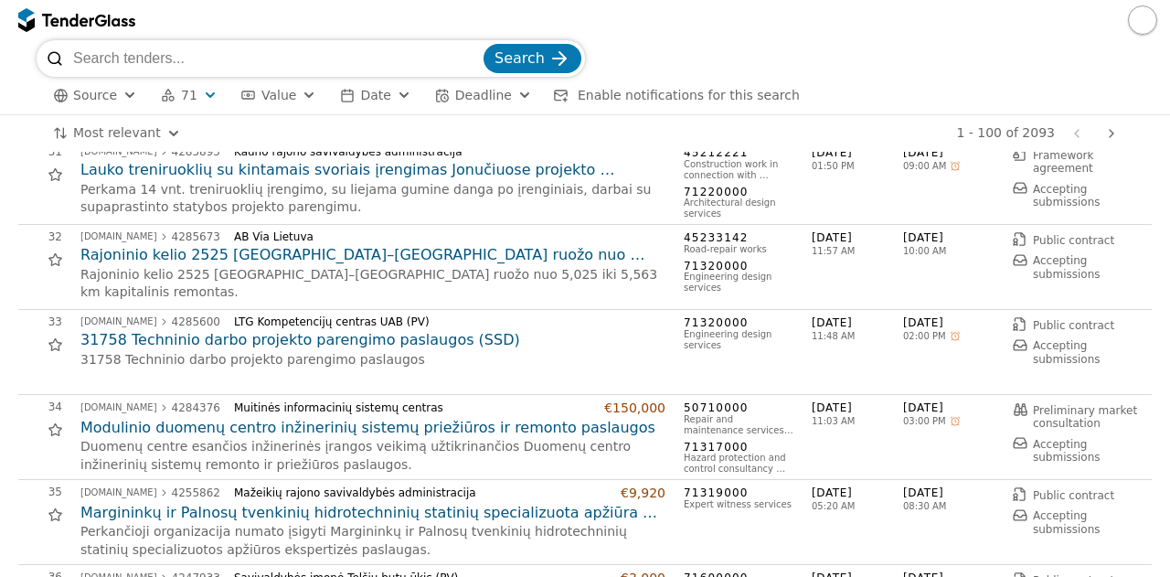
click at [248, 342] on h2 "31758 Techninio darbo projekto parengimo paslaugos (SSD)" at bounding box center [372, 340] width 585 height 20
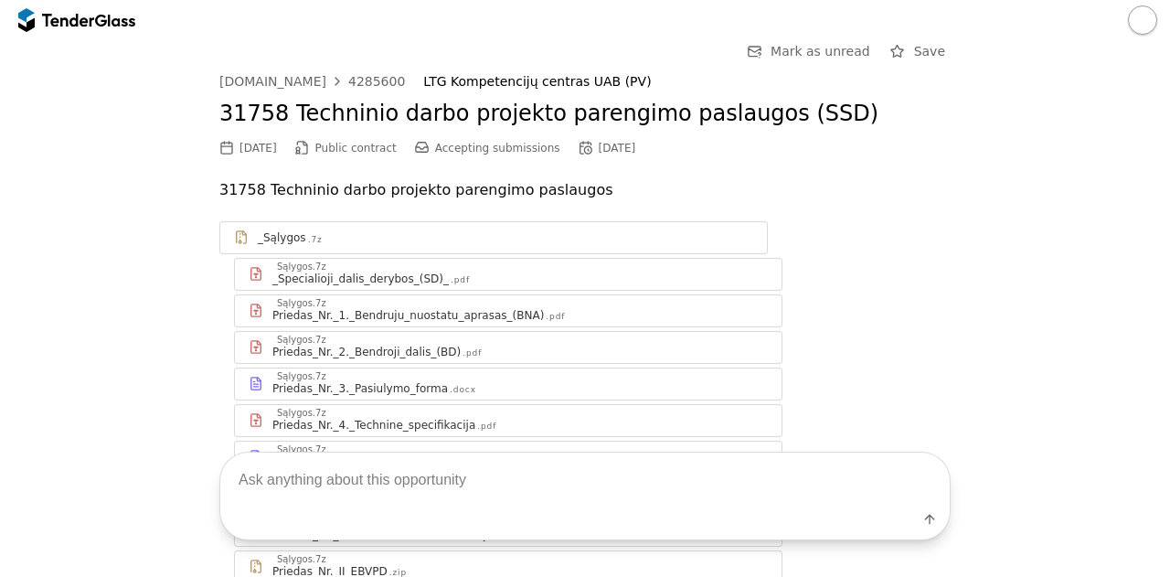
click at [399, 278] on div "_Specialioji_dalis_derybos_(SD)_" at bounding box center [360, 278] width 176 height 15
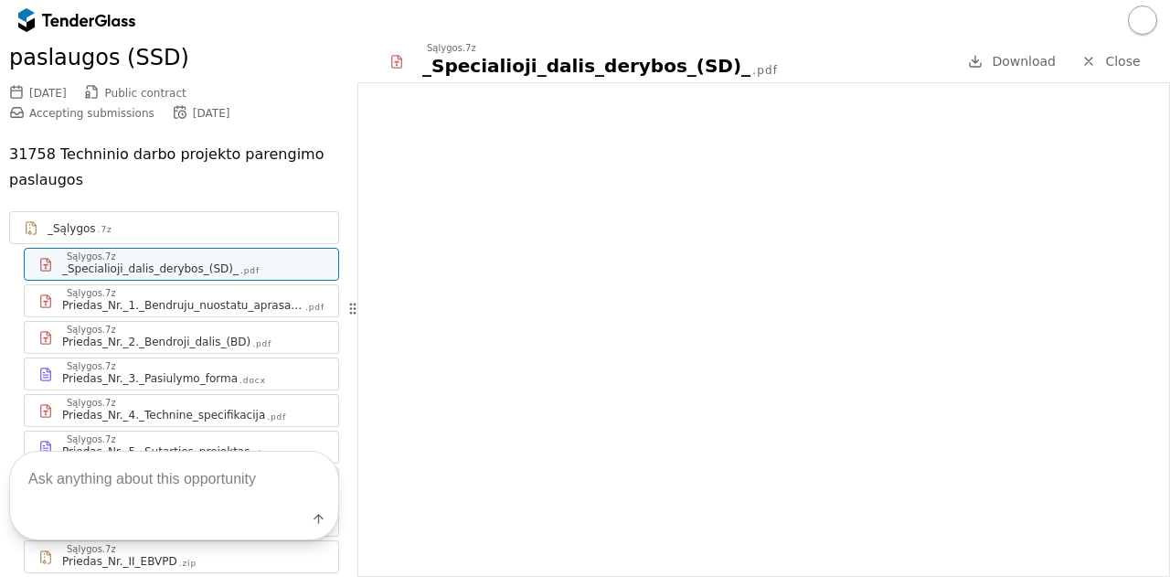
scroll to position [134, 0]
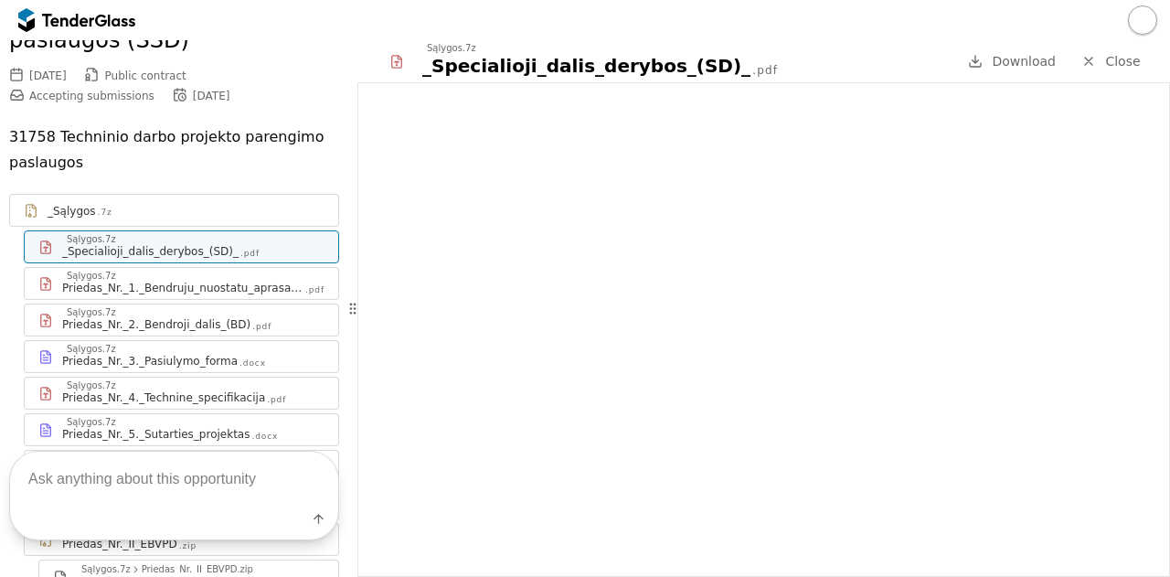
click at [208, 354] on div "Priedas_Nr._3._Pasiulymo_forma" at bounding box center [149, 361] width 175 height 15
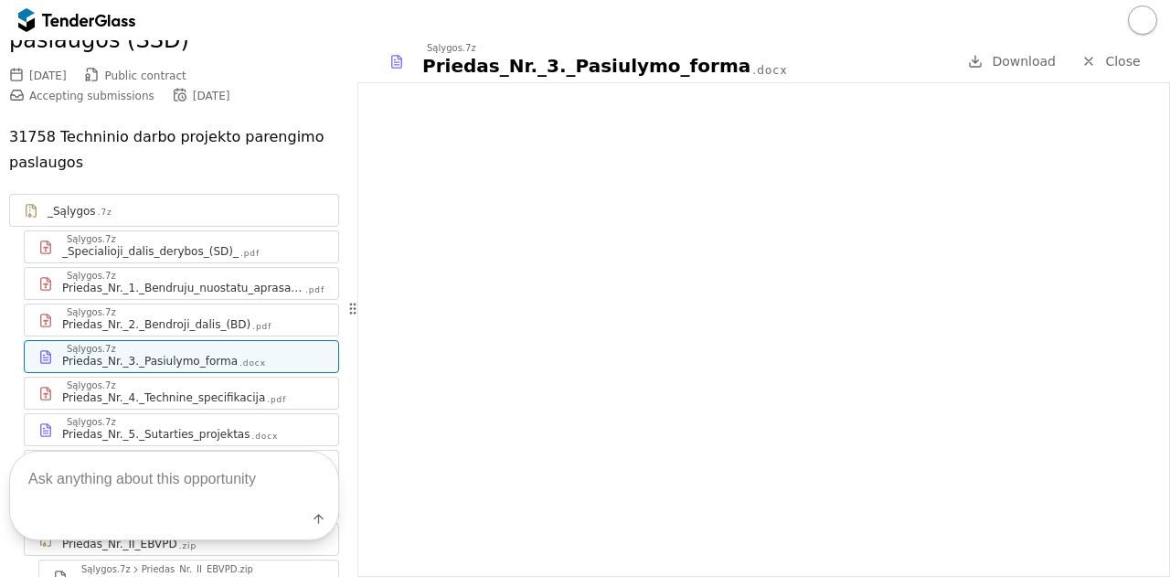
click at [145, 390] on div "Priedas_Nr._4._Technine_specifikacija" at bounding box center [163, 397] width 203 height 15
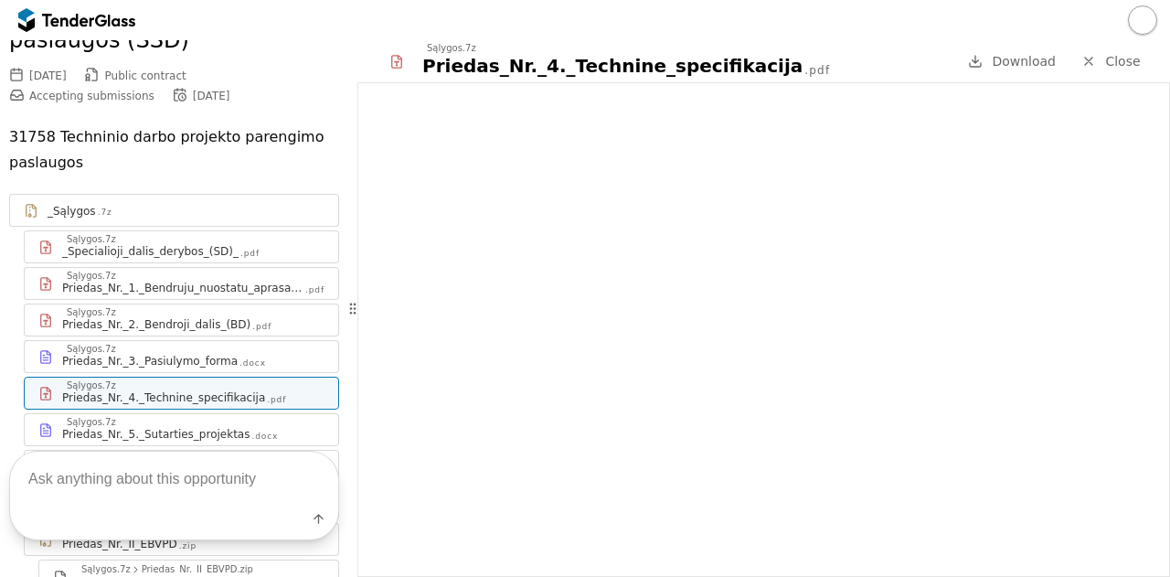
drag, startPoint x: 341, startPoint y: 302, endPoint x: 338, endPoint y: 202, distance: 100.6
click at [338, 202] on div "Go Back Mark as unread Save [DOMAIN_NAME] 4285600 LTG Kompetencijų centras UAB …" at bounding box center [585, 308] width 1170 height 536
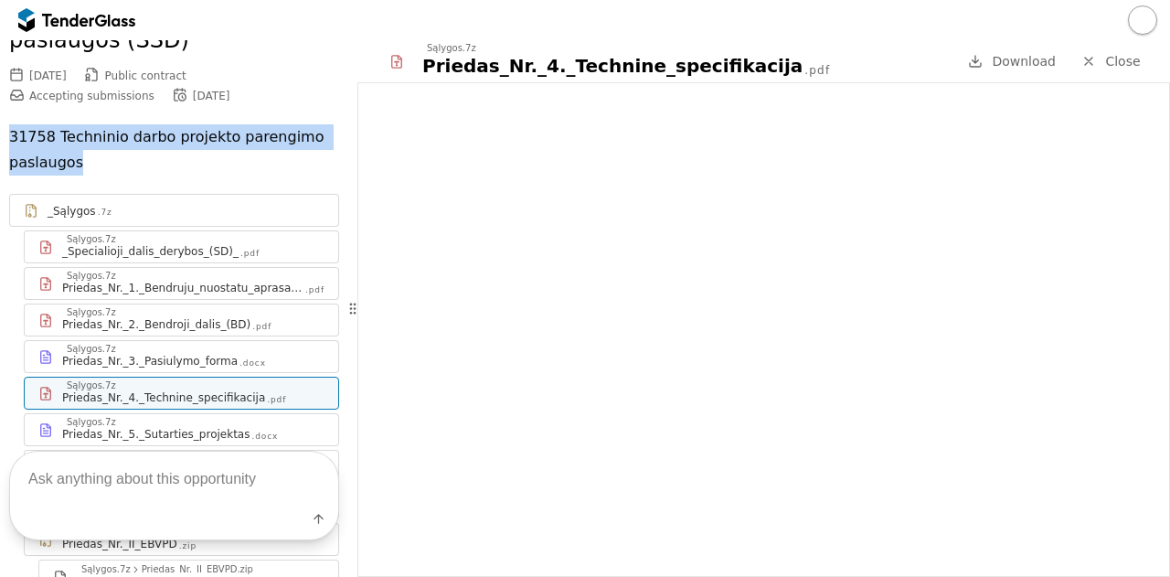
drag, startPoint x: 82, startPoint y: 133, endPoint x: 10, endPoint y: 105, distance: 77.2
click at [10, 124] on p "31758 Techninio darbo projekto parengimo paslaugos" at bounding box center [174, 149] width 330 height 51
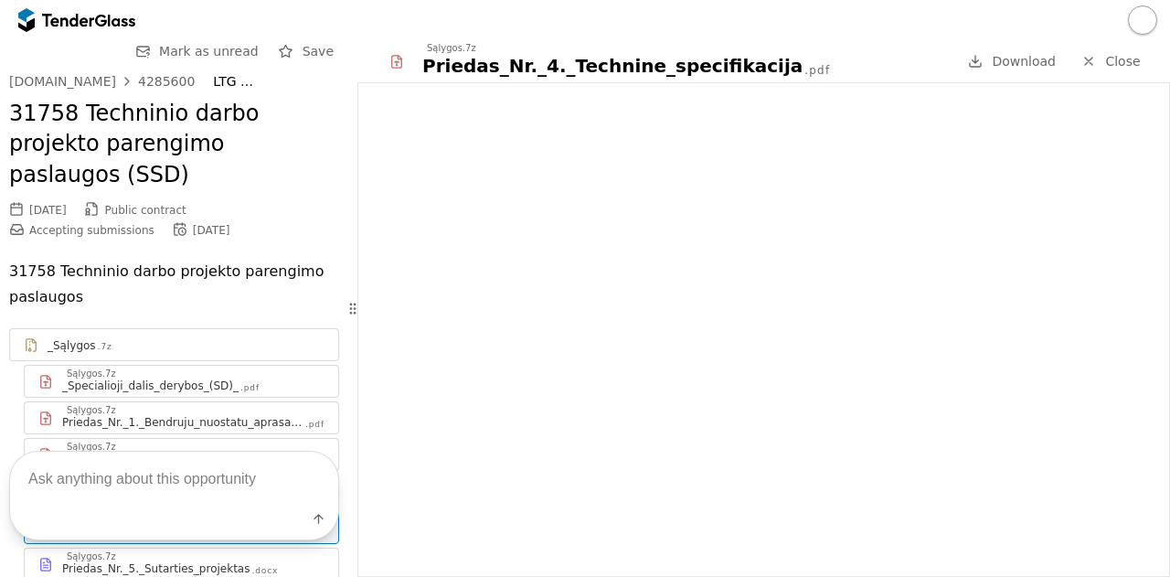
click at [153, 73] on div "Go Back Mark as unread Save [DOMAIN_NAME] 4285600 LTG Kompetencijų centras UAB …" at bounding box center [174, 583] width 330 height 1086
click at [158, 80] on div "4285600" at bounding box center [166, 81] width 57 height 13
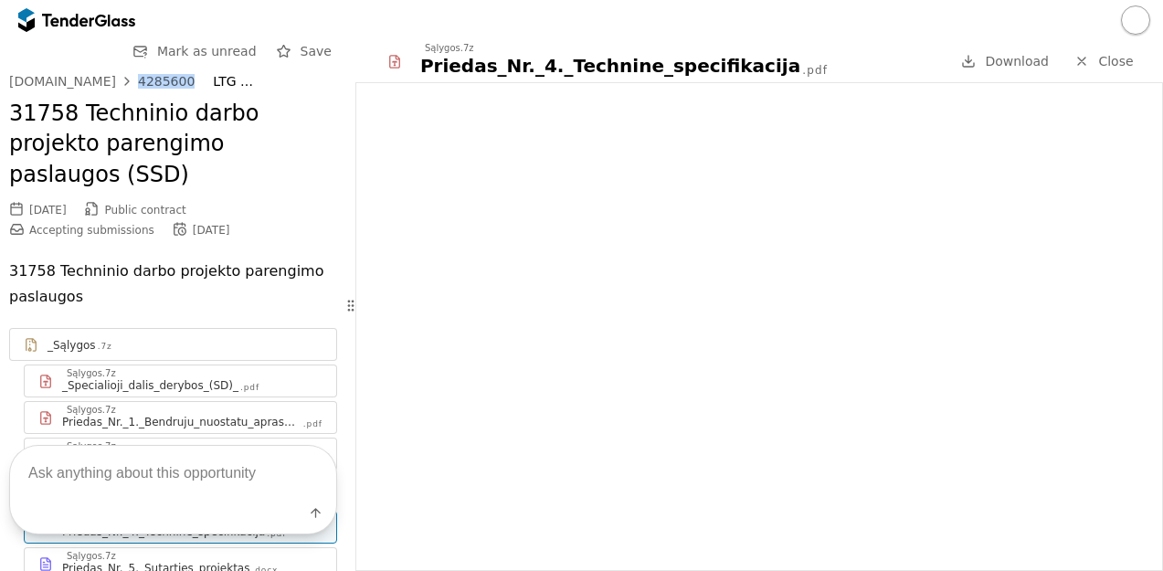
drag, startPoint x: 179, startPoint y: 79, endPoint x: 120, endPoint y: 75, distance: 59.5
click at [120, 75] on div "[DOMAIN_NAME] 4285600 LTG Kompetencijų centras UAB (PV)" at bounding box center [173, 82] width 328 height 16
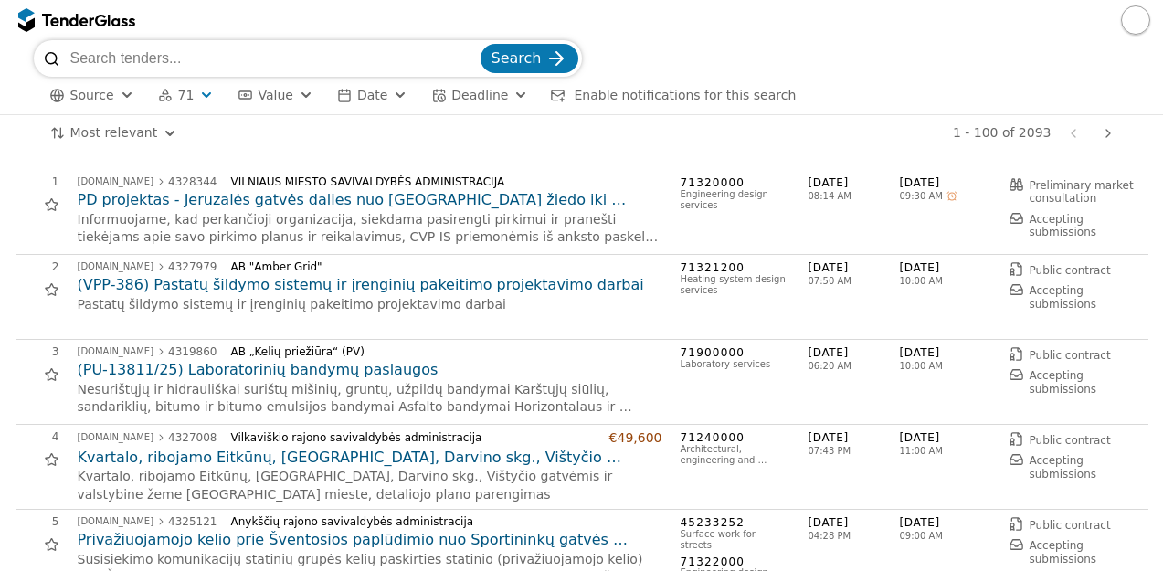
scroll to position [2580, 0]
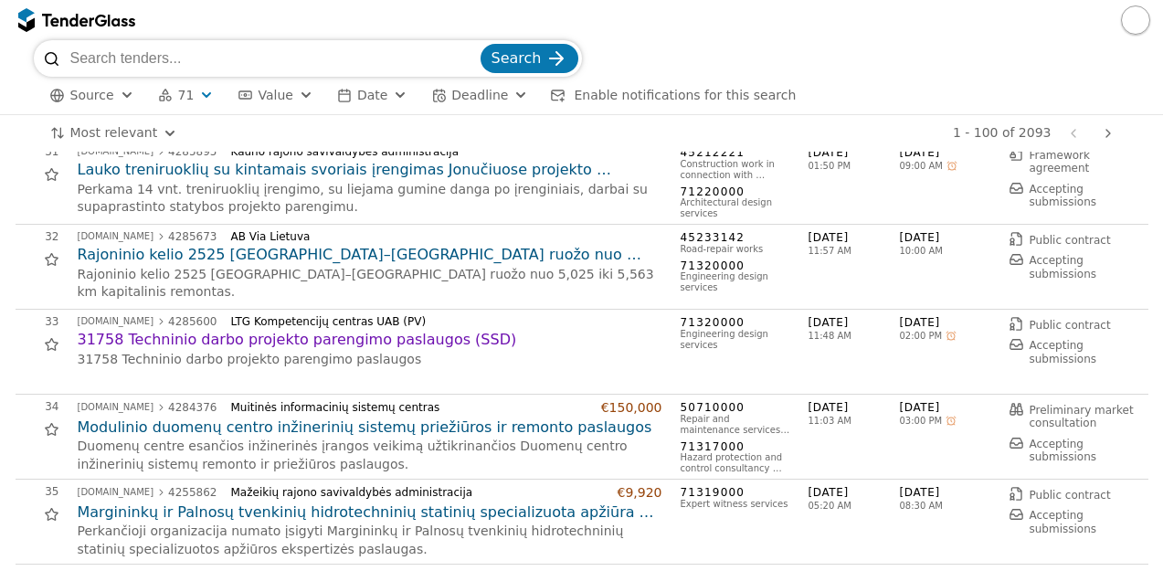
click at [547, 349] on h2 "31758 Techninio darbo projekto parengimo paslaugos (SSD)" at bounding box center [370, 340] width 585 height 20
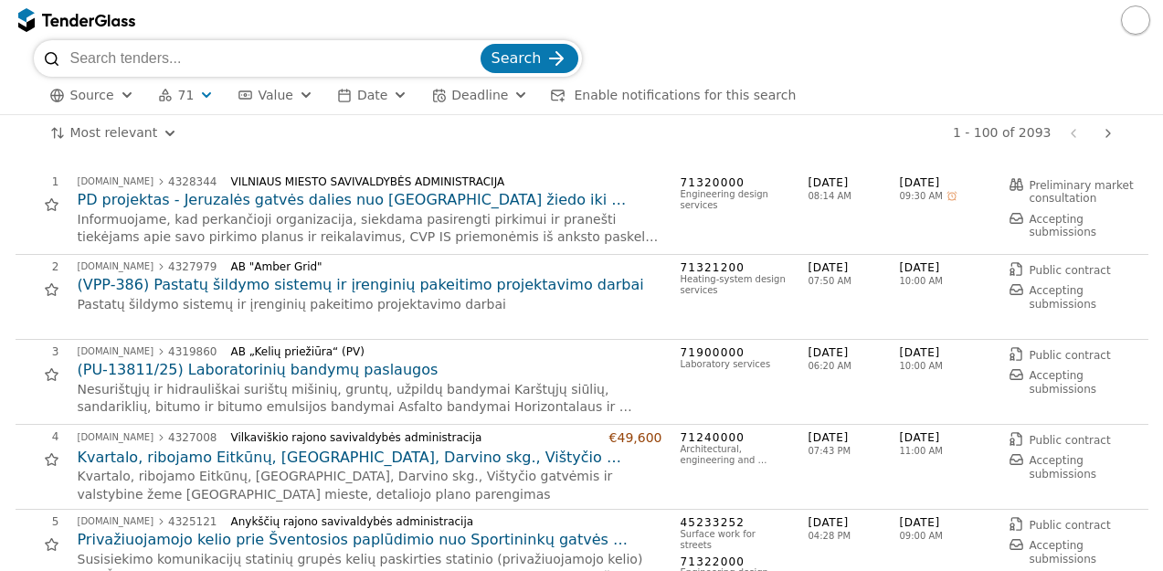
scroll to position [2580, 0]
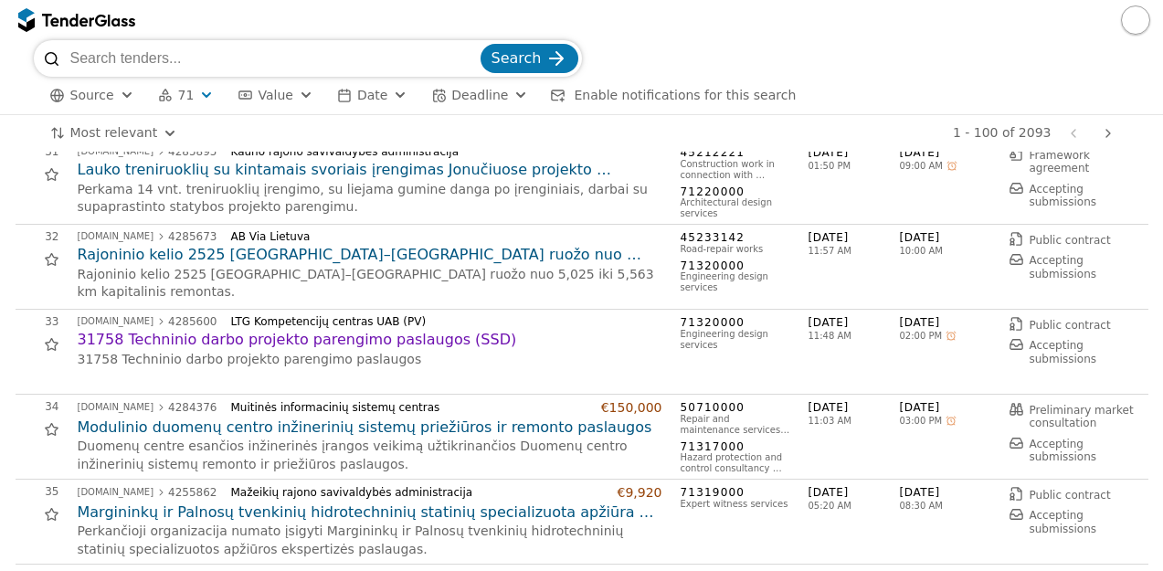
drag, startPoint x: 558, startPoint y: 351, endPoint x: 603, endPoint y: 360, distance: 45.7
click at [603, 360] on p "31758 Techninio darbo projekto parengimo paslaugos" at bounding box center [370, 360] width 585 height 18
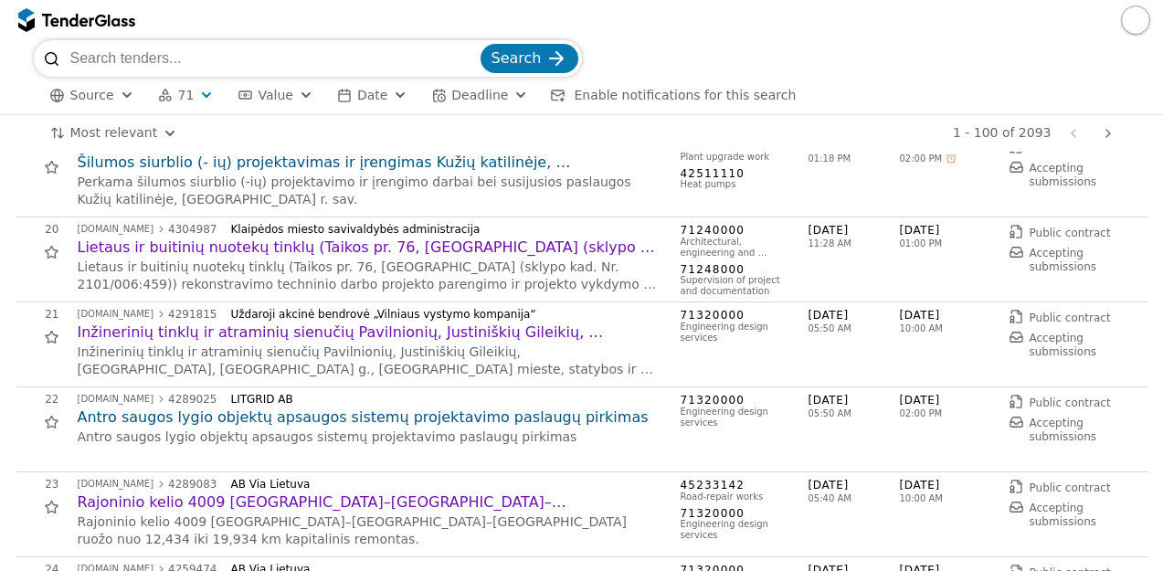
scroll to position [1556, 0]
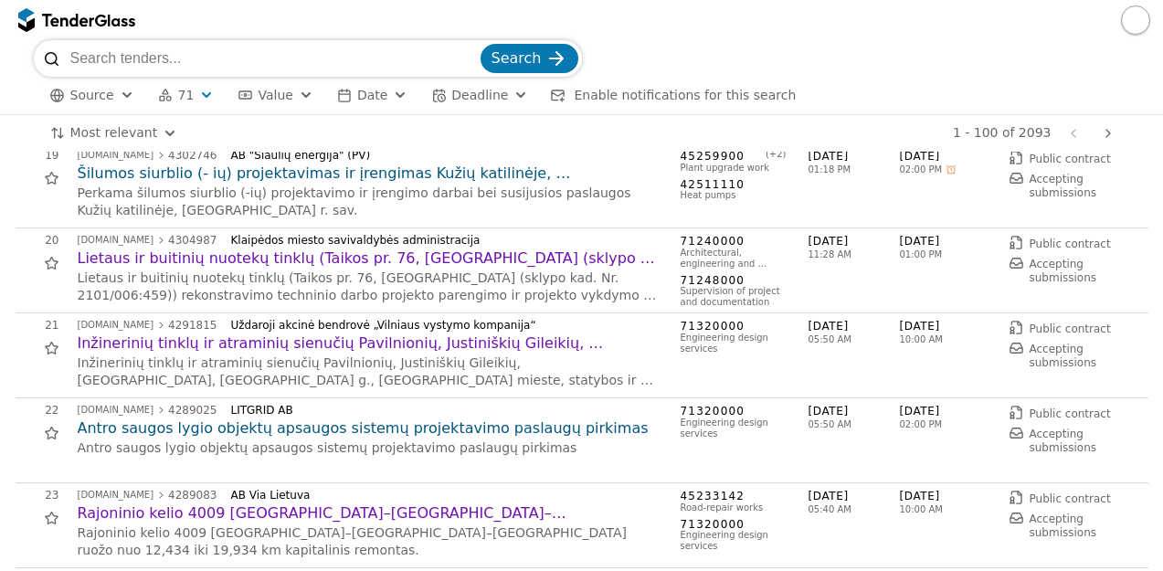
click at [440, 430] on h2 "Antro saugos lygio objektų apsaugos sistemų projektavimo paslaugų pirkimas" at bounding box center [370, 429] width 585 height 20
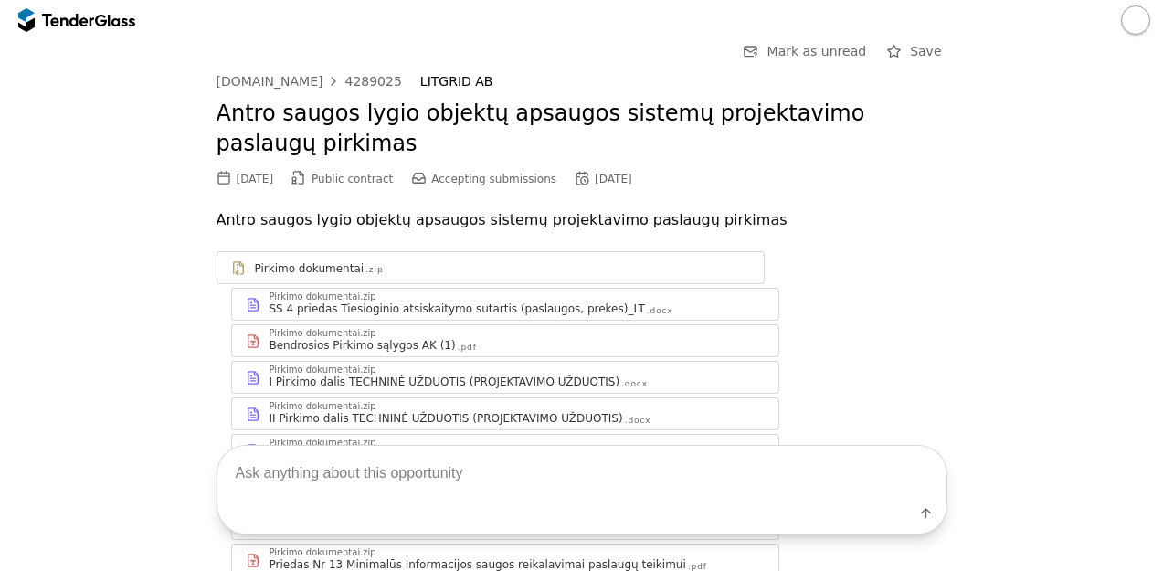
click at [475, 334] on div "Pirkimo dokumentai.zip" at bounding box center [517, 333] width 495 height 9
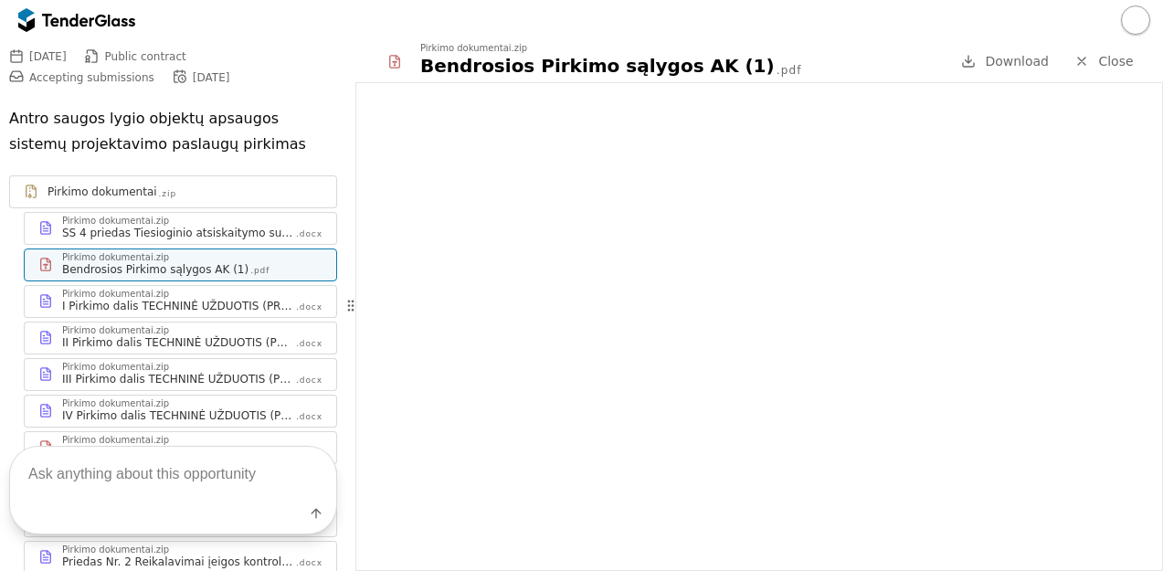
scroll to position [188, 0]
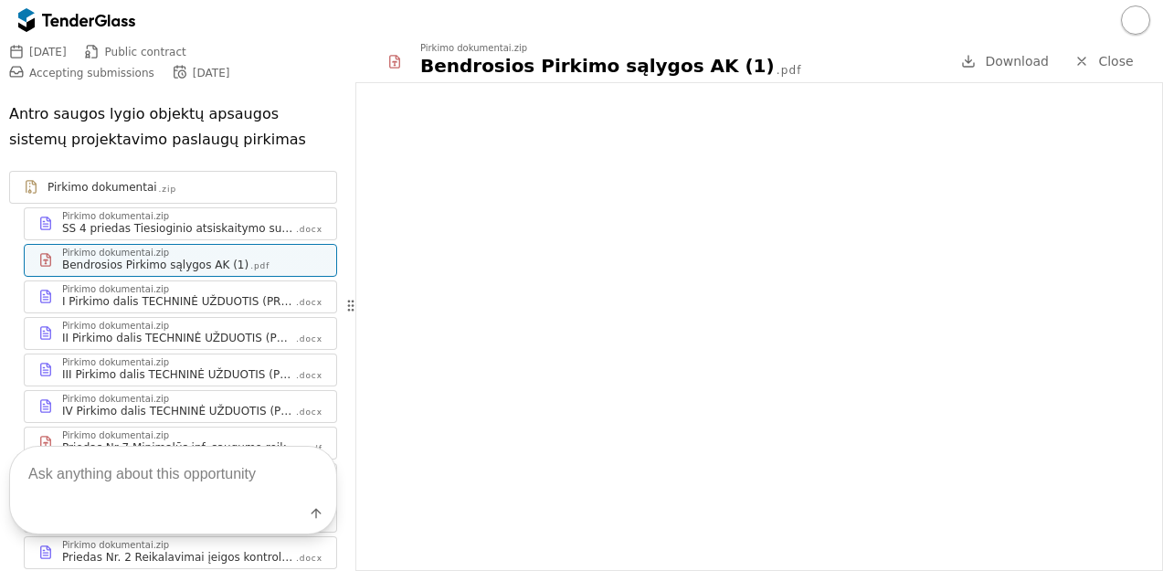
click at [250, 285] on div "Pirkimo dokumentai.zip" at bounding box center [192, 289] width 260 height 9
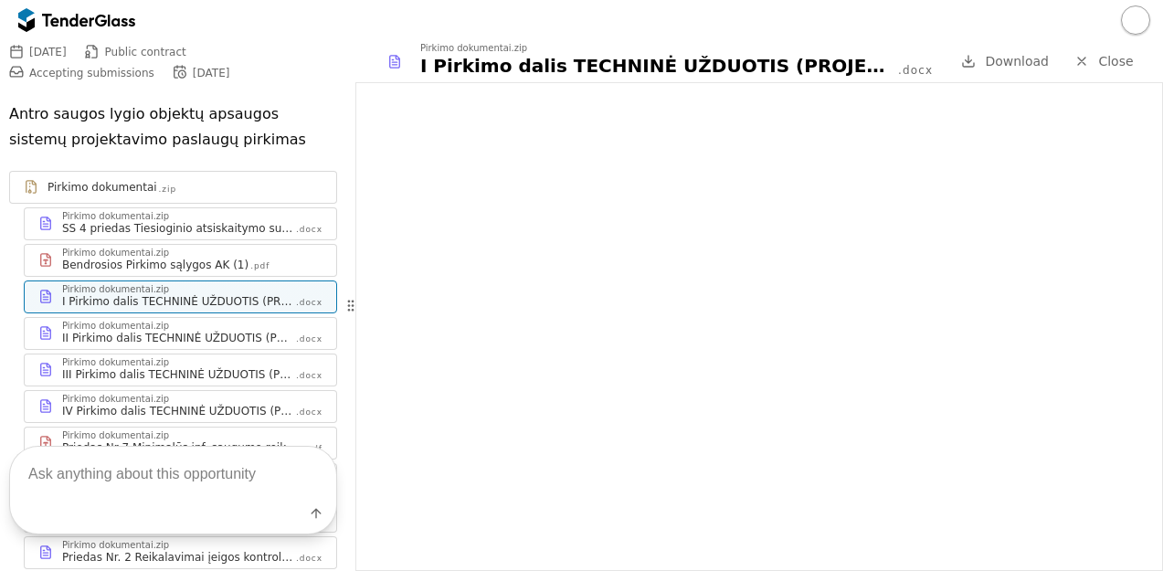
click at [334, 245] on div "Go Back Mark as unread Save [DOMAIN_NAME] 4289025 LITGRID AB Antro saugos lygio…" at bounding box center [173, 305] width 346 height 531
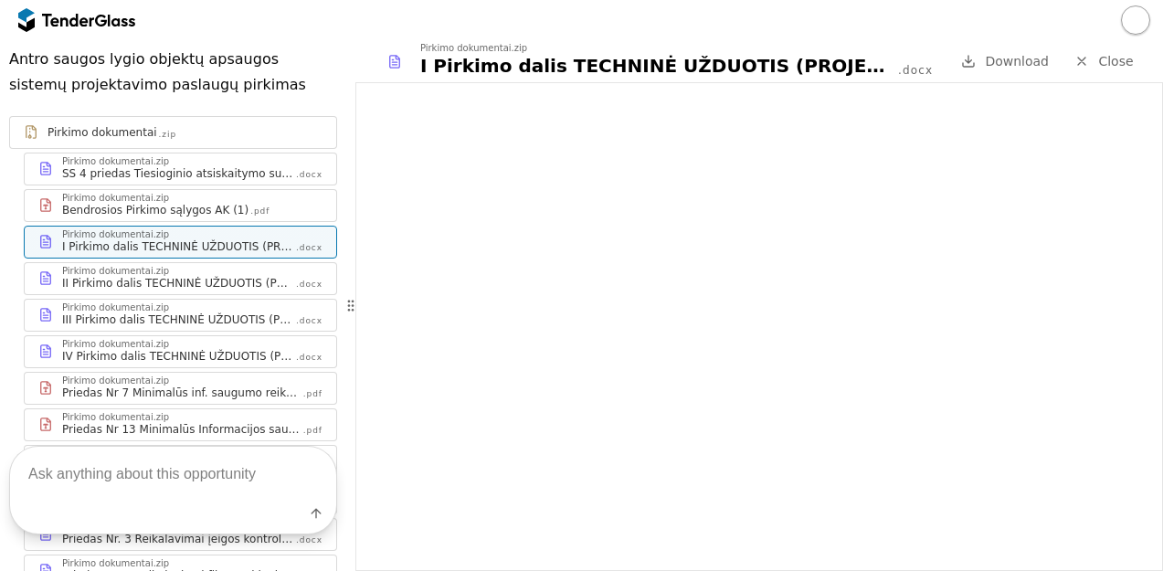
scroll to position [289, 0]
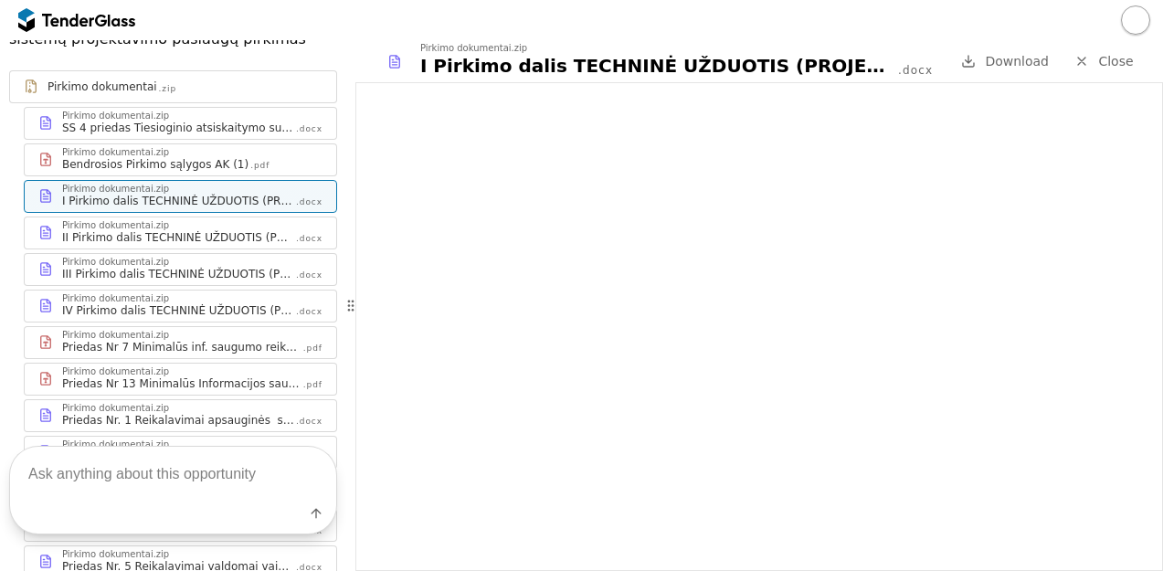
click at [205, 230] on div "II Pirkimo dalis TECHNINĖ UŽDUOTIS (PROJEKTAVIMO UŽDUOTIS)" at bounding box center [178, 237] width 232 height 15
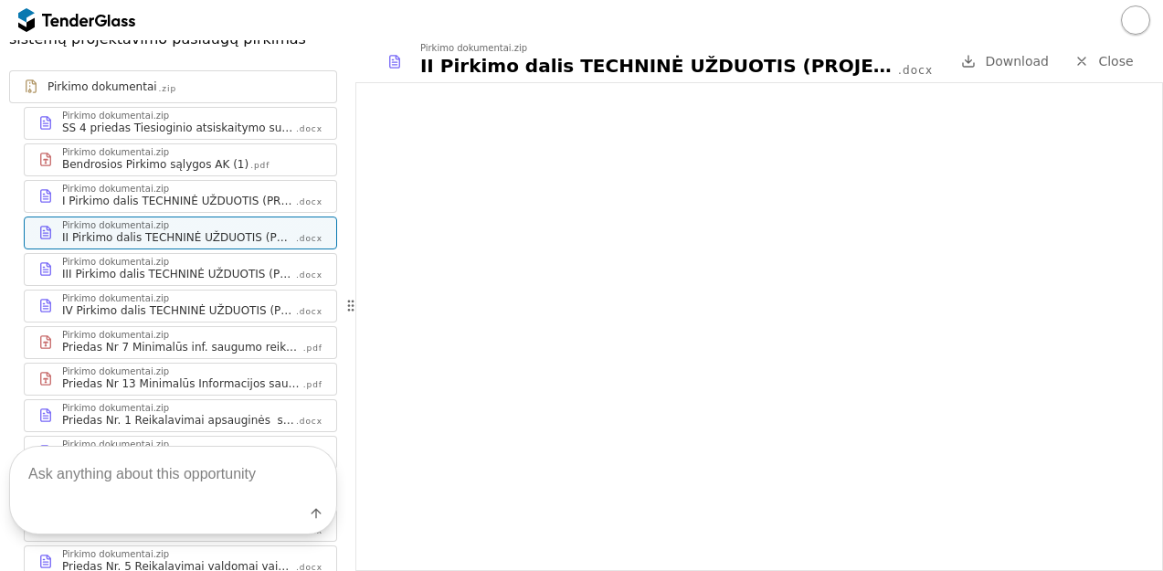
click at [241, 340] on div "Priedas Nr 7 Minimalūs inf. saugumo reikalavimai projektavimui ir diegimui" at bounding box center [181, 347] width 239 height 15
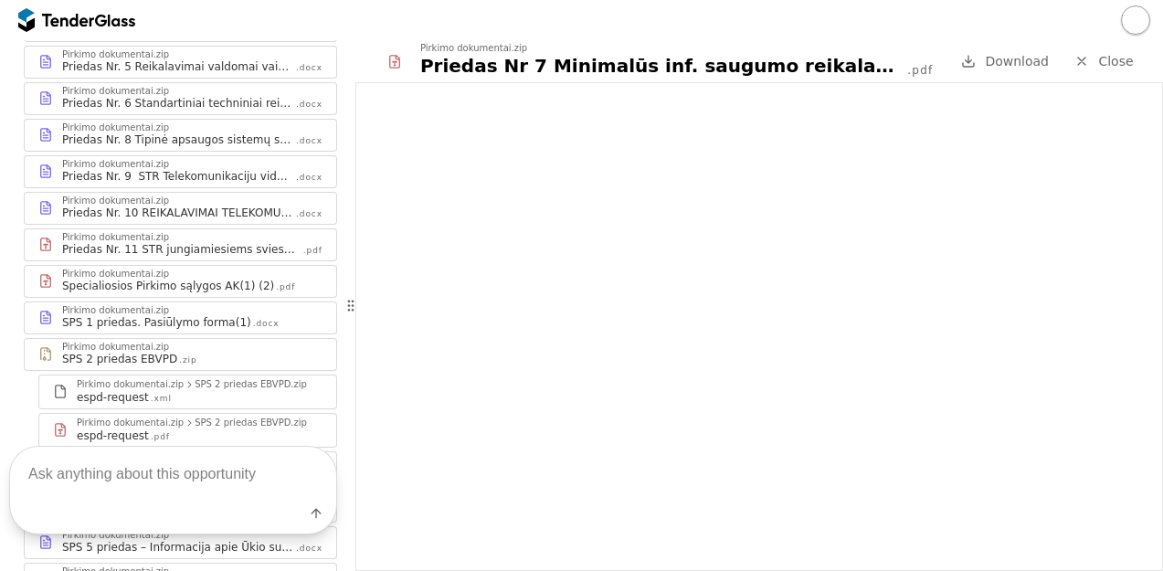
scroll to position [786, 0]
click at [192, 318] on div "SPS 1 priedas. Pasiūlymo forma(1)" at bounding box center [156, 325] width 189 height 15
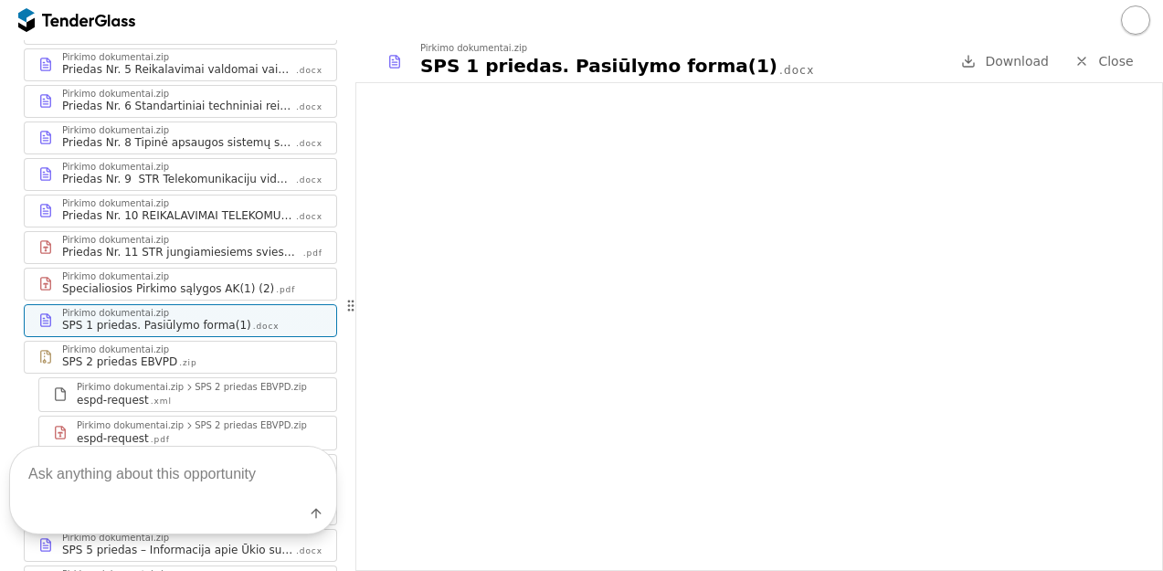
click at [210, 272] on div "Pirkimo dokumentai.zip" at bounding box center [192, 276] width 260 height 9
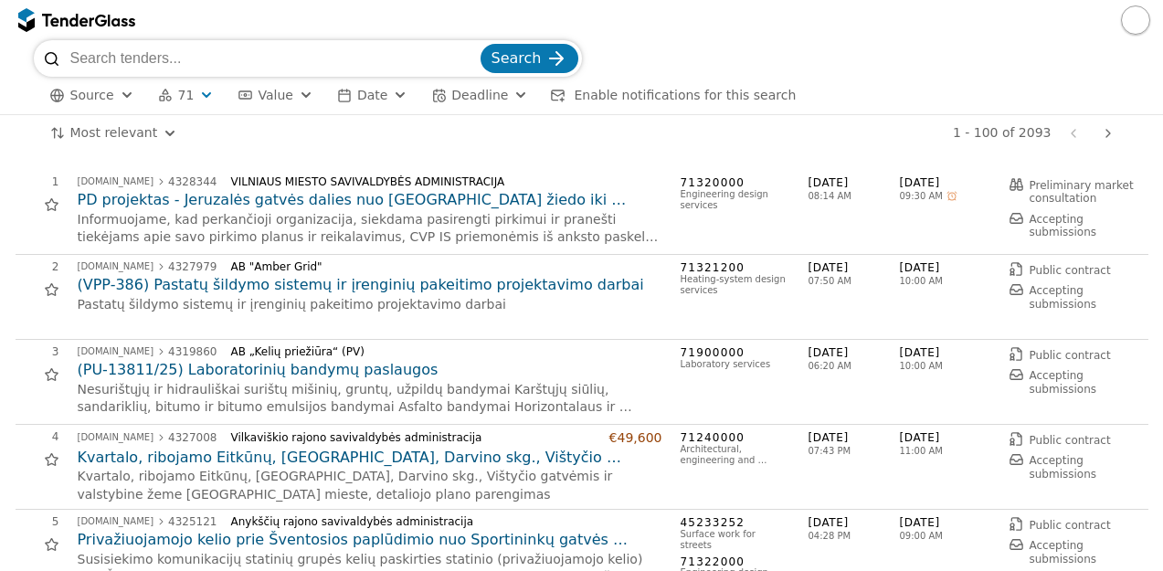
scroll to position [1743, 0]
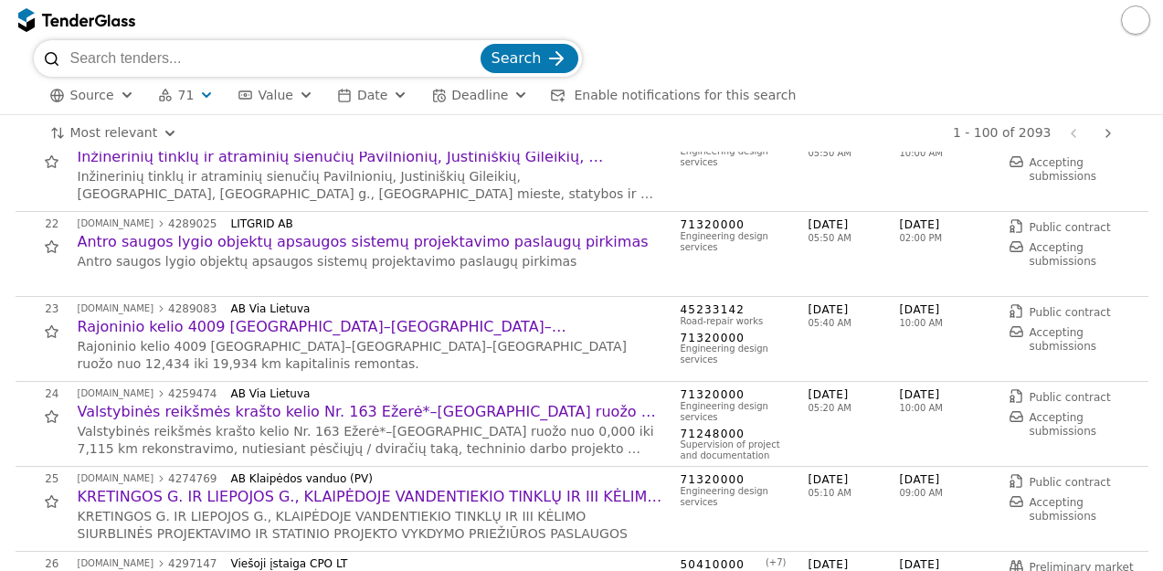
click at [620, 268] on p "Antro saugos lygio objektų apsaugos sistemų projektavimo paslaugų pirkimas" at bounding box center [370, 262] width 585 height 18
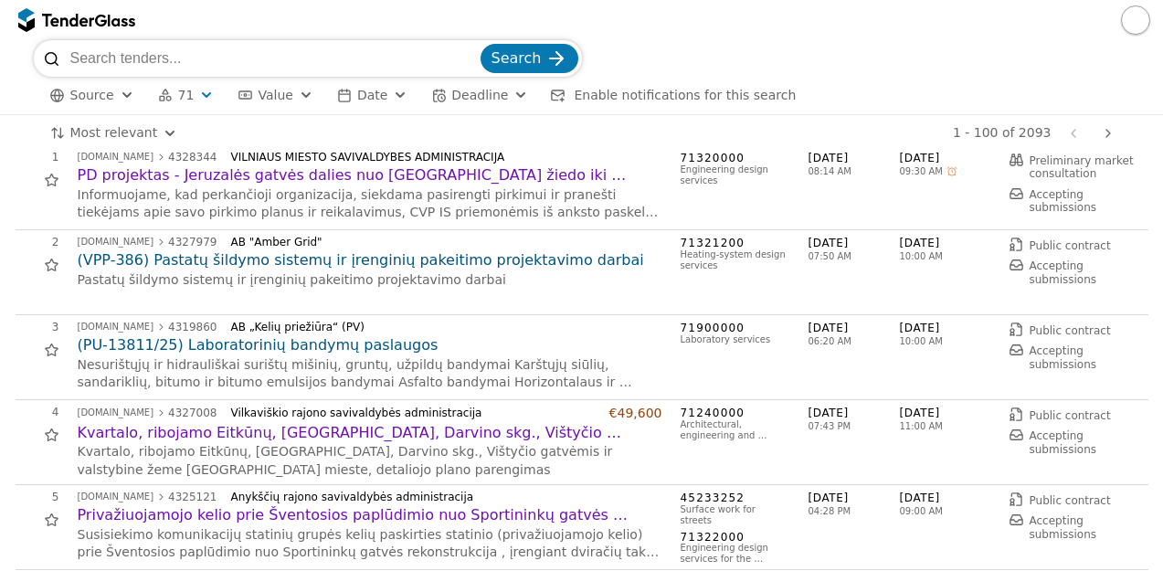
scroll to position [0, 0]
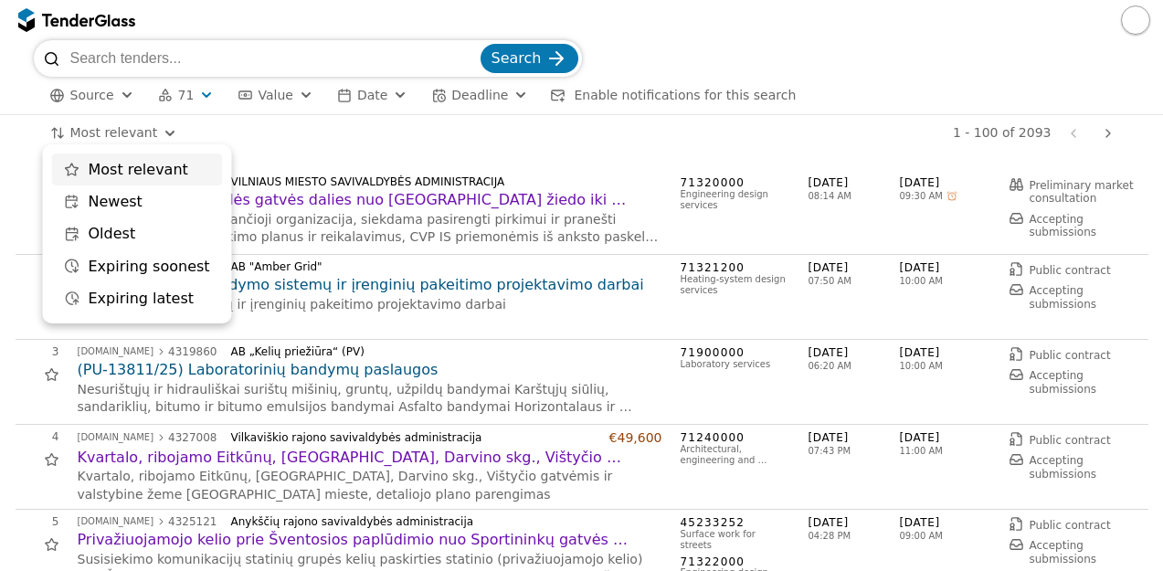
click at [154, 123] on html "Search Source 71 Type Buyer Value Date Deadline Enable notifications for this s…" at bounding box center [581, 285] width 1163 height 571
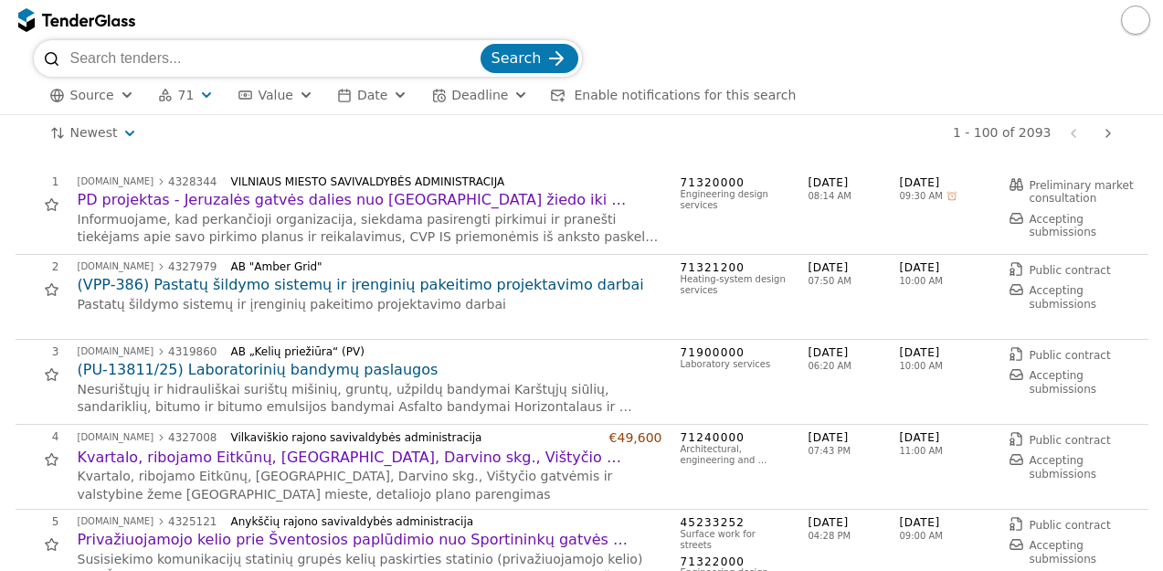
click at [369, 54] on input "search" at bounding box center [273, 58] width 407 height 37
type input "V"
paste input "VYTAUTO GATVĖS ATKARPOS (NUO J. TUM"
type input "VYTAUTO GATVĖS ATKARPOS (NUO J. TUM"
click at [481, 44] on button "Search" at bounding box center [530, 58] width 98 height 29
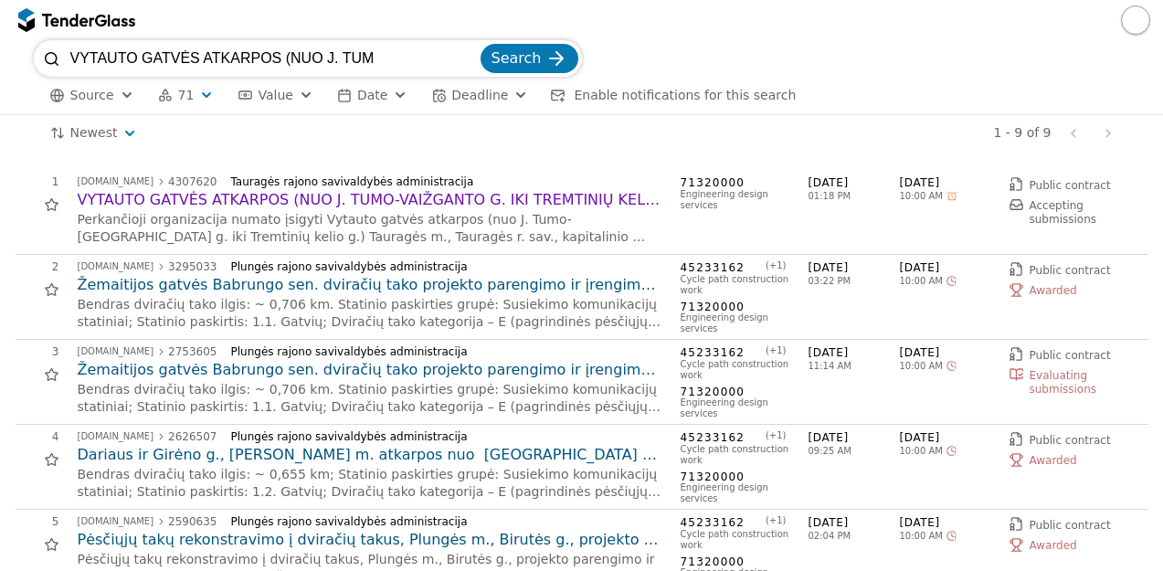
click at [430, 198] on h2 "VYTAUTO GATVĖS ATKARPOS (NUO J. TUMO-VAIŽGANTO G. IKI TREMTINIŲ KELIO G.) TAURA…" at bounding box center [370, 200] width 585 height 20
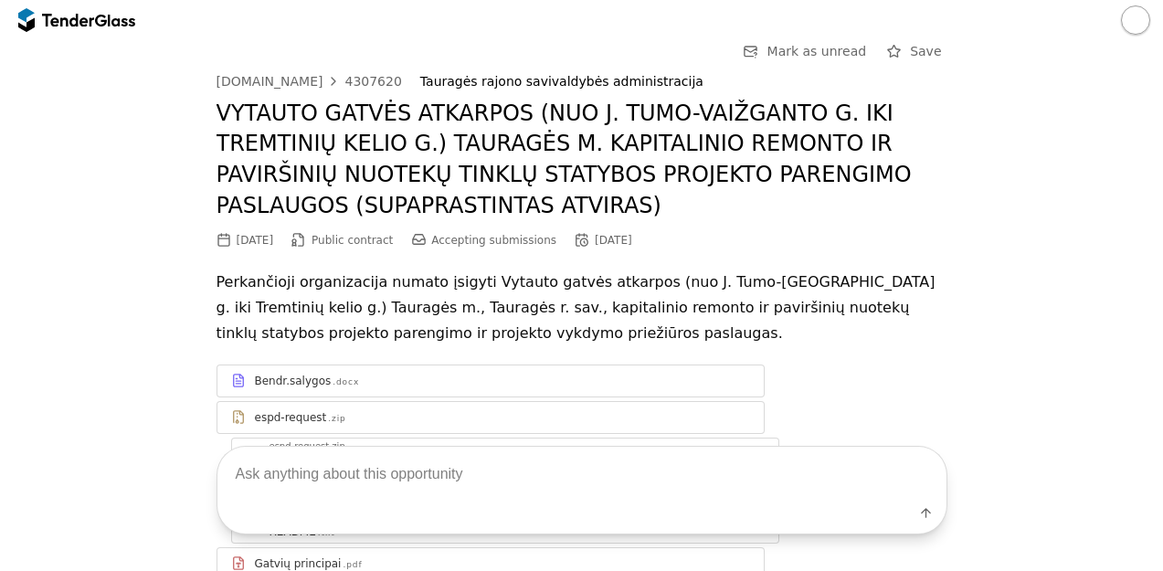
click at [1028, 322] on div "Go Back Mark as unread Save [DOMAIN_NAME] 4307620 Tauragės rajono savivaldybės …" at bounding box center [581, 473] width 1145 height 866
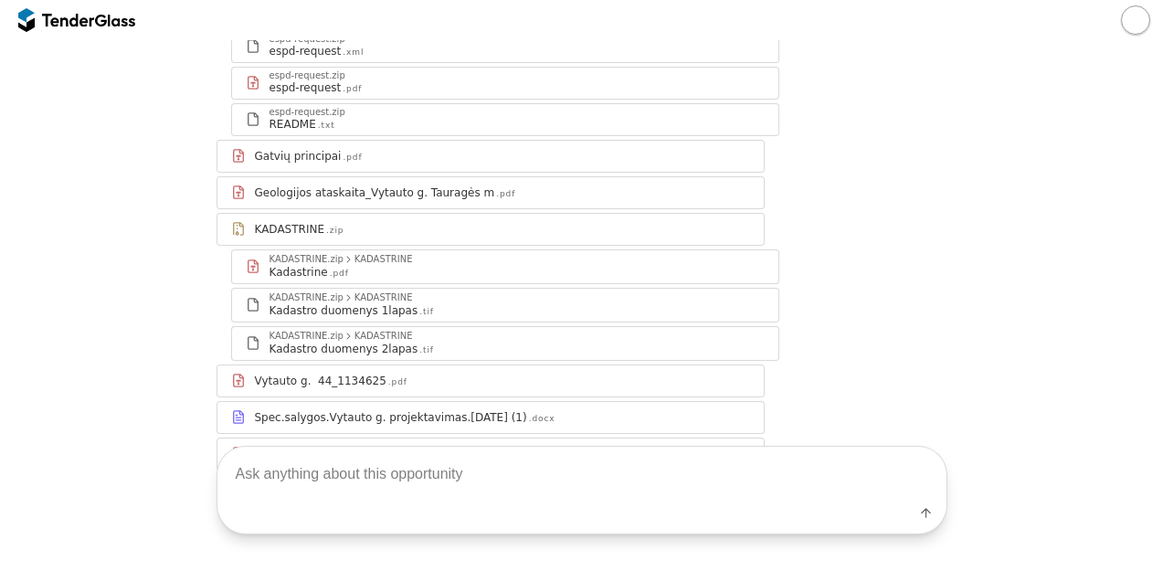
scroll to position [439, 0]
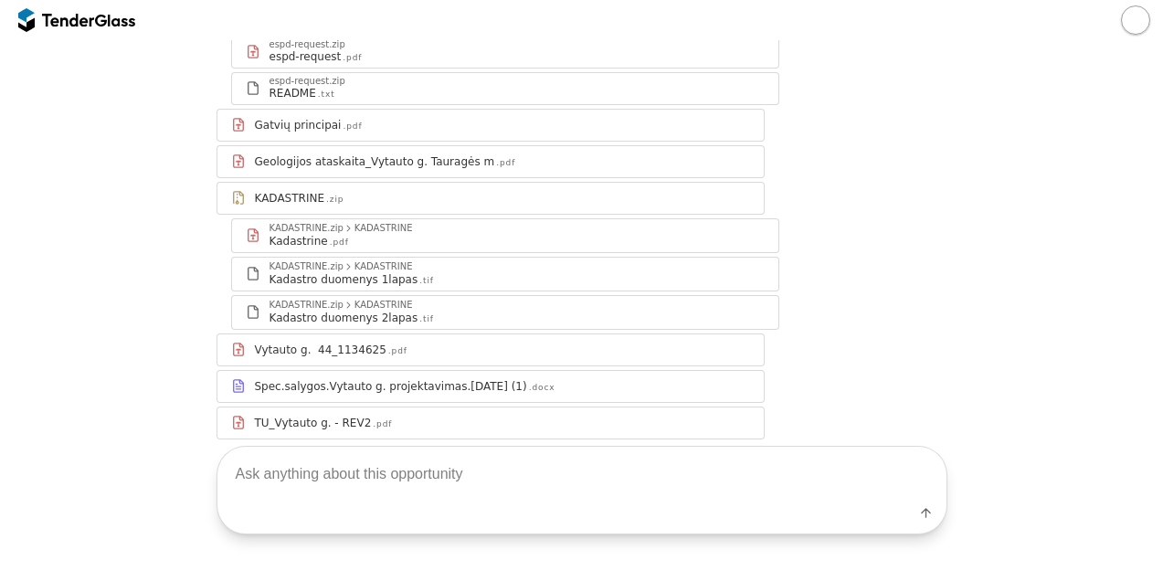
click at [459, 350] on div "Vytauto g. 44_1134625 .pdf" at bounding box center [502, 350] width 495 height 15
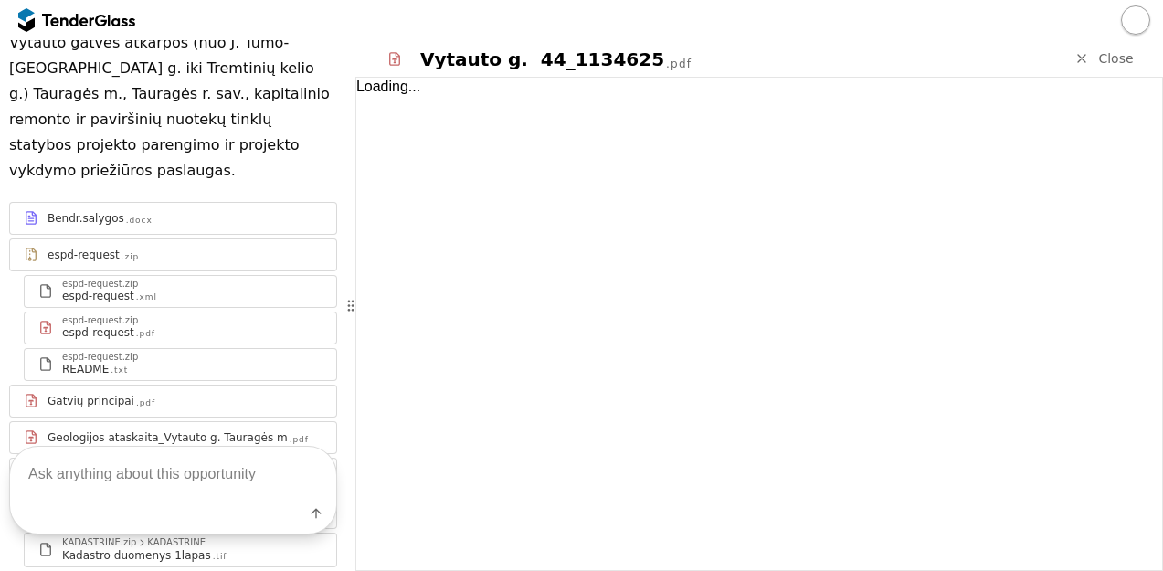
scroll to position [689, 0]
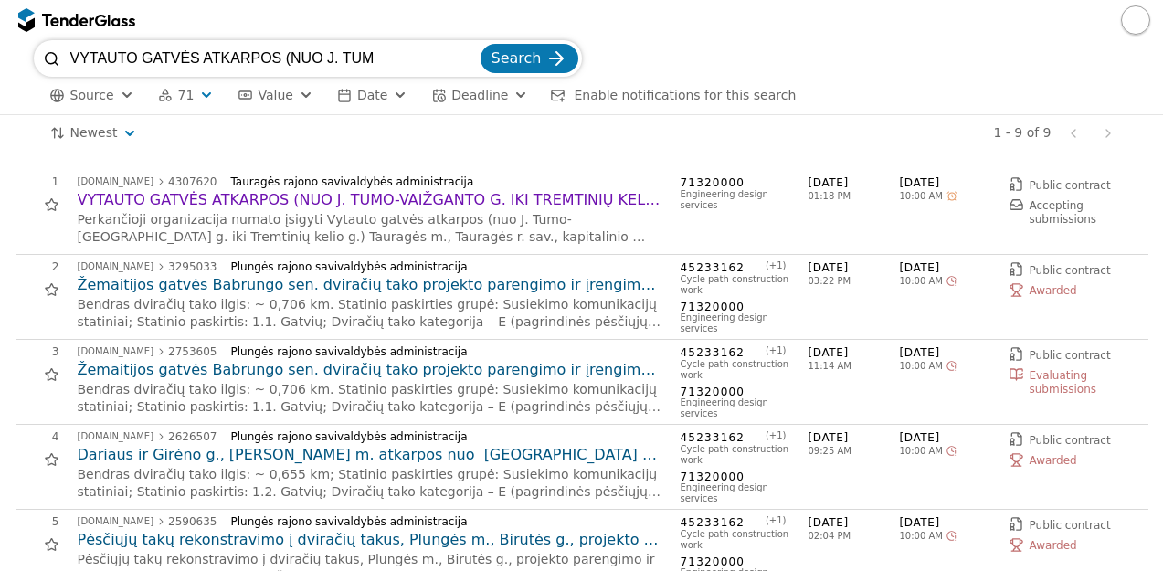
click at [399, 59] on input "VYTAUTO GATVĖS ATKARPOS (NUO J. TUM" at bounding box center [273, 58] width 407 height 37
click at [483, 58] on div "Search" at bounding box center [529, 58] width 105 height 37
click at [477, 56] on input "VYTAUTO GATVĖS ATKARPOS (NUO J. TUM" at bounding box center [273, 58] width 407 height 37
click at [187, 97] on button "71" at bounding box center [186, 95] width 71 height 23
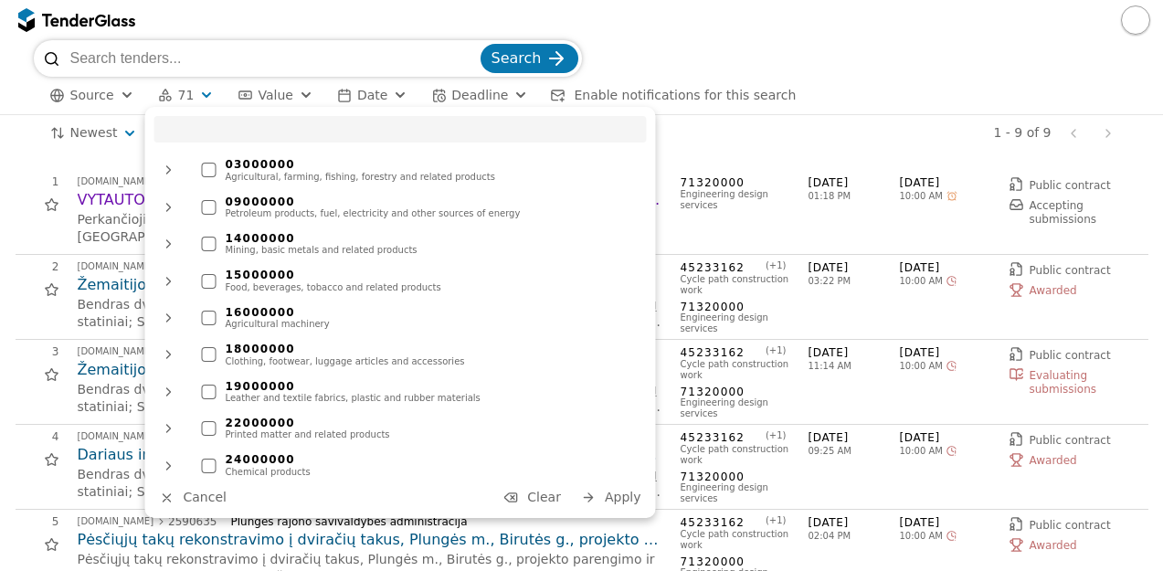
click at [557, 501] on span "Clear" at bounding box center [544, 497] width 34 height 15
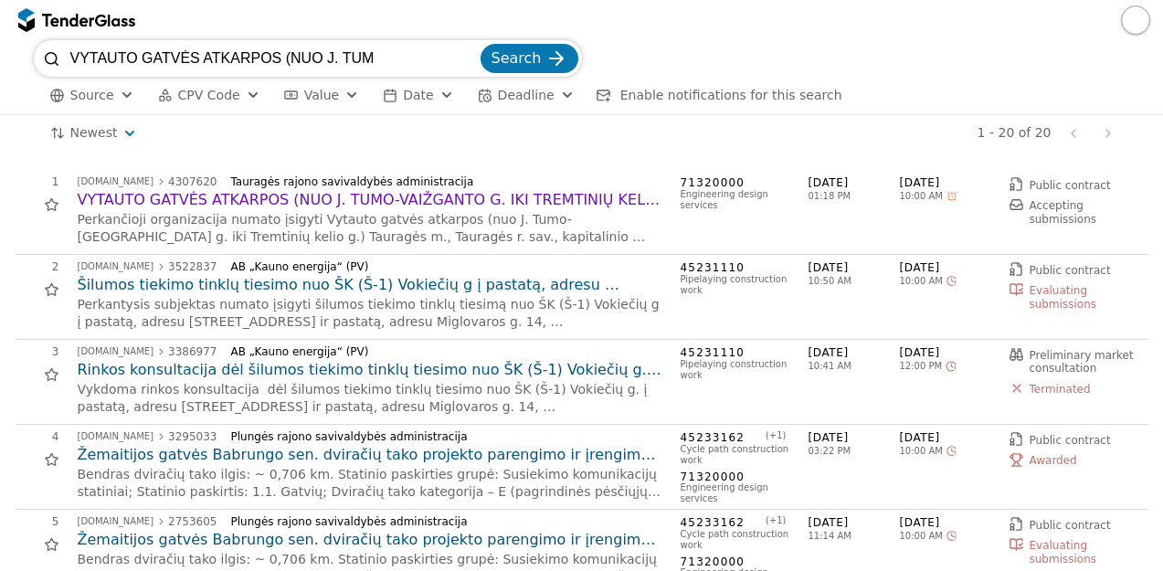
click at [477, 61] on input "VYTAUTO GATVĖS ATKARPOS (NUO J. TUM" at bounding box center [273, 58] width 407 height 37
click at [439, 58] on input "search" at bounding box center [273, 58] width 407 height 37
type input "GALIMYB"
click at [481, 44] on button "Search" at bounding box center [530, 58] width 98 height 29
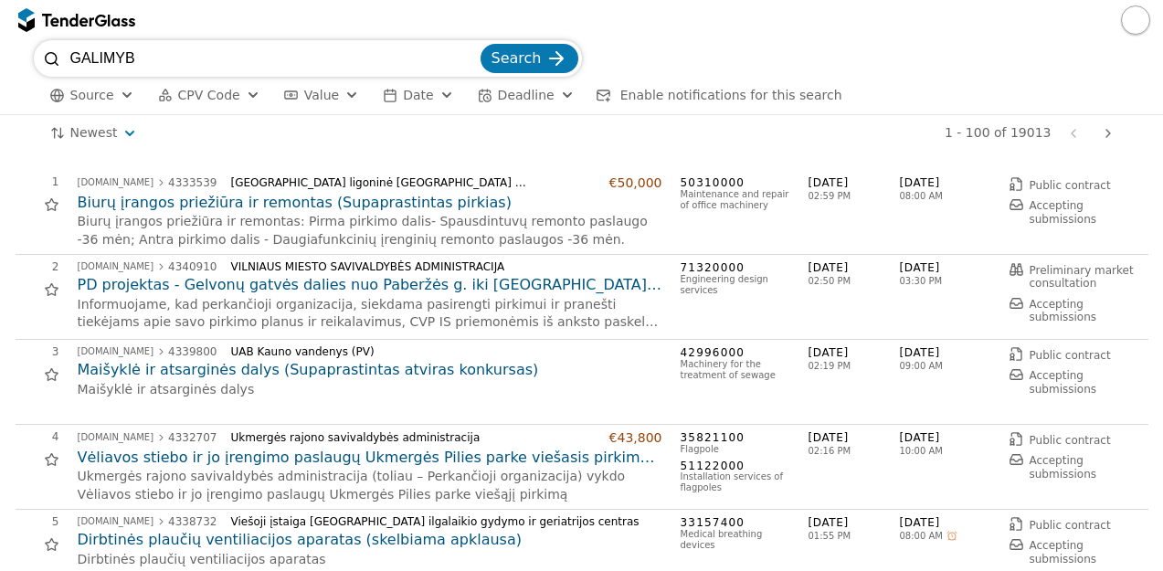
click at [550, 343] on div "3 [DOMAIN_NAME] 4339800 UAB Kauno vandenys (PV) Maišyklė ir atsarginės dalys (S…" at bounding box center [582, 382] width 1133 height 85
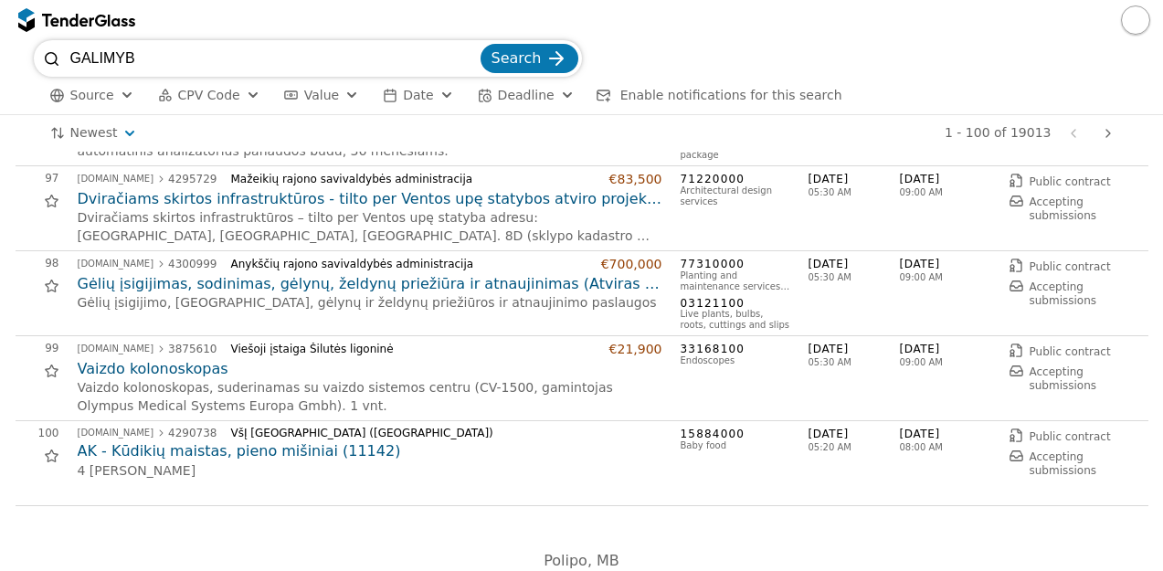
scroll to position [8179, 0]
